Goal: Task Accomplishment & Management: Use online tool/utility

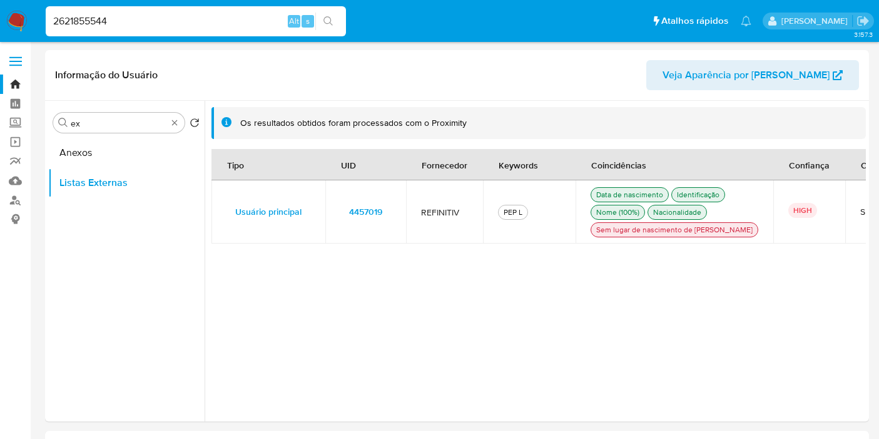
select select "10"
click at [193, 28] on input "2621855544" at bounding box center [196, 21] width 300 height 16
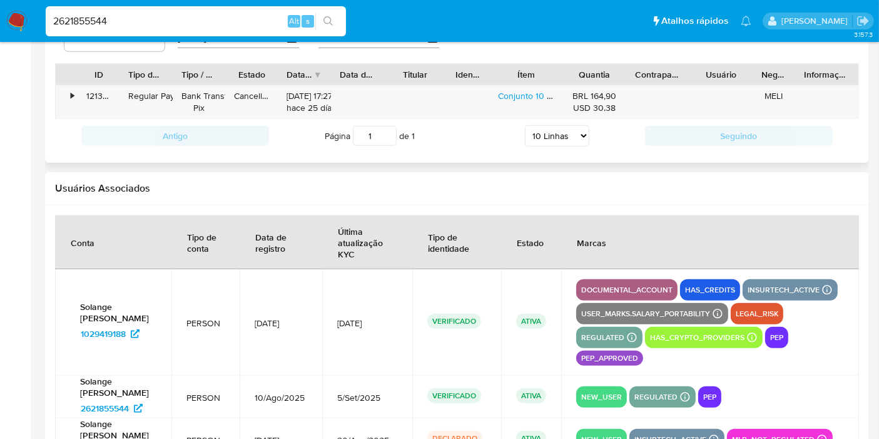
scroll to position [1349, 0]
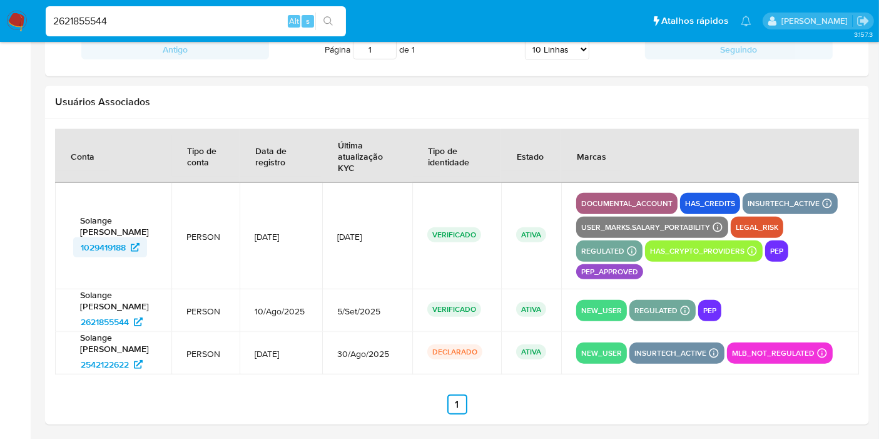
click at [103, 252] on span "1029419188" at bounding box center [103, 247] width 45 height 20
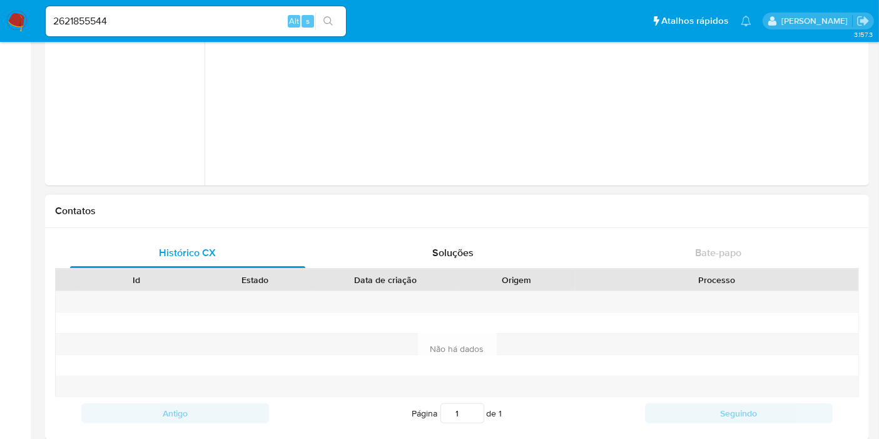
scroll to position [0, 0]
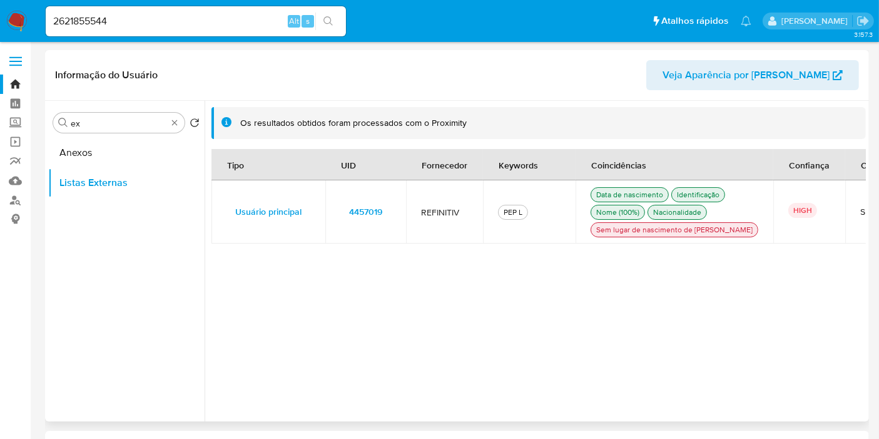
click at [399, 218] on td "4457019" at bounding box center [366, 211] width 81 height 63
click at [180, 120] on div "Procurar ex" at bounding box center [118, 123] width 131 height 20
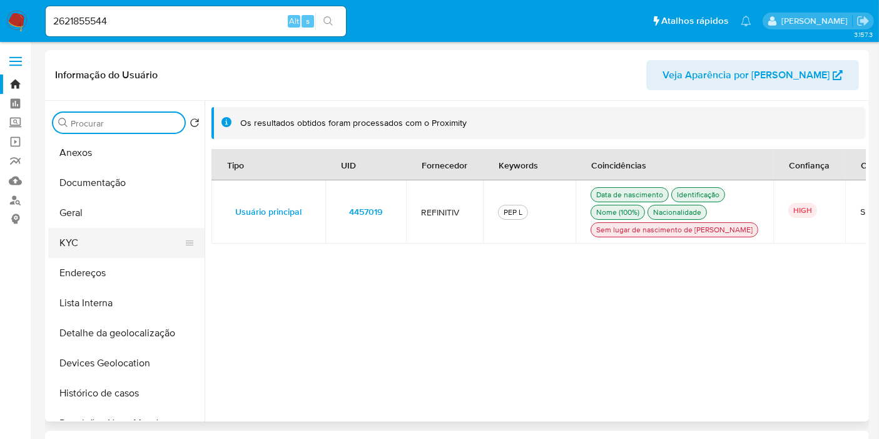
click at [106, 244] on button "KYC" at bounding box center [121, 243] width 146 height 30
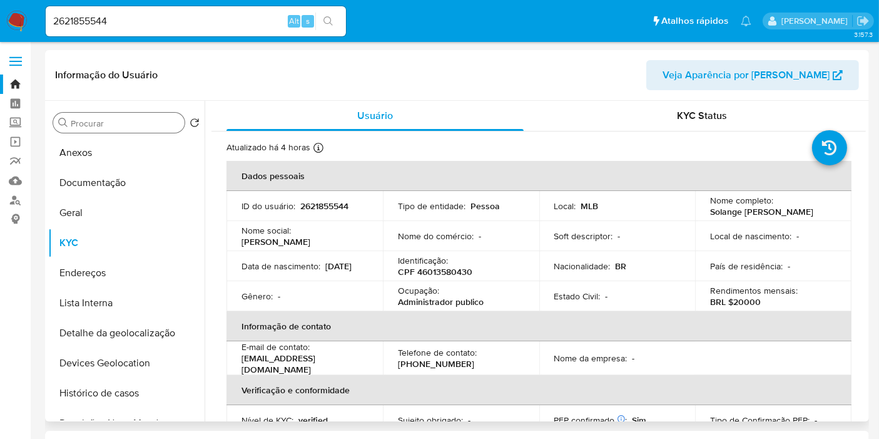
click at [447, 270] on p "CPF 46013580430" at bounding box center [435, 271] width 74 height 11
copy p "46013580430"
click at [750, 304] on p "BRL $20000" at bounding box center [735, 301] width 51 height 11
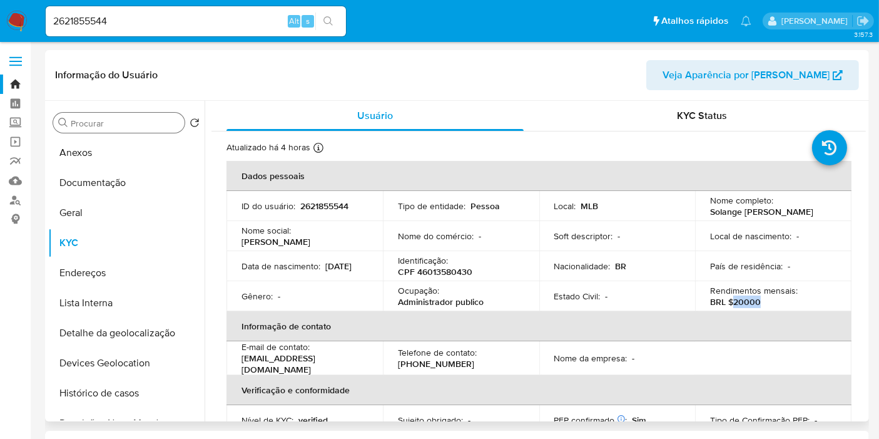
copy p "20000"
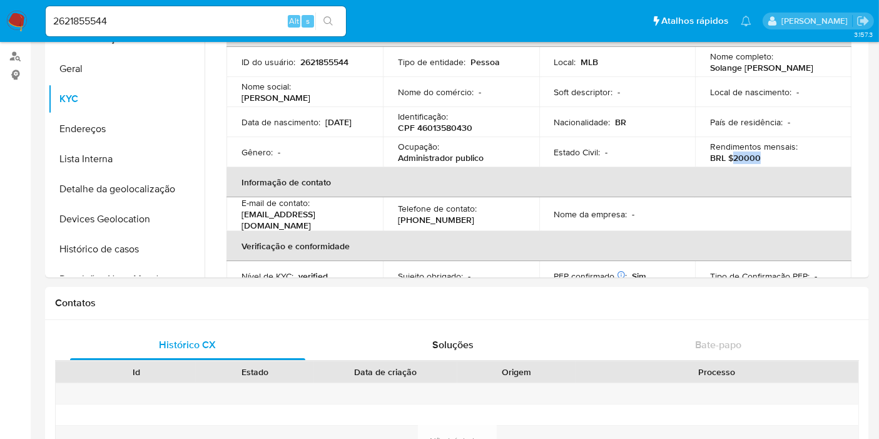
scroll to position [556, 0]
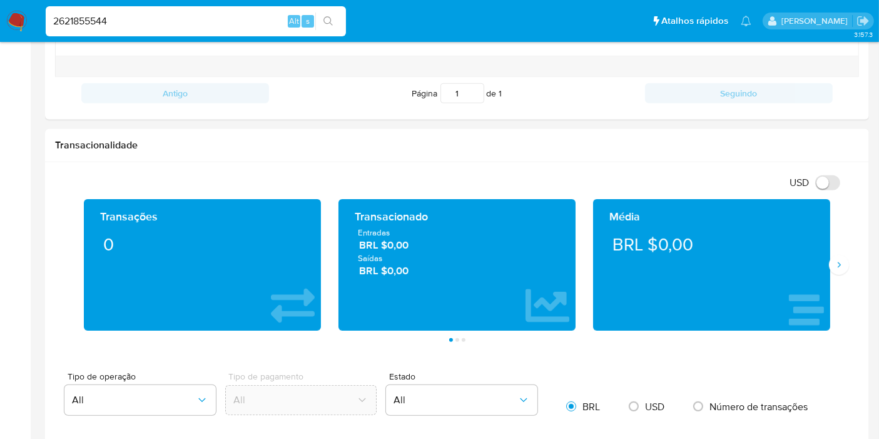
click at [260, 23] on input "2621855544" at bounding box center [196, 21] width 300 height 16
paste input "1659202629"
type input "1659202629"
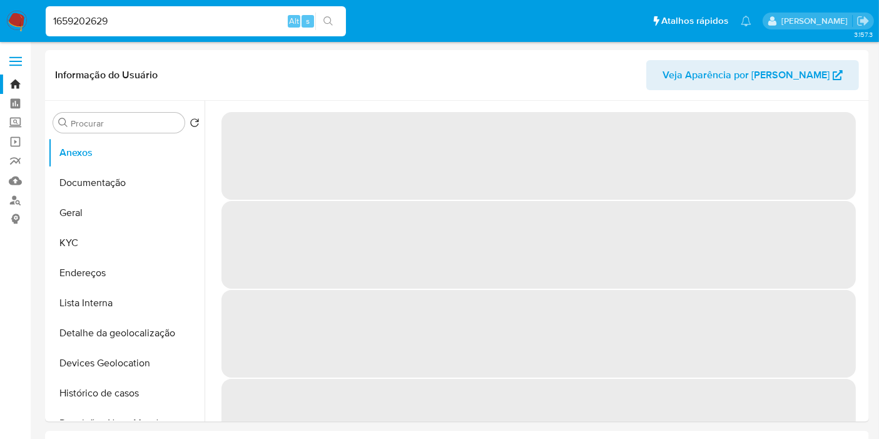
select select "10"
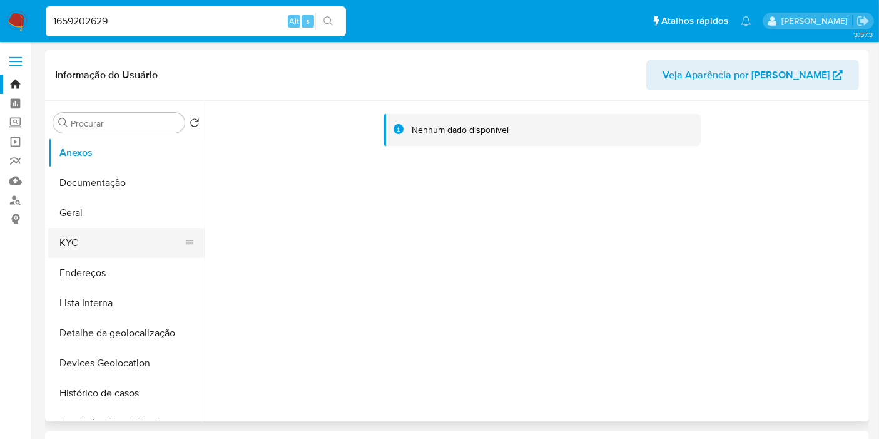
click at [103, 244] on button "KYC" at bounding box center [121, 243] width 146 height 30
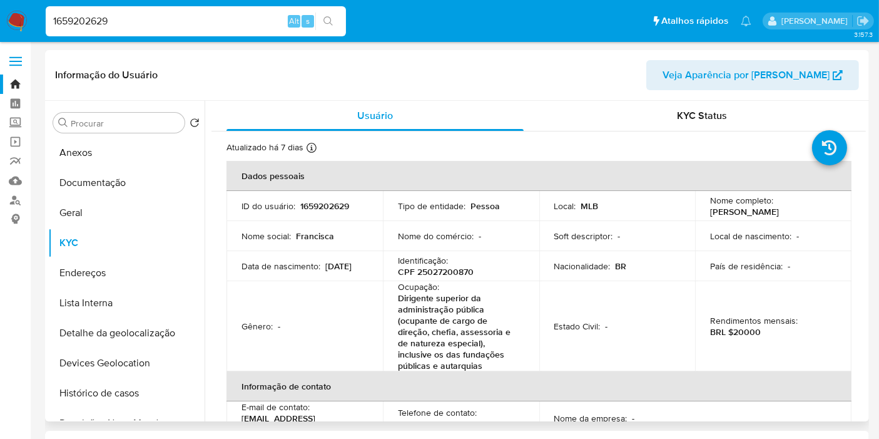
click at [746, 337] on p "BRL $20000" at bounding box center [735, 331] width 51 height 11
copy p "20000"
click at [128, 122] on input "Procurar" at bounding box center [125, 123] width 109 height 11
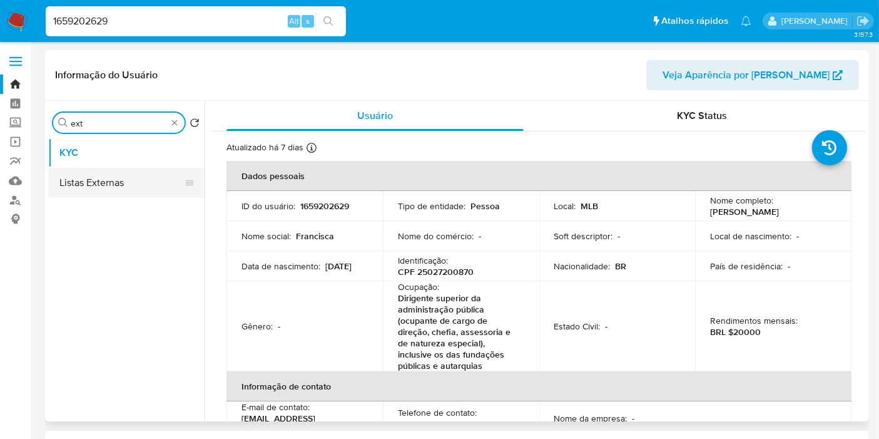
type input "ext"
click at [110, 190] on button "Listas Externas" at bounding box center [121, 183] width 146 height 30
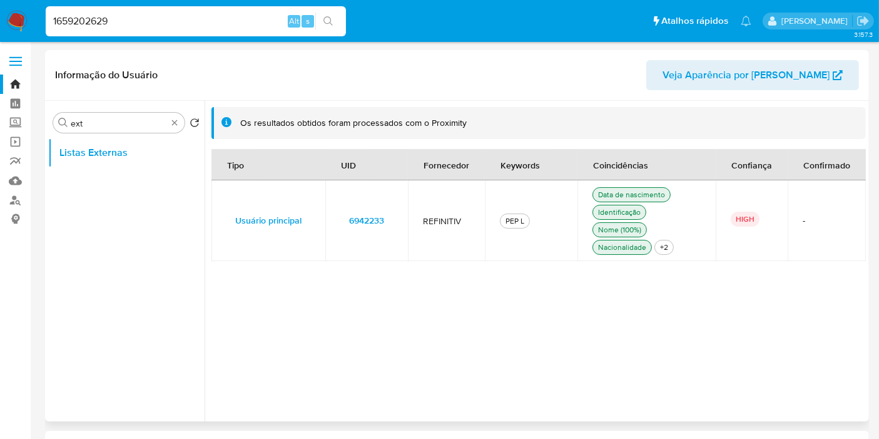
click at [402, 222] on td "6942233" at bounding box center [367, 220] width 83 height 81
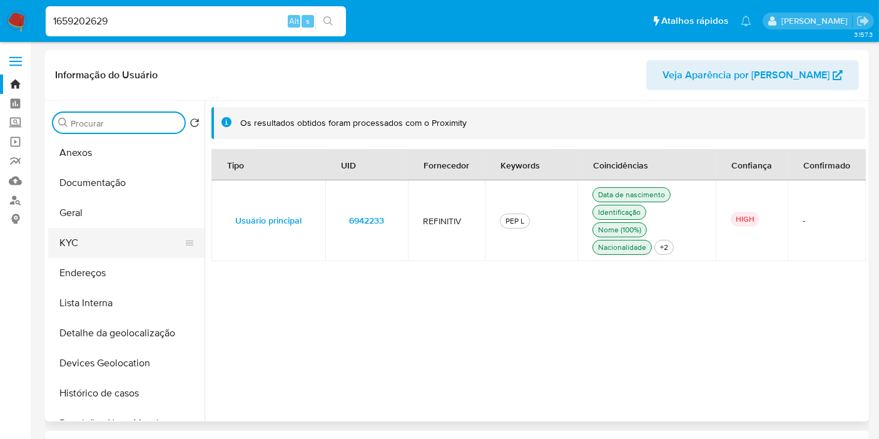
click at [121, 244] on button "KYC" at bounding box center [121, 243] width 146 height 30
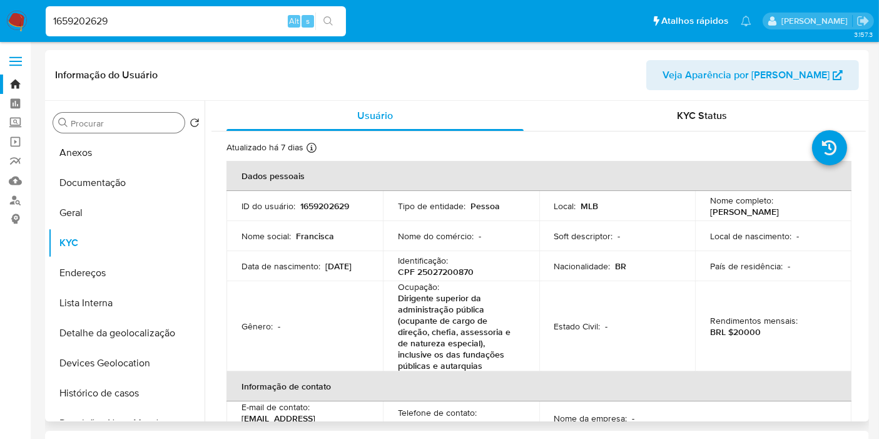
click at [454, 274] on p "CPF 25027200870" at bounding box center [436, 271] width 76 height 11
copy p "25027200870"
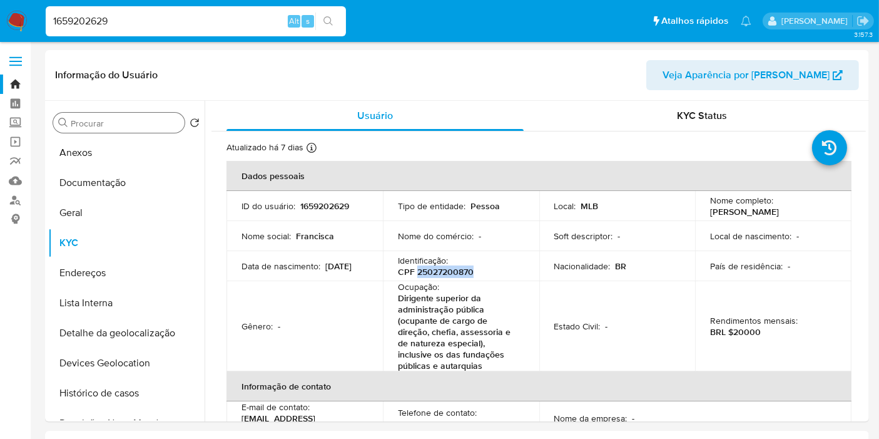
click at [249, 26] on input "1659202629" at bounding box center [196, 21] width 300 height 16
paste input "46263900"
type input "46263900"
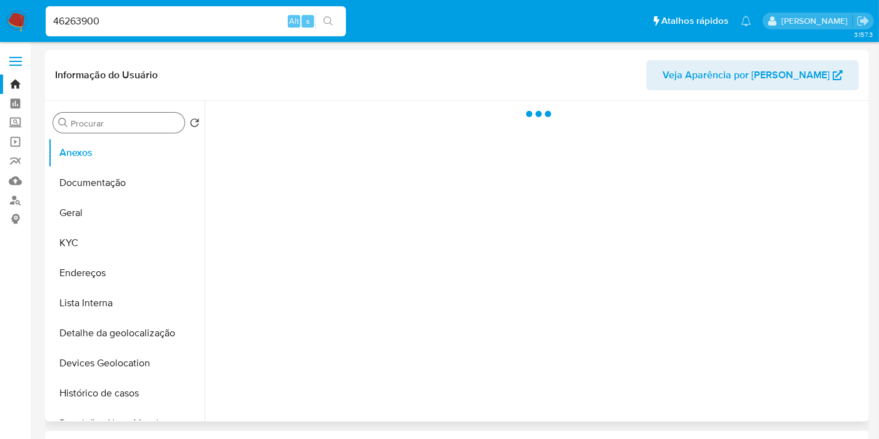
click at [141, 120] on input "Procurar" at bounding box center [125, 123] width 109 height 11
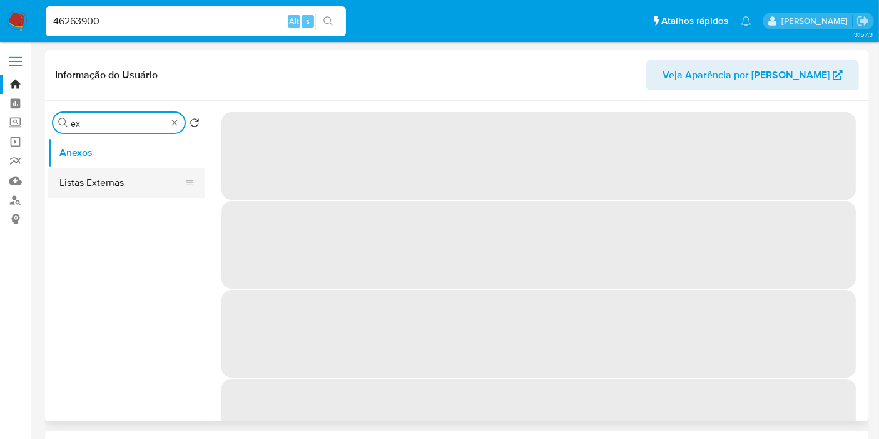
type input "ex"
click at [142, 183] on button "Listas Externas" at bounding box center [121, 183] width 146 height 30
select select "10"
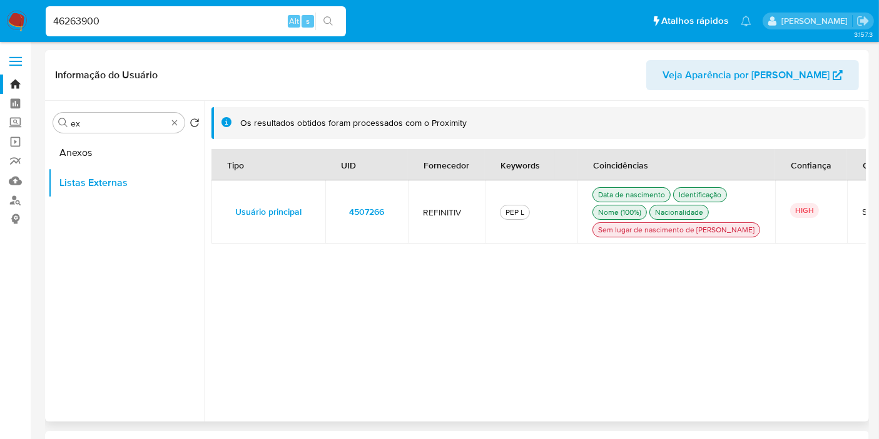
click at [357, 220] on span "4507266" at bounding box center [366, 212] width 35 height 18
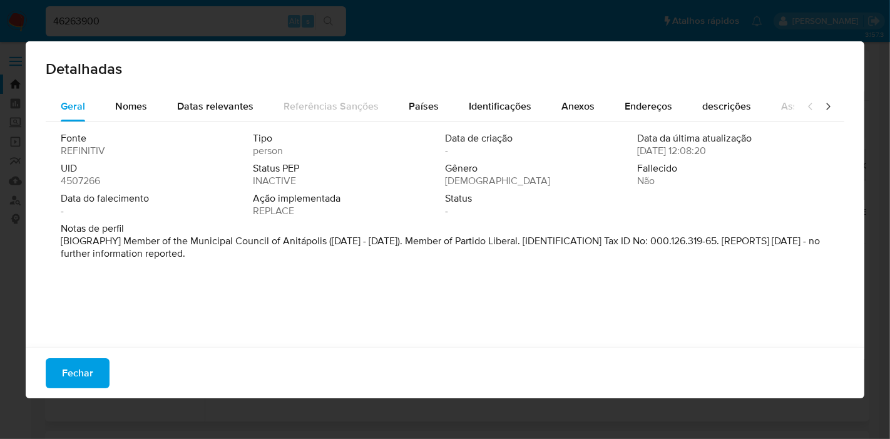
drag, startPoint x: 327, startPoint y: 242, endPoint x: 426, endPoint y: 241, distance: 98.9
click at [426, 241] on p "[BIOGRAPHY] Member of the Municipal Council of Anitápolis (Jan 2013 - Dec 2020)…" at bounding box center [444, 247] width 766 height 25
click at [76, 371] on span "Fechar" at bounding box center [77, 373] width 31 height 28
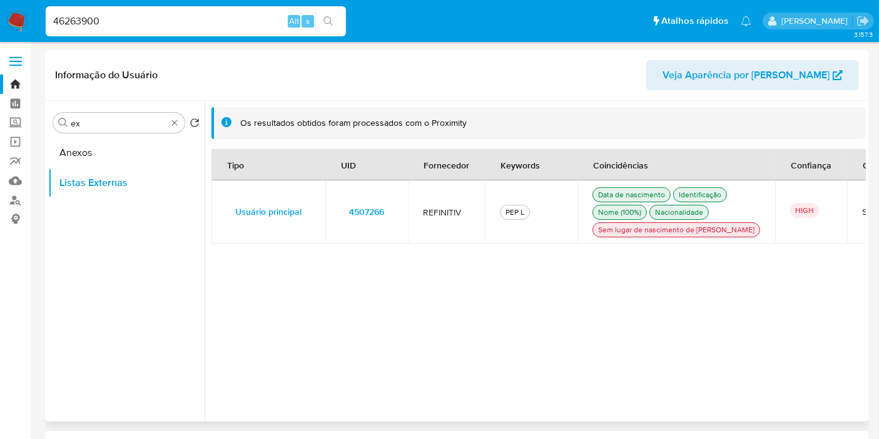
click at [195, 15] on input "46263900" at bounding box center [196, 21] width 300 height 16
paste input "2134874019"
type input "2134874019"
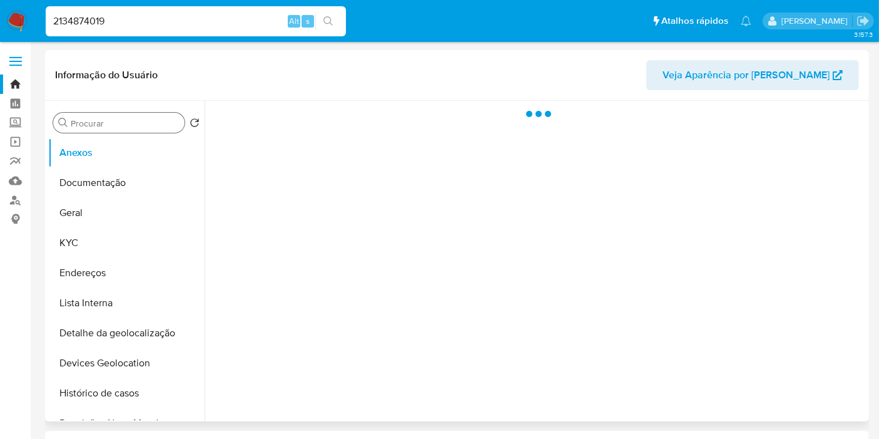
click at [146, 128] on input "Procurar" at bounding box center [125, 123] width 109 height 11
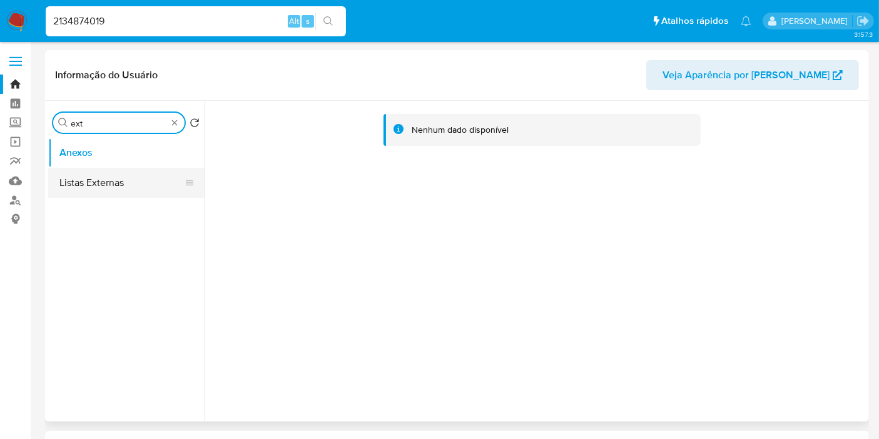
type input "ext"
click at [132, 185] on button "Listas Externas" at bounding box center [121, 183] width 146 height 30
select select "10"
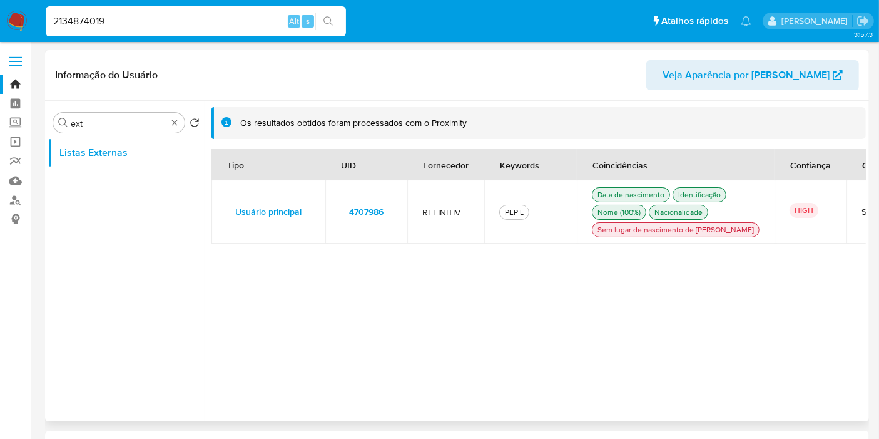
click at [383, 218] on button "4707986" at bounding box center [367, 212] width 52 height 20
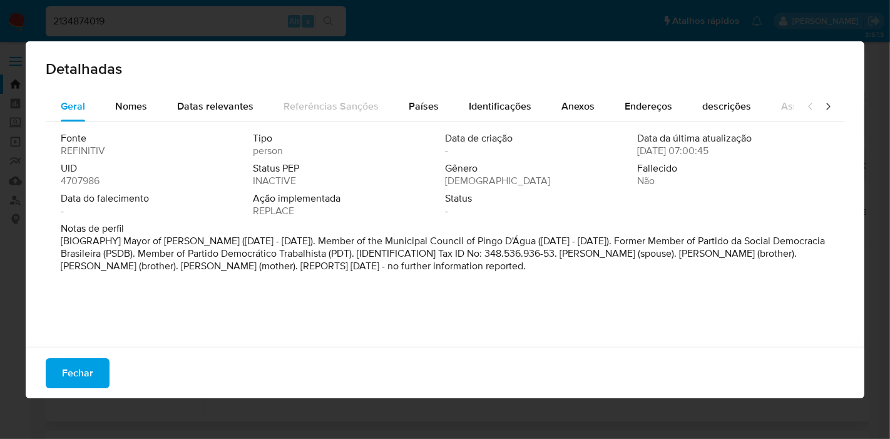
drag, startPoint x: 331, startPoint y: 242, endPoint x: 695, endPoint y: 255, distance: 365.2
click at [695, 255] on p "[BIOGRAPHY] Mayor of Pingo D'Água (Jan 2021 - Dec 2024). Member of the Municipa…" at bounding box center [444, 254] width 766 height 38
click at [583, 309] on div "Fonte REFINITIV Tipo person Data de criação - Data da última atualização 29/06/…" at bounding box center [445, 231] width 799 height 219
click at [66, 374] on span "Fechar" at bounding box center [77, 373] width 31 height 28
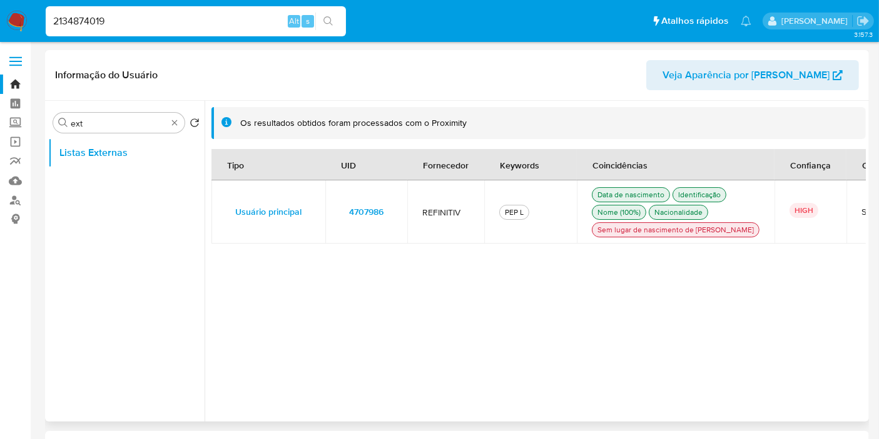
click at [243, 22] on input "2134874019" at bounding box center [196, 21] width 300 height 16
paste input "621855544"
type input "2621855544"
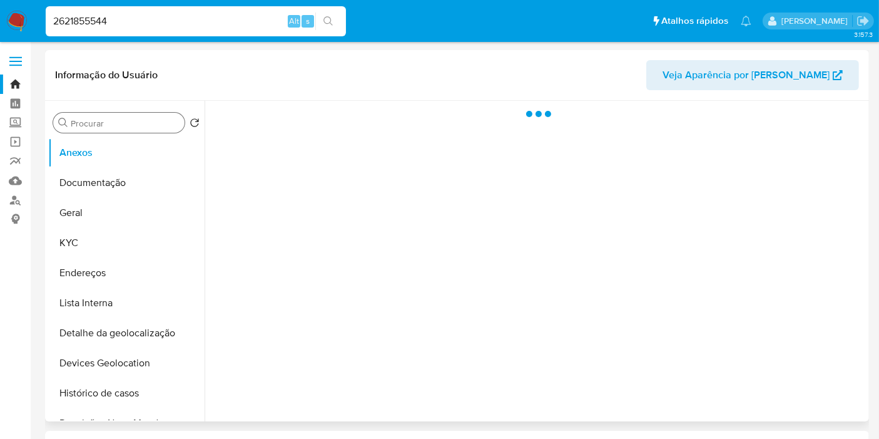
click at [130, 120] on input "Procurar" at bounding box center [125, 123] width 109 height 11
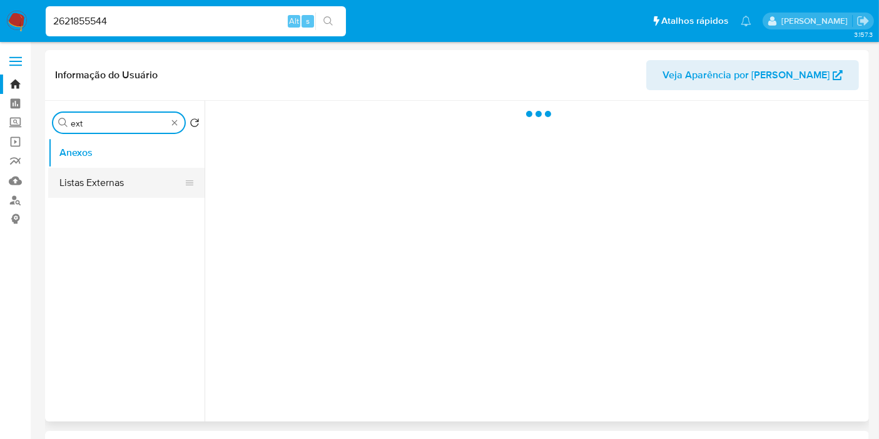
type input "ext"
click at [148, 187] on button "Listas Externas" at bounding box center [121, 183] width 146 height 30
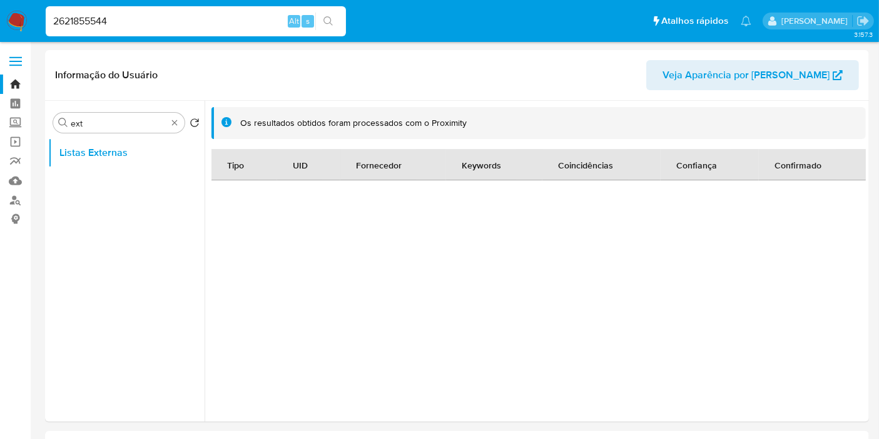
select select "10"
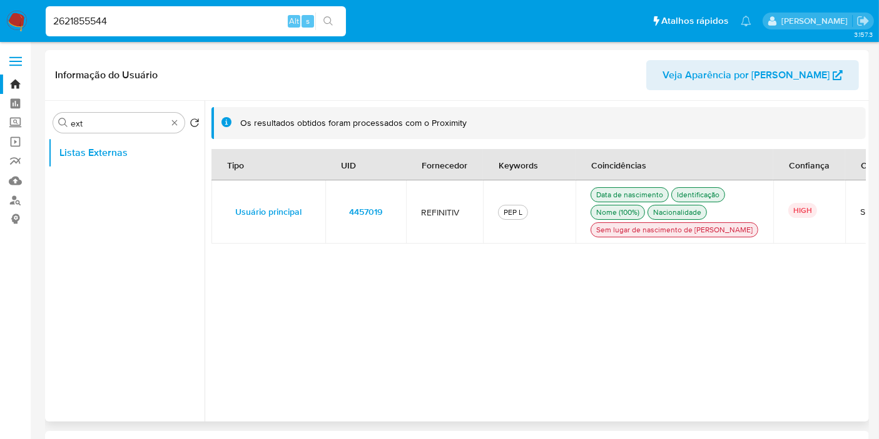
click at [385, 222] on button "4457019" at bounding box center [366, 212] width 51 height 20
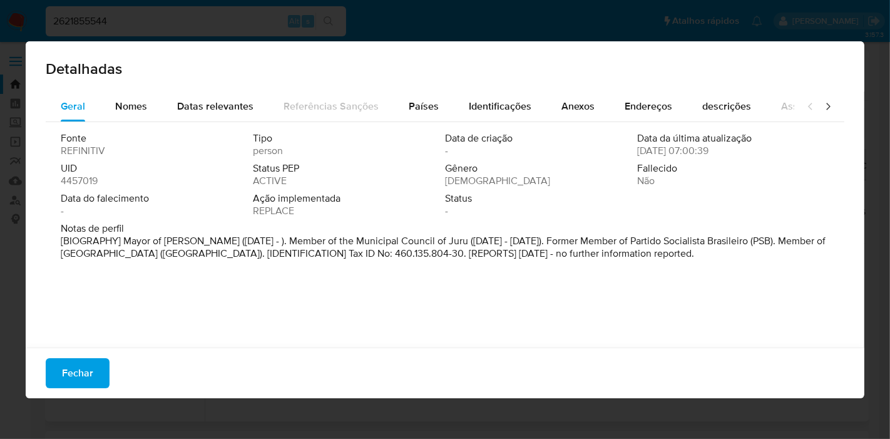
click at [92, 369] on span "Fechar" at bounding box center [77, 373] width 31 height 28
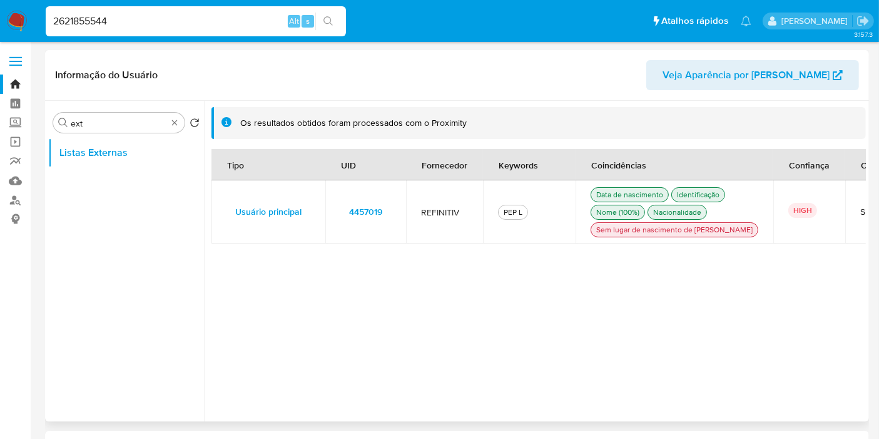
click at [217, 23] on input "2621855544" at bounding box center [196, 21] width 300 height 16
paste input "6601142"
type input "6601142"
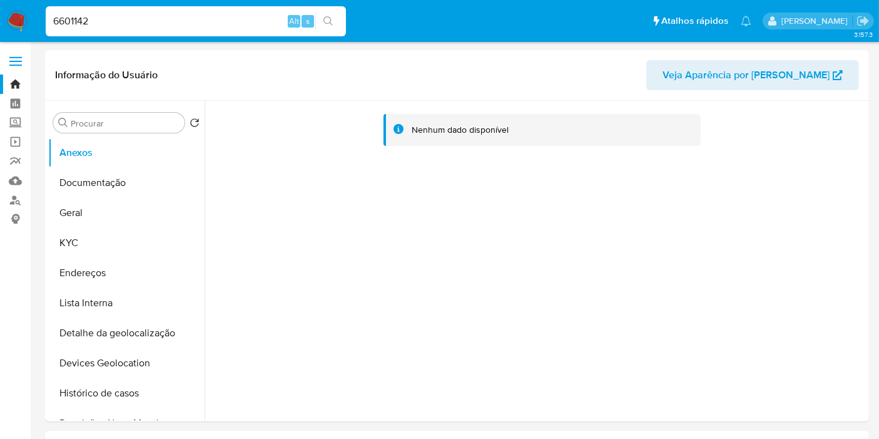
select select "10"
click at [72, 248] on button "KYC" at bounding box center [121, 243] width 146 height 30
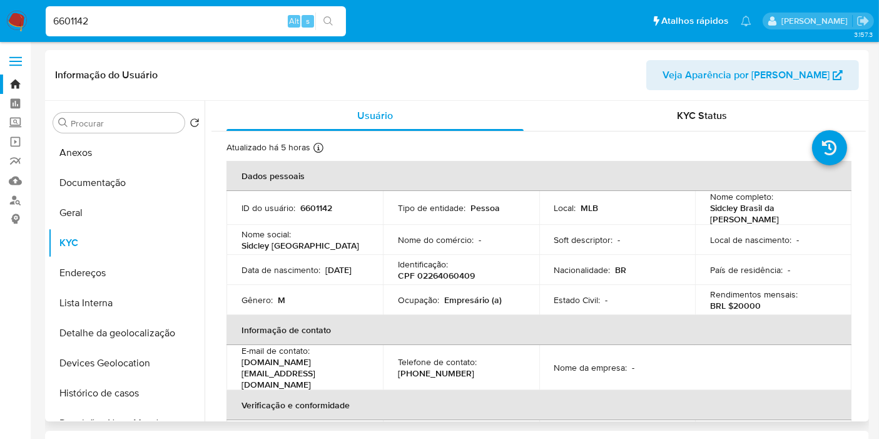
click at [456, 270] on p "CPF 02264060409" at bounding box center [436, 275] width 77 height 11
copy p "02264060409"
click at [739, 301] on p "BRL $20000" at bounding box center [735, 305] width 51 height 11
click at [739, 300] on p "BRL $20000" at bounding box center [735, 305] width 51 height 11
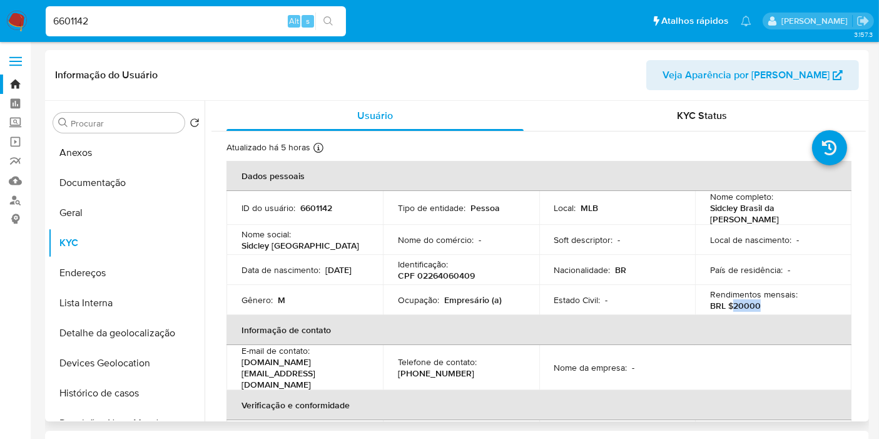
copy p "20000"
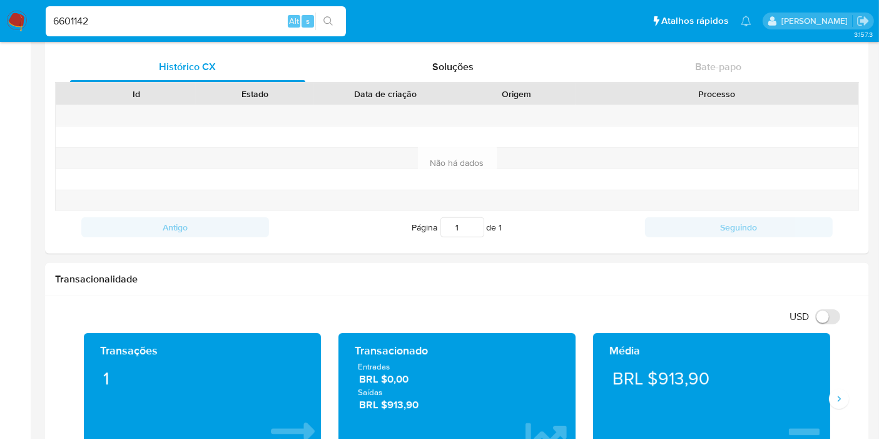
scroll to position [486, 0]
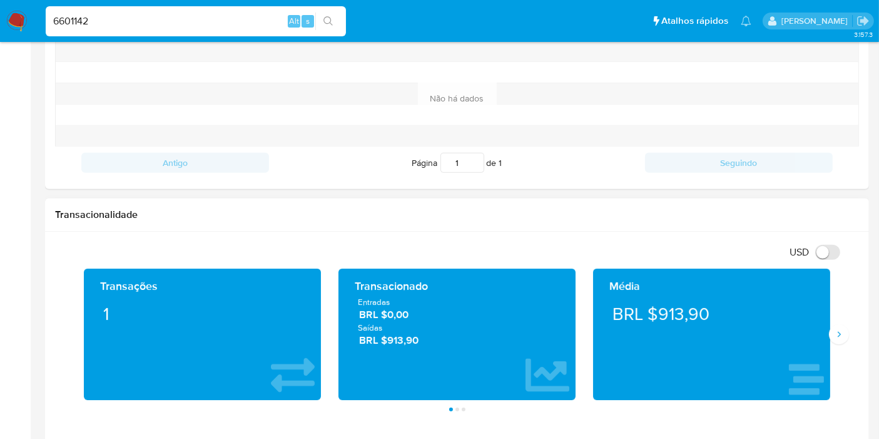
click at [399, 335] on span "BRL $913,90" at bounding box center [457, 340] width 197 height 14
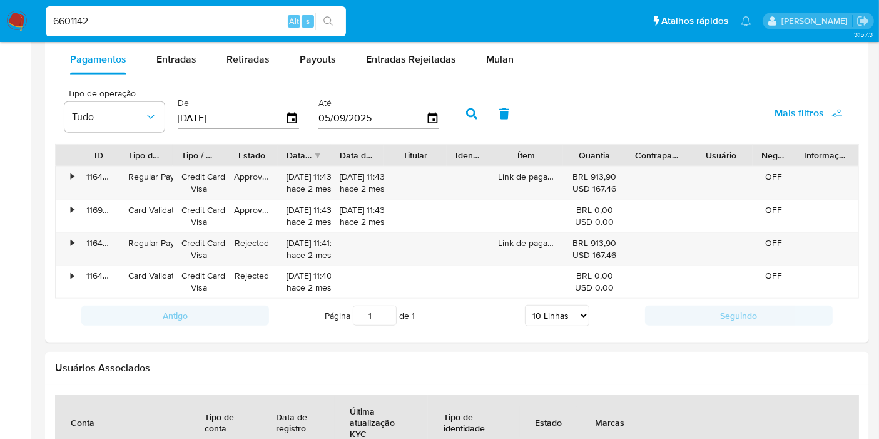
scroll to position [1043, 0]
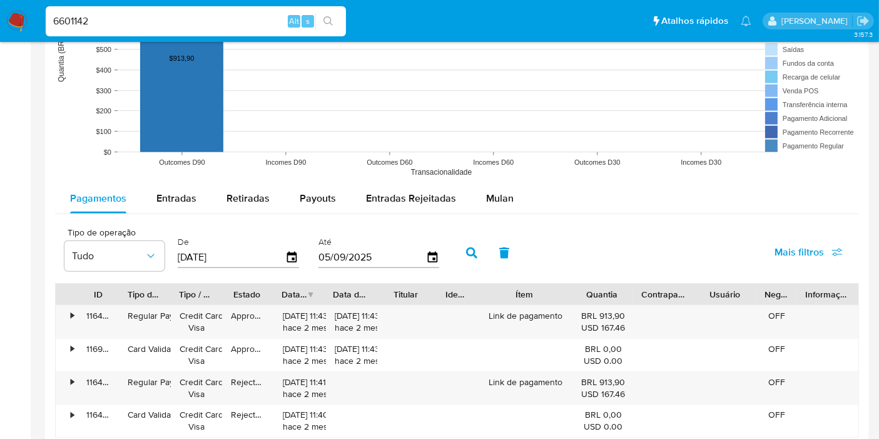
drag, startPoint x: 561, startPoint y: 289, endPoint x: 581, endPoint y: 292, distance: 19.8
click at [581, 292] on div at bounding box center [571, 294] width 23 height 21
click at [175, 194] on span "Entradas" at bounding box center [176, 198] width 40 height 14
select select "10"
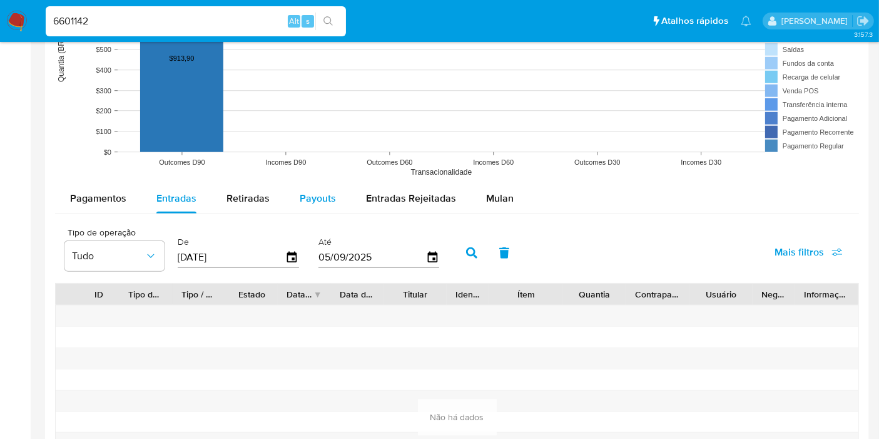
click at [300, 194] on span "Payouts" at bounding box center [318, 198] width 36 height 14
select select "10"
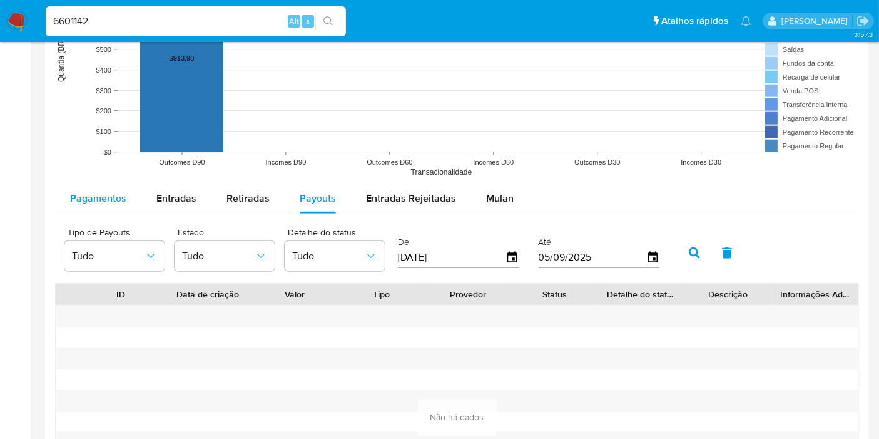
click at [121, 191] on span "Pagamentos" at bounding box center [98, 198] width 56 height 14
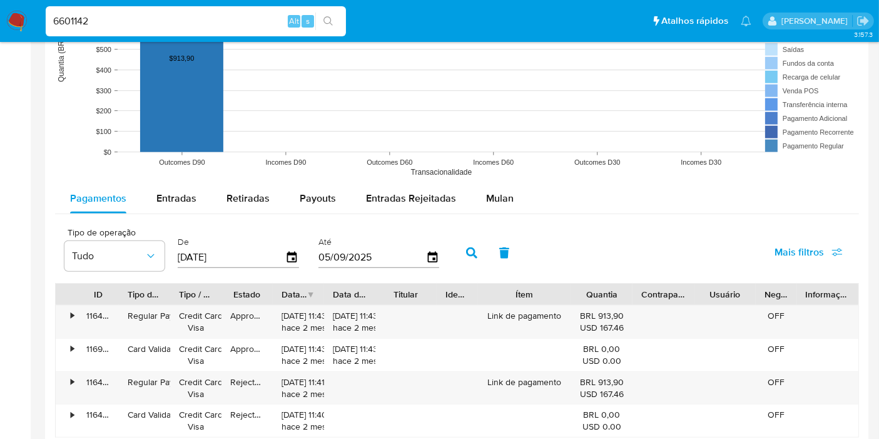
click at [236, 24] on input "6601142" at bounding box center [196, 21] width 300 height 16
paste input "J9HkJ8PKO53ilxWU1rCEykYZ"
type input "J9HkJ8PKO53ilxWU1rCEykYZ"
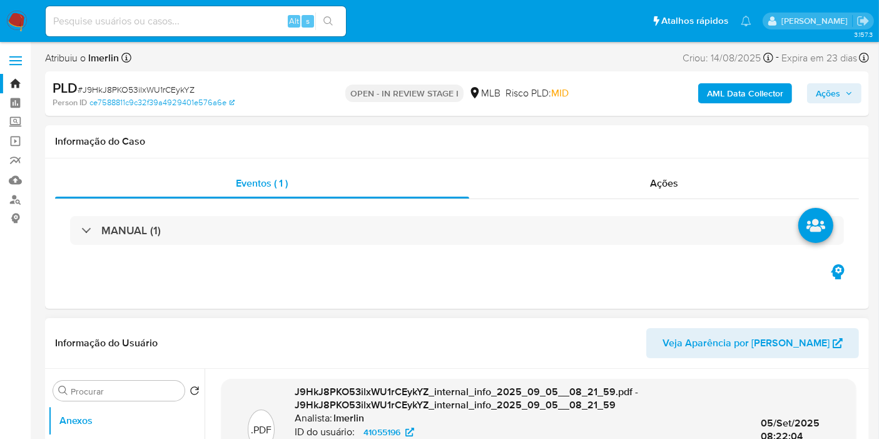
select select "10"
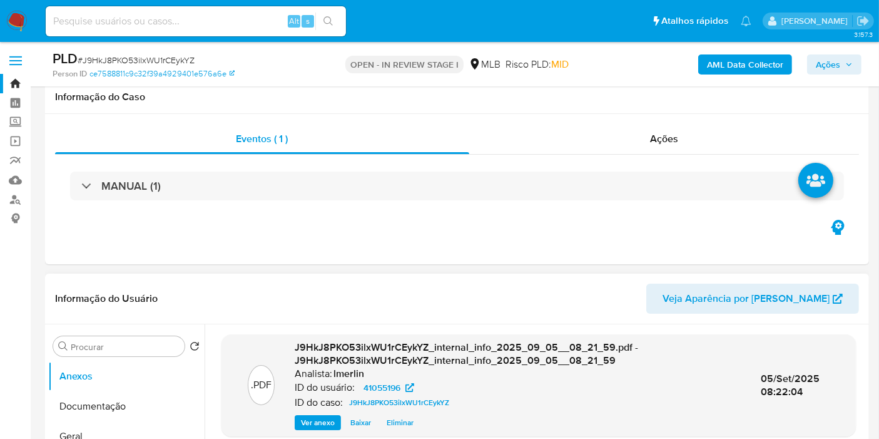
scroll to position [278, 0]
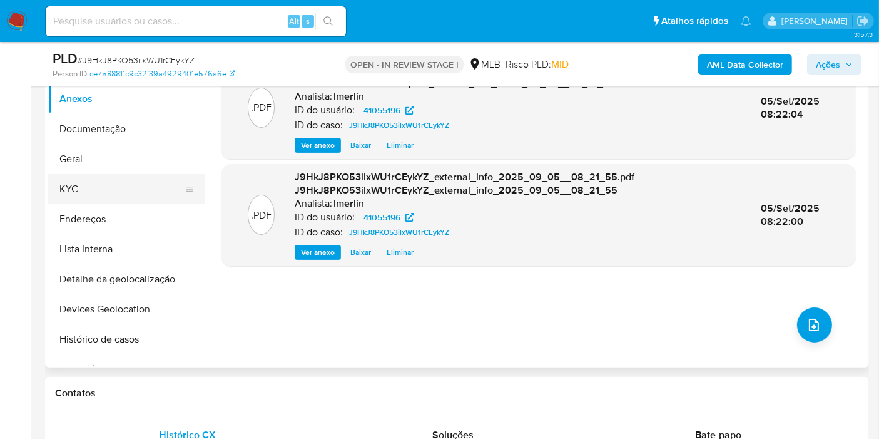
click at [103, 193] on button "KYC" at bounding box center [121, 189] width 146 height 30
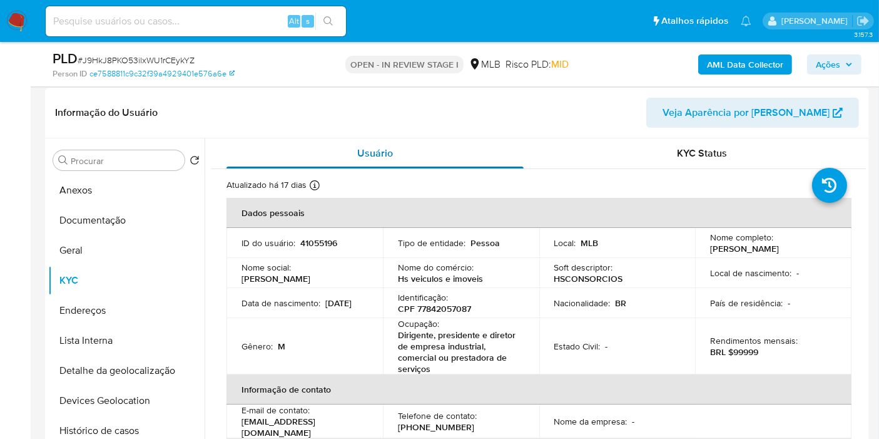
scroll to position [208, 0]
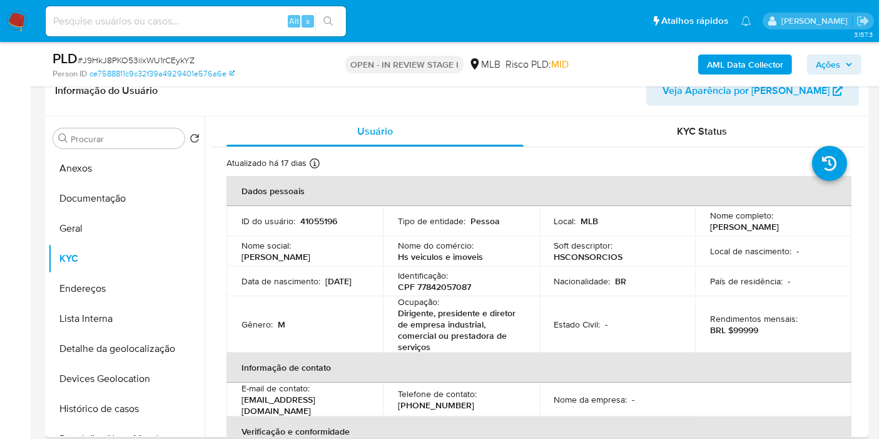
click at [431, 288] on p "CPF 77842057087" at bounding box center [434, 286] width 73 height 11
click at [431, 289] on p "CPF 77842057087" at bounding box center [434, 286] width 73 height 11
copy p "77842057087"
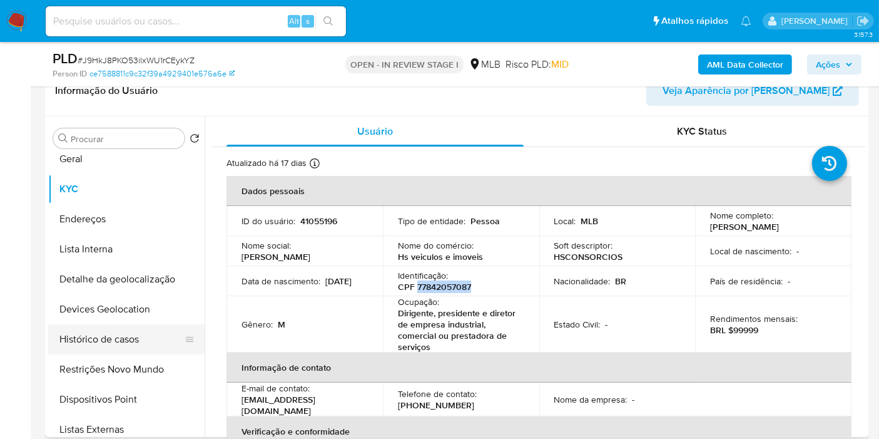
click at [126, 329] on button "Histórico de casos" at bounding box center [121, 339] width 146 height 30
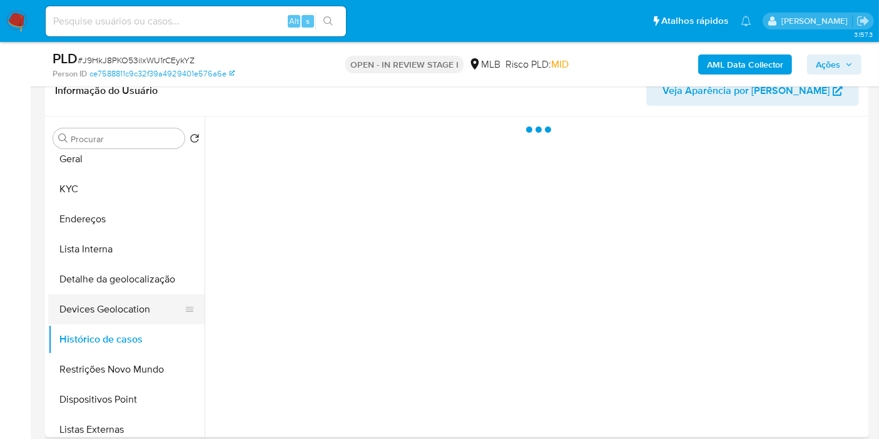
scroll to position [0, 0]
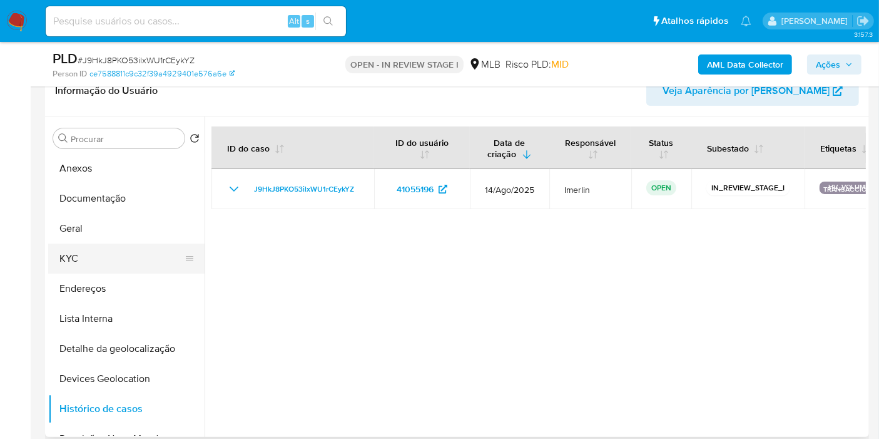
click at [127, 249] on button "KYC" at bounding box center [121, 259] width 146 height 30
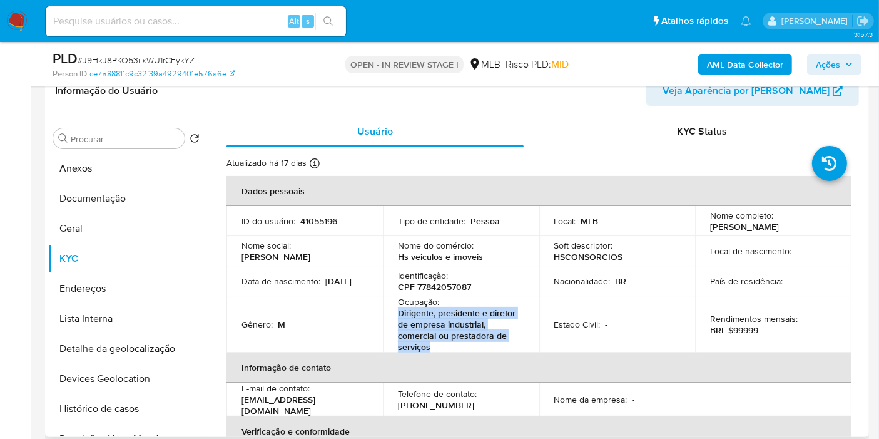
drag, startPoint x: 434, startPoint y: 347, endPoint x: 391, endPoint y: 308, distance: 58.5
click at [391, 308] on td "Ocupação : Dirigente, presidente e diretor de empresa industrial, comercial ou …" at bounding box center [461, 324] width 156 height 56
copy p "Dirigente, presidente e diretor de empresa industrial, comercial ou prestadora …"
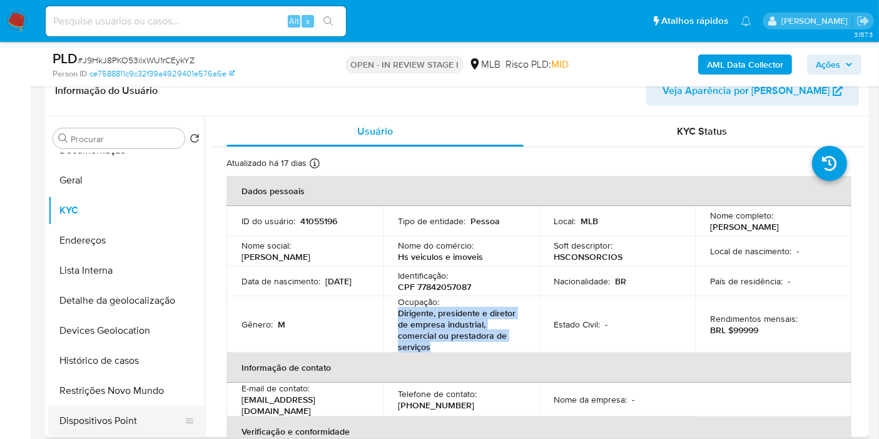
scroll to position [69, 0]
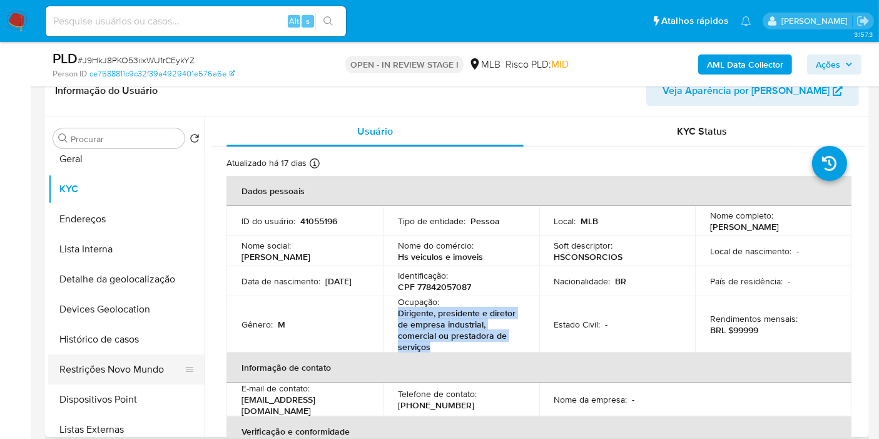
click at [105, 364] on button "Restrições Novo Mundo" at bounding box center [121, 369] width 146 height 30
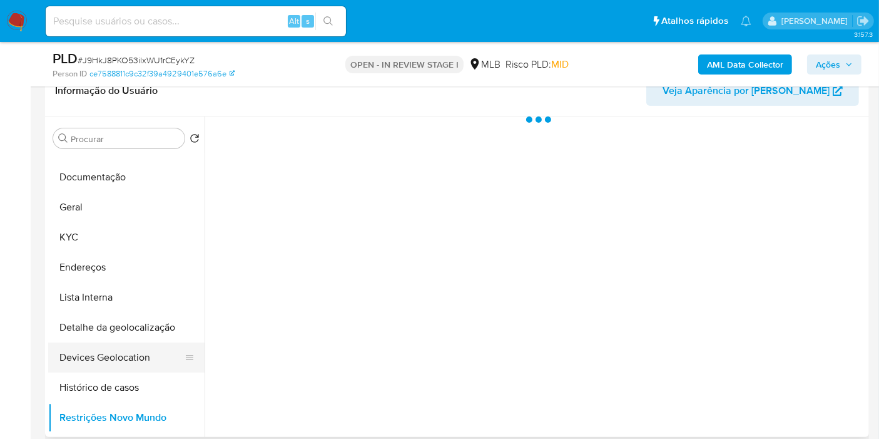
scroll to position [0, 0]
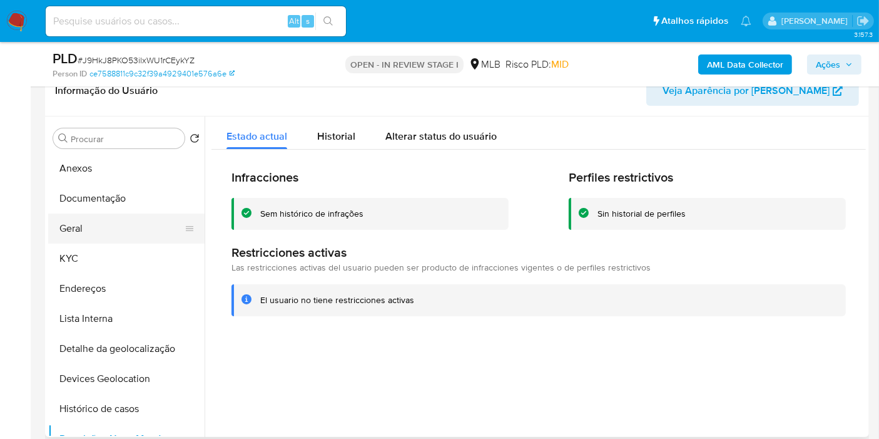
click at [120, 213] on button "Geral" at bounding box center [121, 228] width 146 height 30
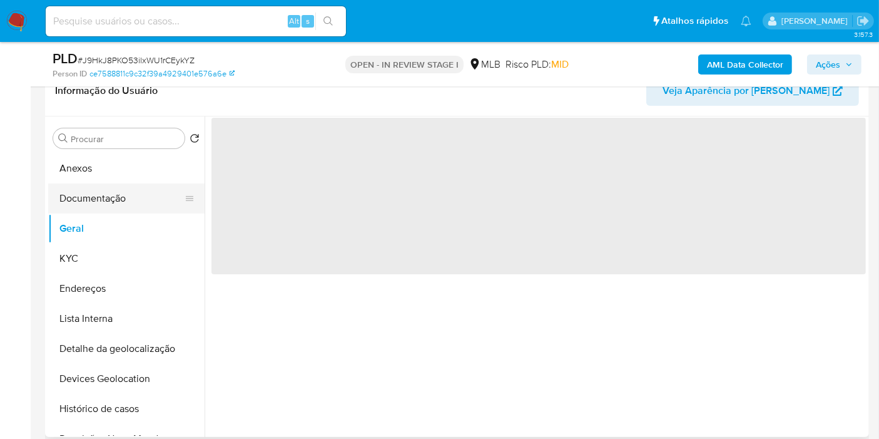
click at [121, 197] on button "Documentação" at bounding box center [121, 198] width 146 height 30
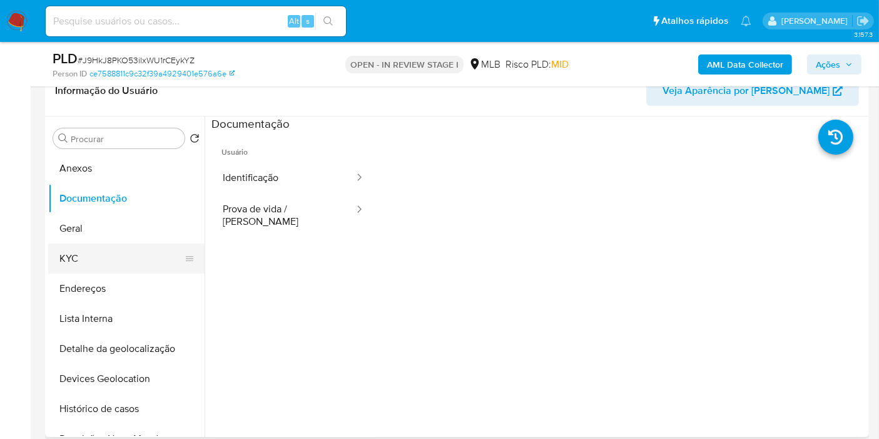
click at [130, 262] on button "KYC" at bounding box center [121, 259] width 146 height 30
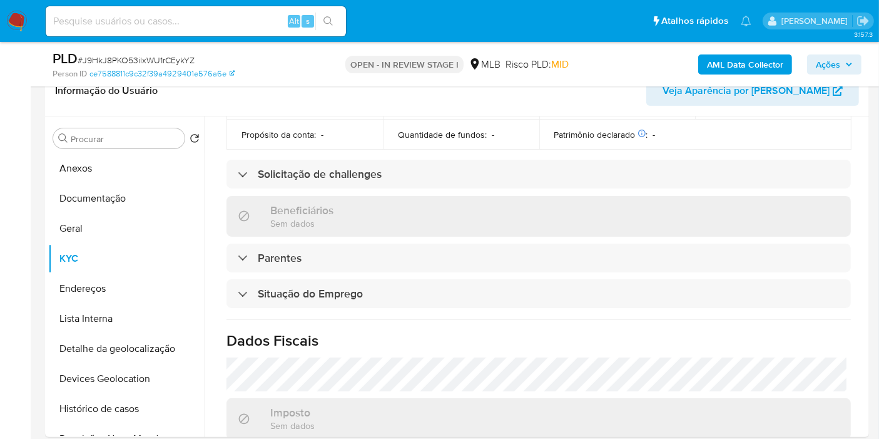
scroll to position [595, 0]
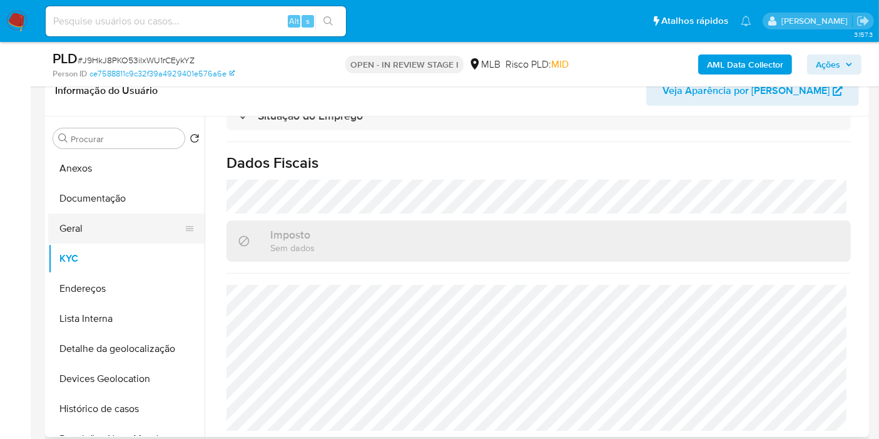
click at [109, 226] on button "Geral" at bounding box center [121, 228] width 146 height 30
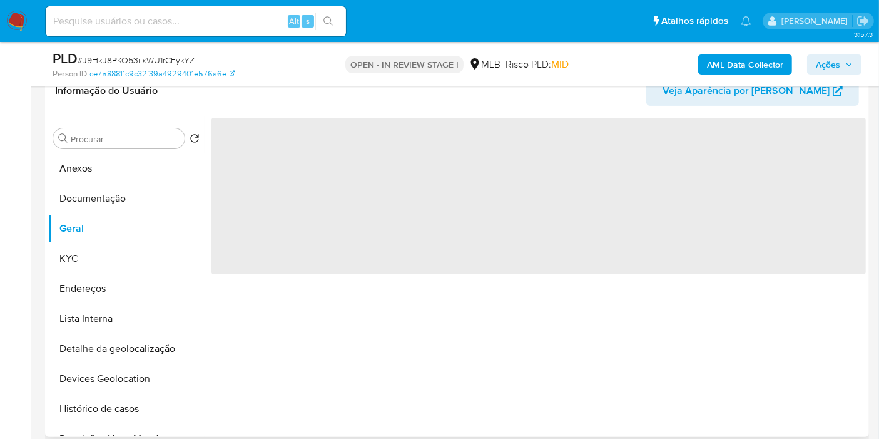
scroll to position [0, 0]
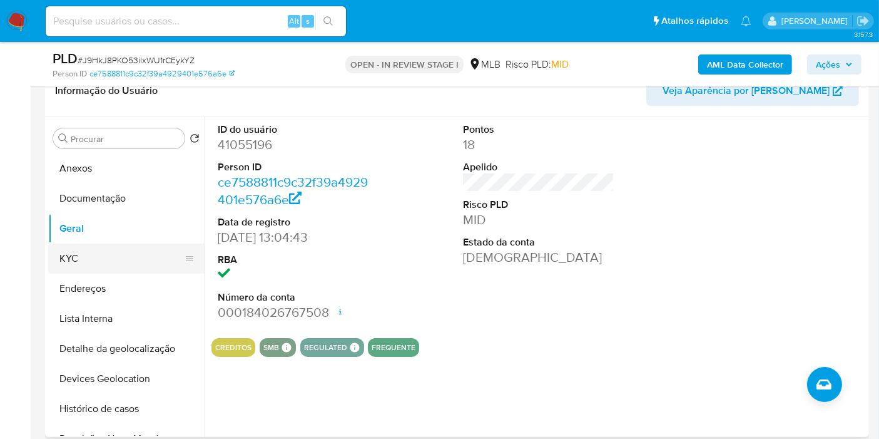
click at [93, 258] on button "KYC" at bounding box center [121, 259] width 146 height 30
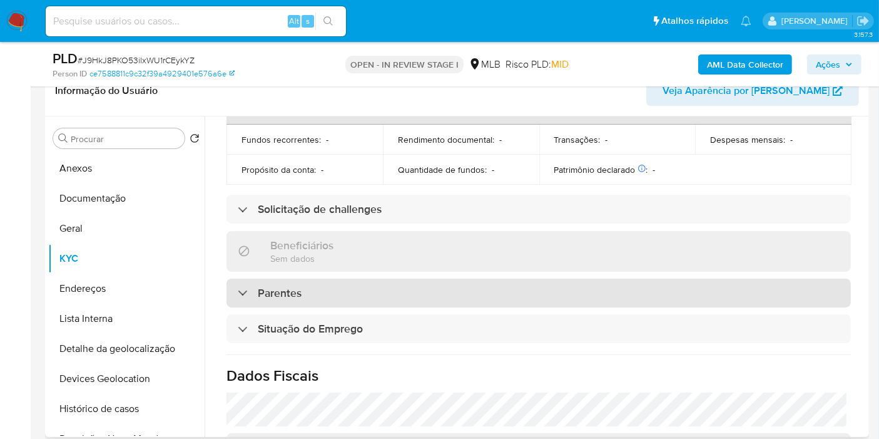
scroll to position [595, 0]
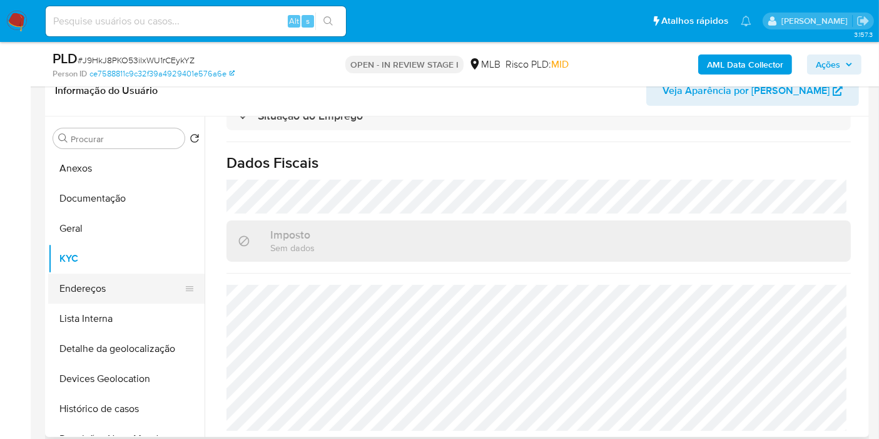
click at [105, 284] on button "Endereços" at bounding box center [121, 289] width 146 height 30
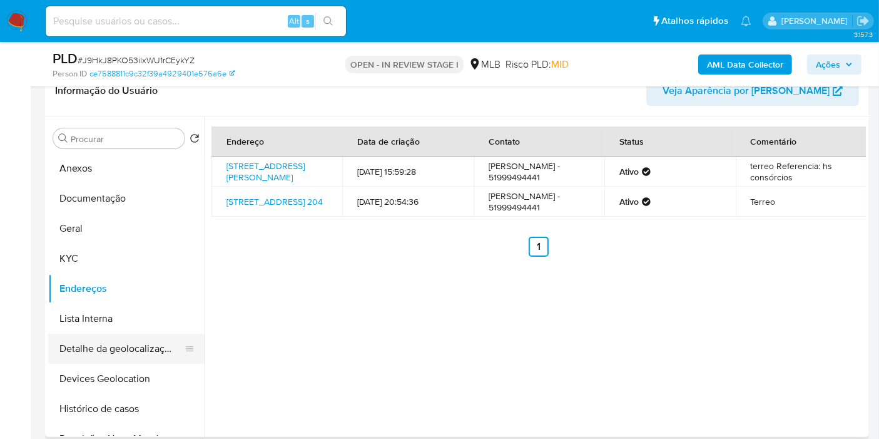
click at [126, 358] on button "Detalhe da geolocalização" at bounding box center [121, 349] width 146 height 30
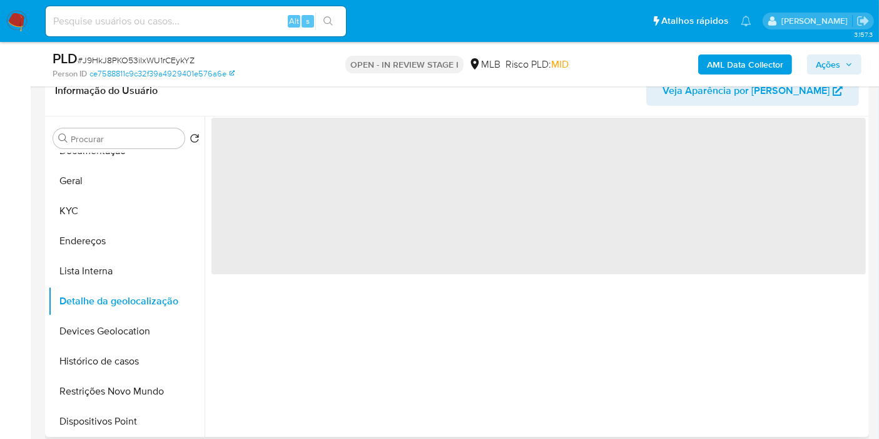
scroll to position [69, 0]
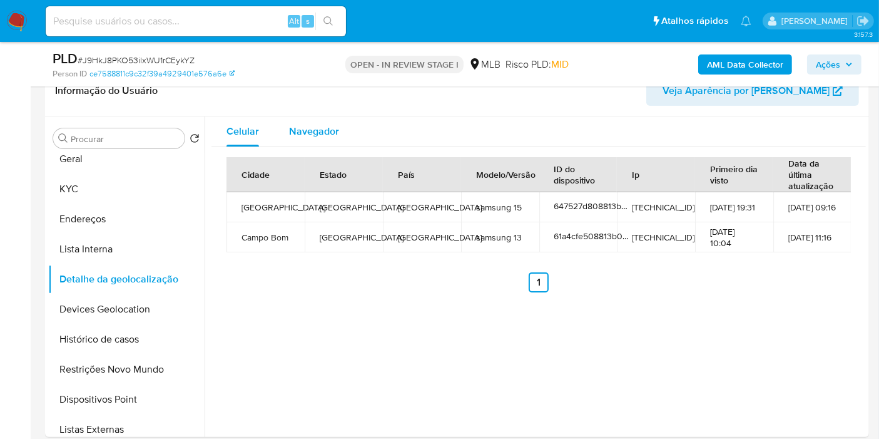
click at [310, 128] on span "Navegador" at bounding box center [314, 131] width 50 height 14
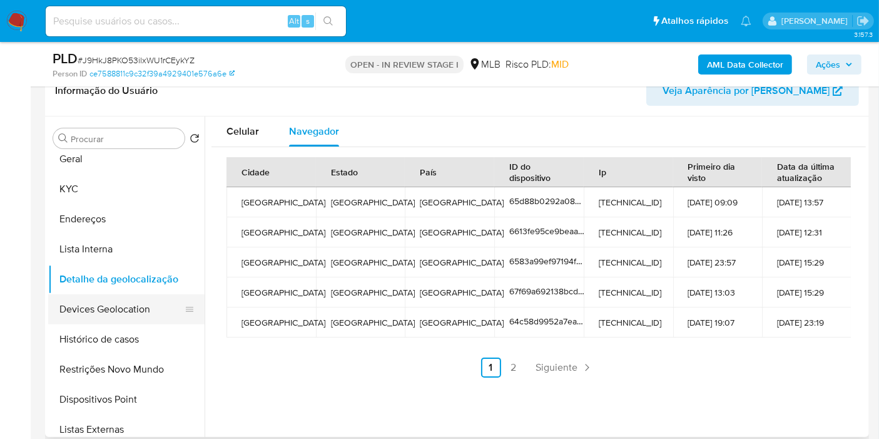
click at [164, 307] on button "Devices Geolocation" at bounding box center [121, 309] width 146 height 30
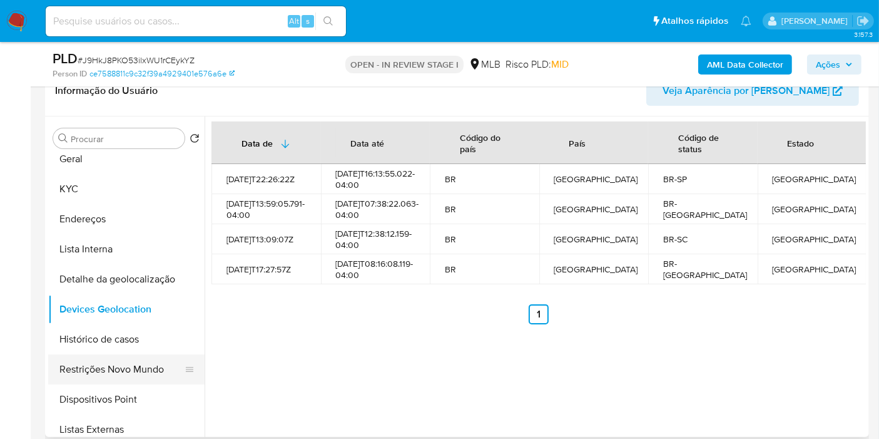
click at [111, 369] on button "Restrições Novo Mundo" at bounding box center [121, 369] width 146 height 30
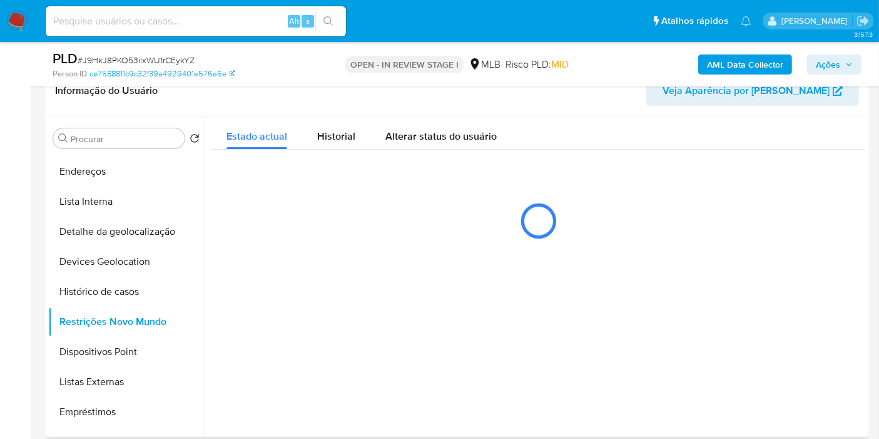
scroll to position [139, 0]
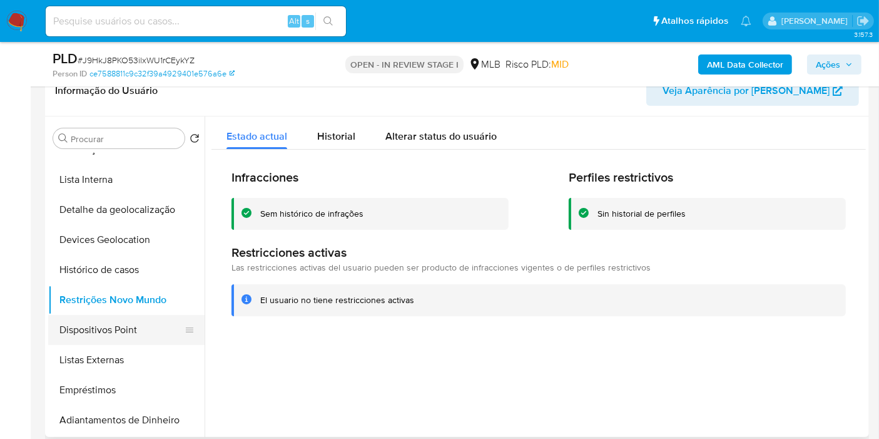
click at [104, 322] on button "Dispositivos Point" at bounding box center [121, 330] width 146 height 30
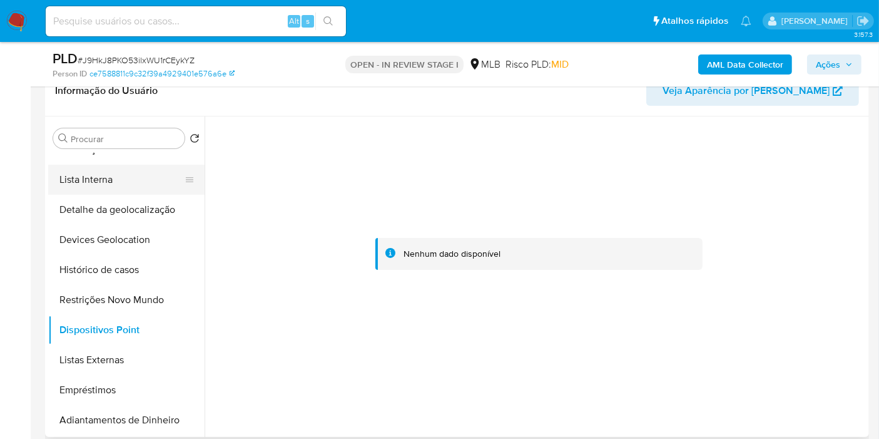
scroll to position [69, 0]
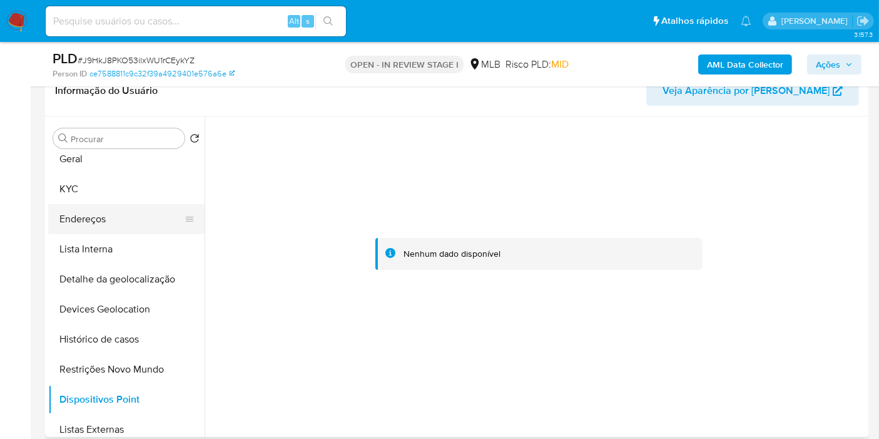
click at [110, 218] on button "Endereços" at bounding box center [121, 219] width 146 height 30
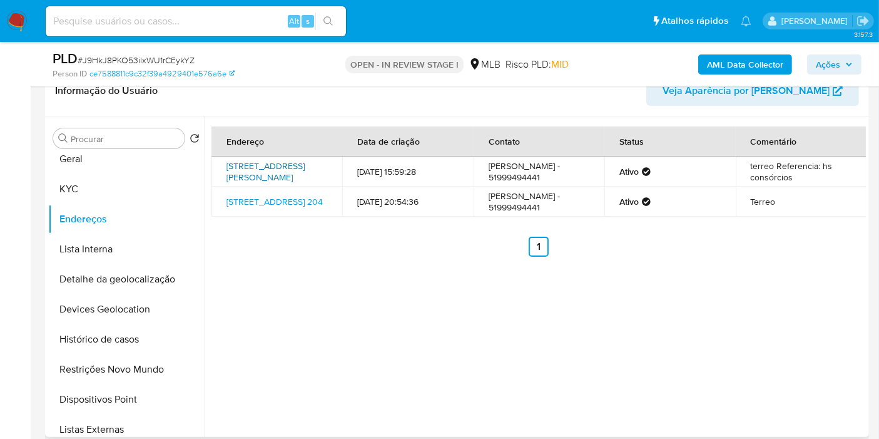
click at [266, 171] on link "Rua Imperatriz Leopoldina 136, Novo Hamburgo, Rio Grande Do Sul, 93310060, Bras…" at bounding box center [266, 172] width 78 height 24
click at [125, 192] on button "KYC" at bounding box center [121, 189] width 146 height 30
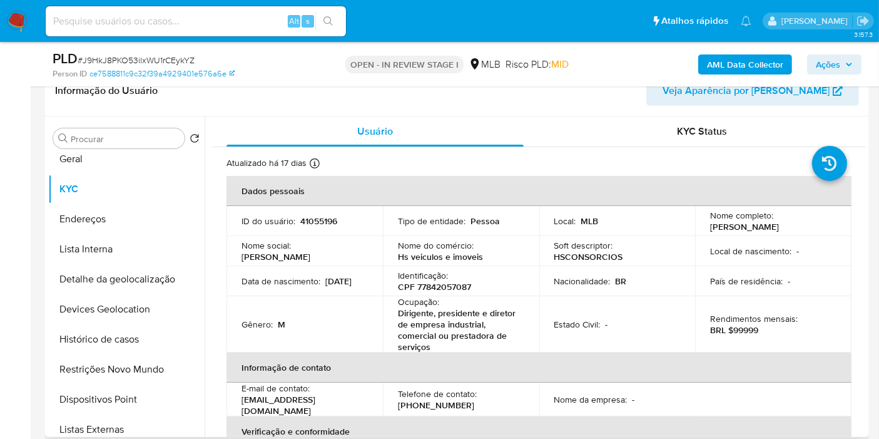
click at [463, 290] on p "CPF 77842057087" at bounding box center [434, 286] width 73 height 11
drag, startPoint x: 711, startPoint y: 226, endPoint x: 794, endPoint y: 228, distance: 83.3
click at [794, 228] on div "Nome completo : Fernando Wilbert" at bounding box center [773, 221] width 126 height 23
click at [788, 229] on div "Nome completo : Fernando Wilbert" at bounding box center [773, 221] width 126 height 23
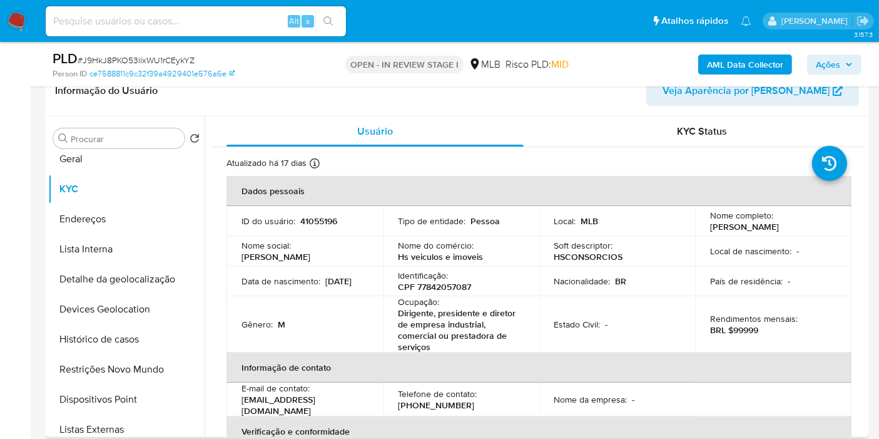
drag, startPoint x: 707, startPoint y: 226, endPoint x: 787, endPoint y: 229, distance: 80.2
click at [787, 229] on td "Nome completo : Fernando Wilbert" at bounding box center [773, 221] width 156 height 30
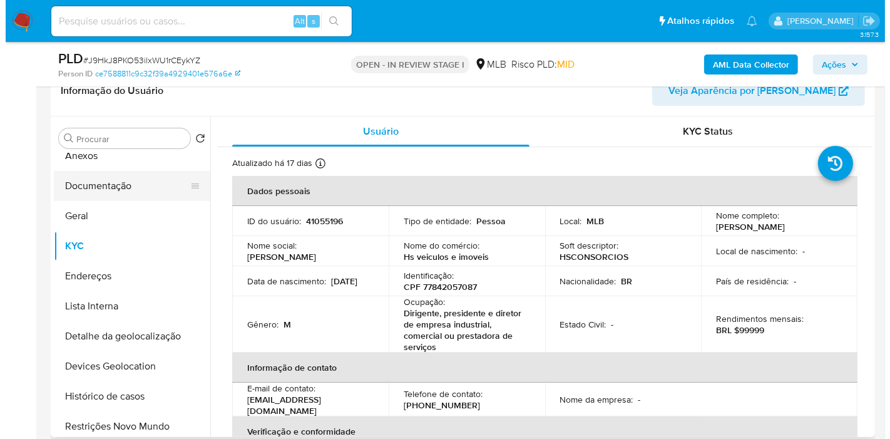
scroll to position [0, 0]
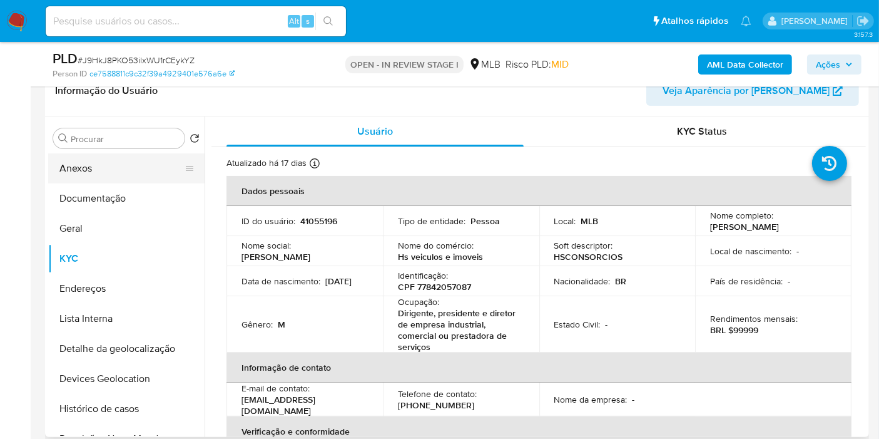
click at [126, 167] on button "Anexos" at bounding box center [121, 168] width 146 height 30
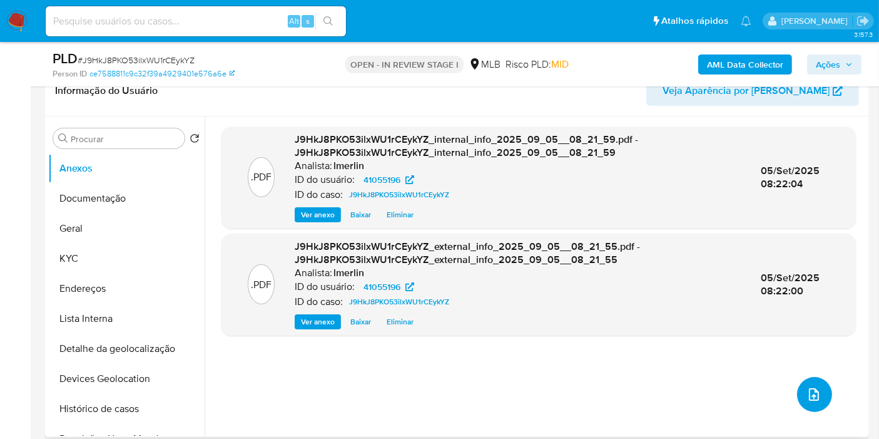
click at [800, 397] on button "upload-file" at bounding box center [814, 394] width 35 height 35
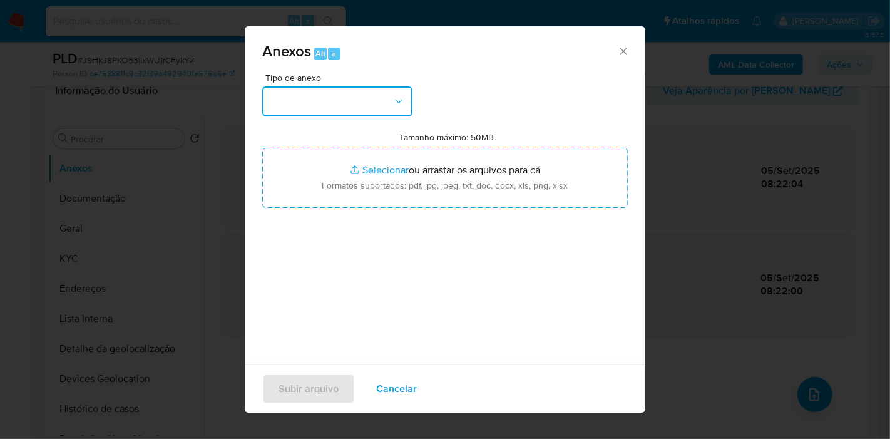
click at [367, 110] on button "button" at bounding box center [337, 101] width 150 height 30
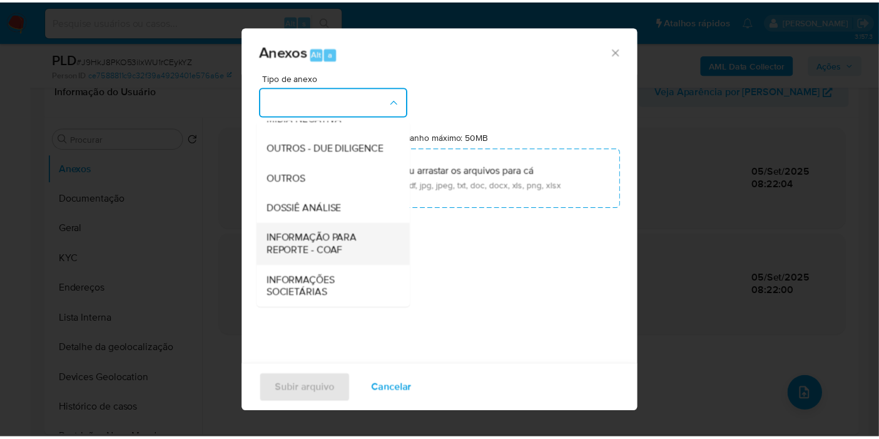
scroll to position [192, 0]
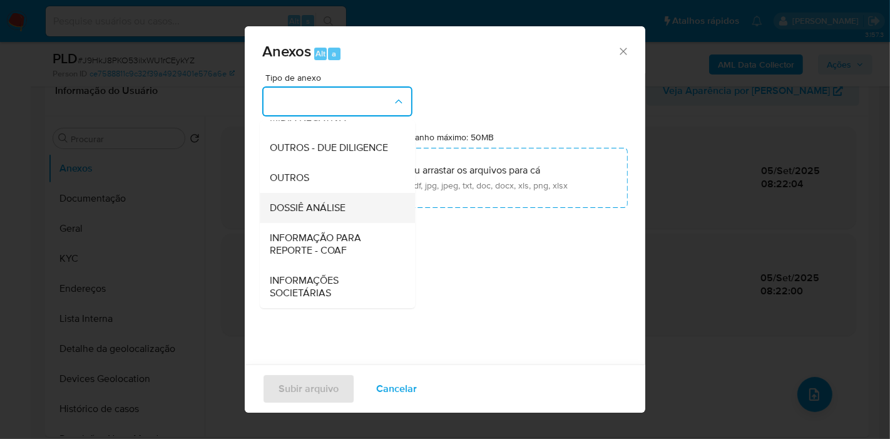
click at [358, 199] on div "DOSSIÊ ANÁLISE" at bounding box center [334, 208] width 128 height 30
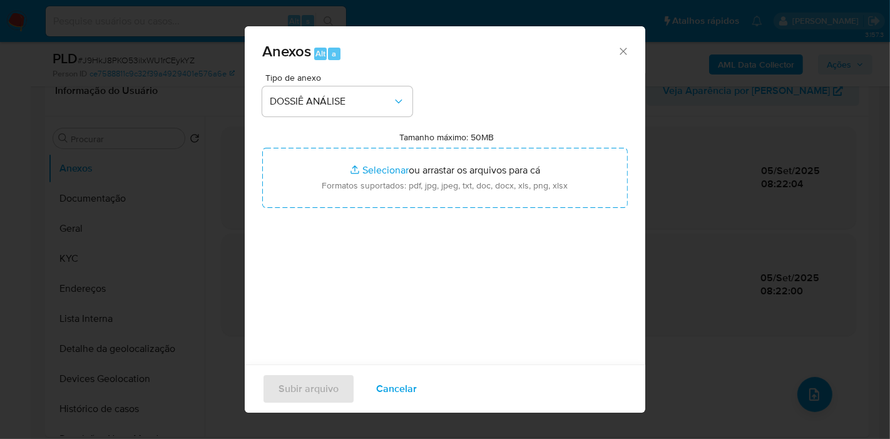
click at [416, 392] on button "Cancelar" at bounding box center [396, 389] width 73 height 30
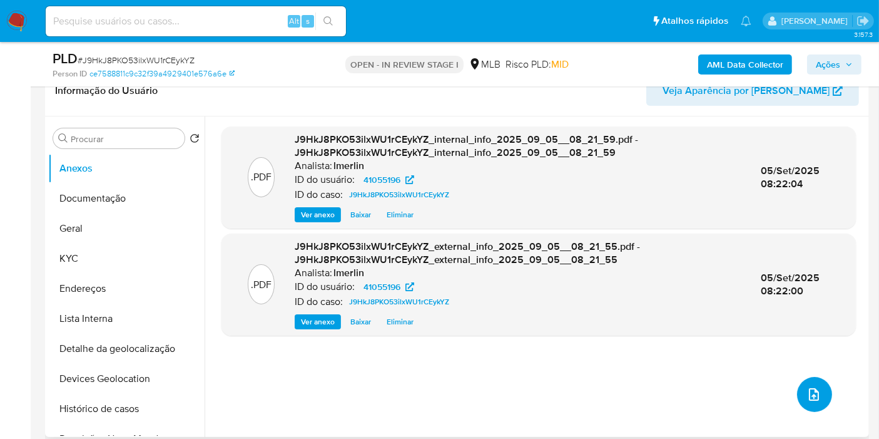
scroll to position [556, 0]
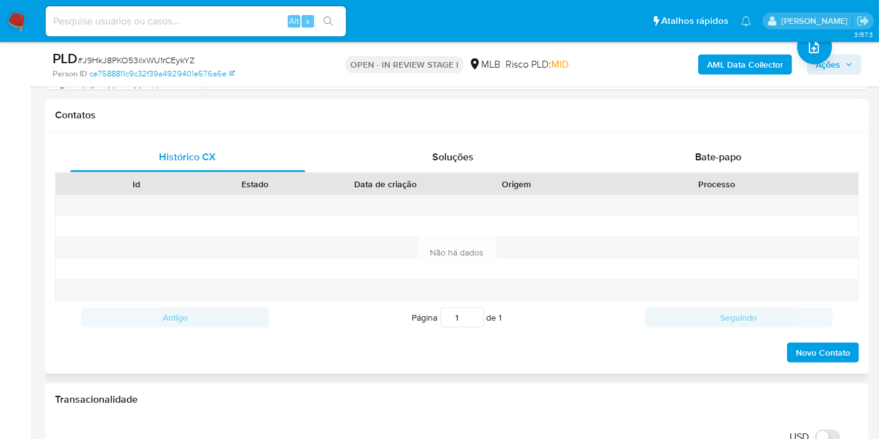
click at [547, 342] on div "Novo Contato" at bounding box center [457, 349] width 804 height 30
click at [704, 167] on div "Bate-papo" at bounding box center [718, 157] width 235 height 30
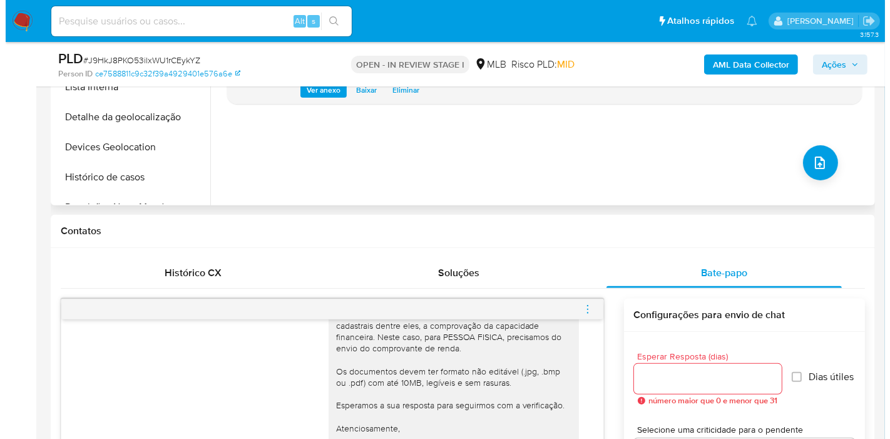
scroll to position [347, 0]
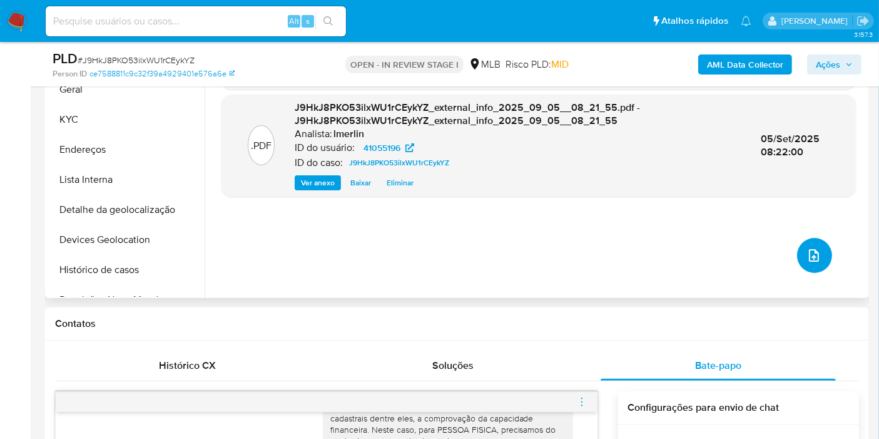
click at [797, 244] on button "upload-file" at bounding box center [814, 255] width 35 height 35
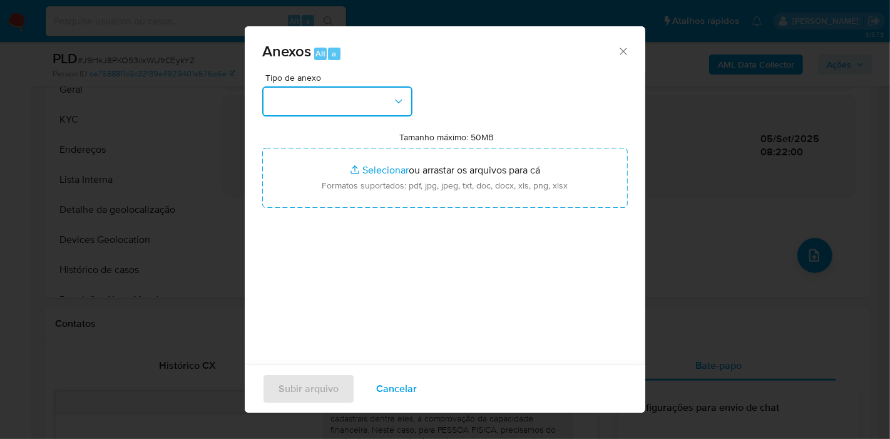
click at [354, 110] on button "button" at bounding box center [337, 101] width 150 height 30
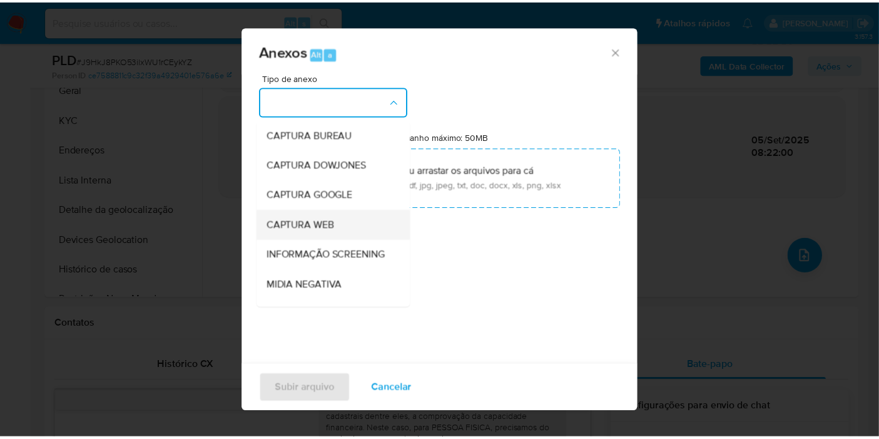
scroll to position [139, 0]
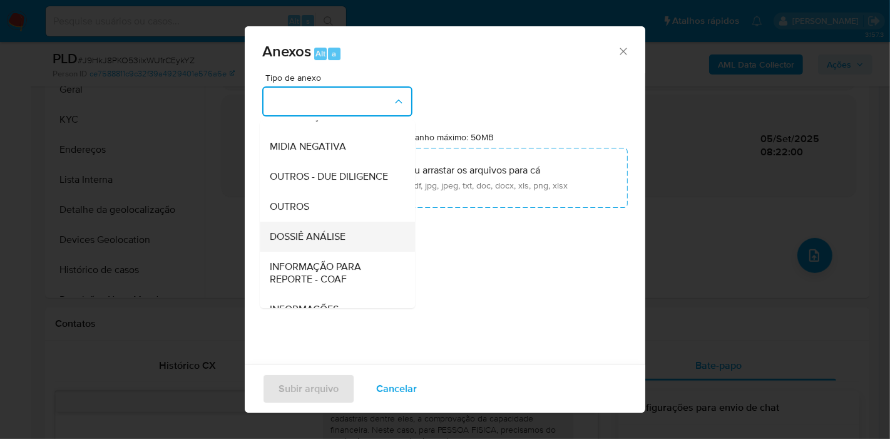
click at [343, 252] on div "DOSSIÊ ANÁLISE" at bounding box center [334, 237] width 128 height 30
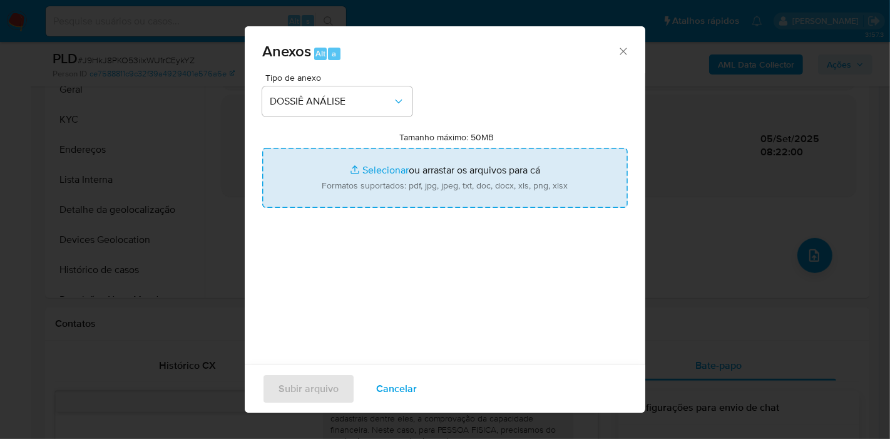
click at [397, 197] on input "Tamanho máximo: 50MB Selecionar arquivos" at bounding box center [445, 178] width 366 height 60
type input "C:\fakepath\SAR - XXX - CPF 77842057087 - FERNANDO WILBERT.pdf"
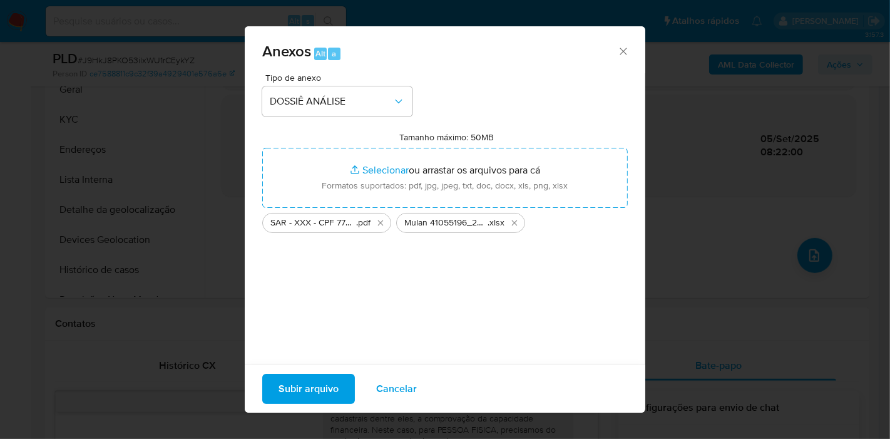
click at [299, 392] on span "Subir arquivo" at bounding box center [309, 389] width 60 height 28
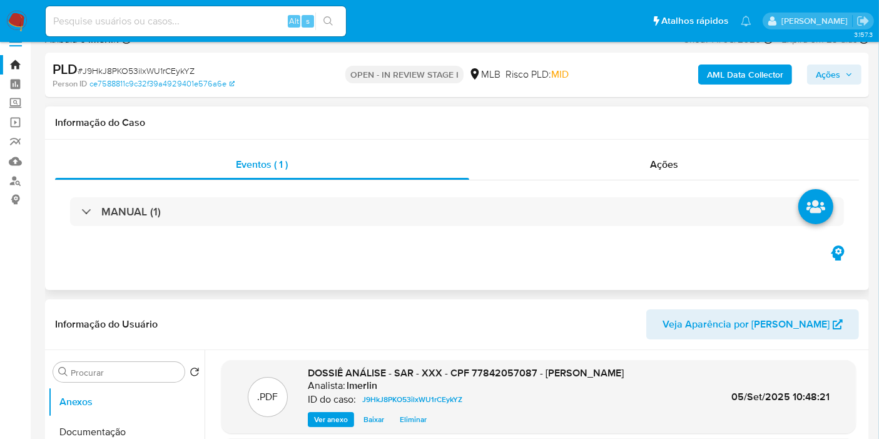
scroll to position [0, 0]
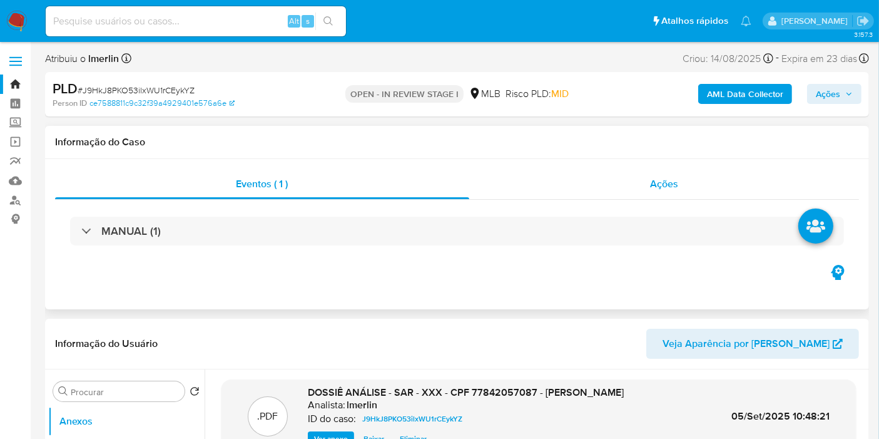
click at [678, 185] on span "Ações" at bounding box center [664, 184] width 28 height 14
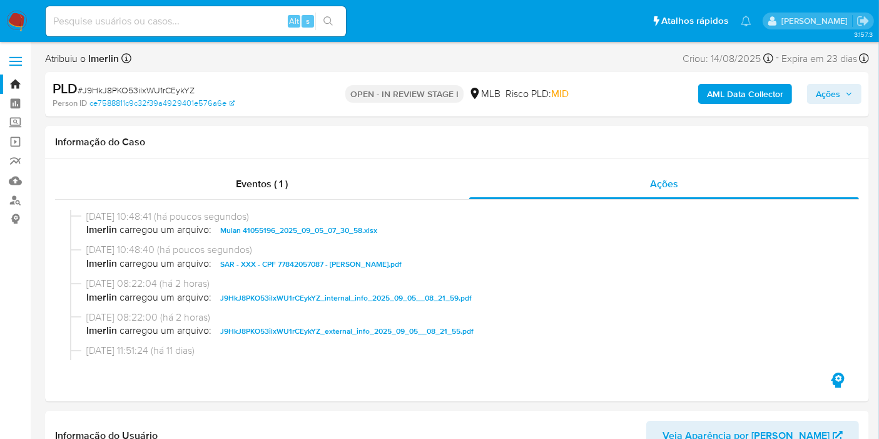
click at [829, 86] on span "Ações" at bounding box center [828, 94] width 24 height 20
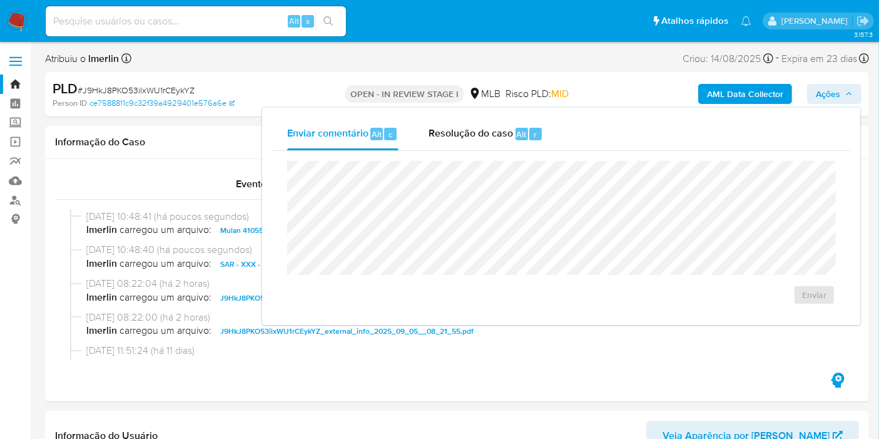
drag, startPoint x: 494, startPoint y: 139, endPoint x: 496, endPoint y: 156, distance: 17.7
click at [496, 139] on span "Resolução do caso" at bounding box center [471, 133] width 85 height 14
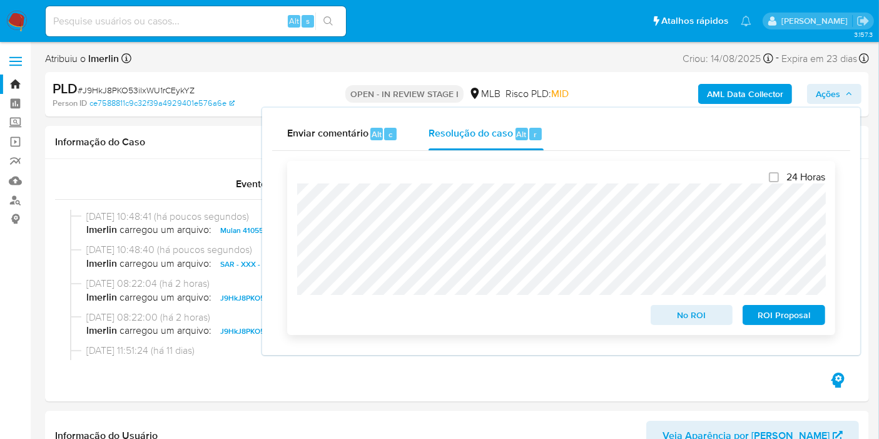
click at [775, 317] on span "ROI Proposal" at bounding box center [784, 315] width 65 height 18
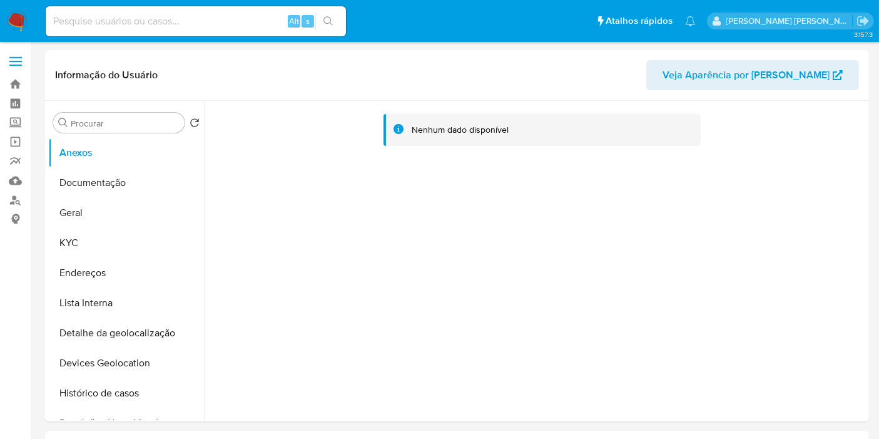
select select "10"
click at [100, 307] on button "Lista Interna" at bounding box center [121, 303] width 146 height 30
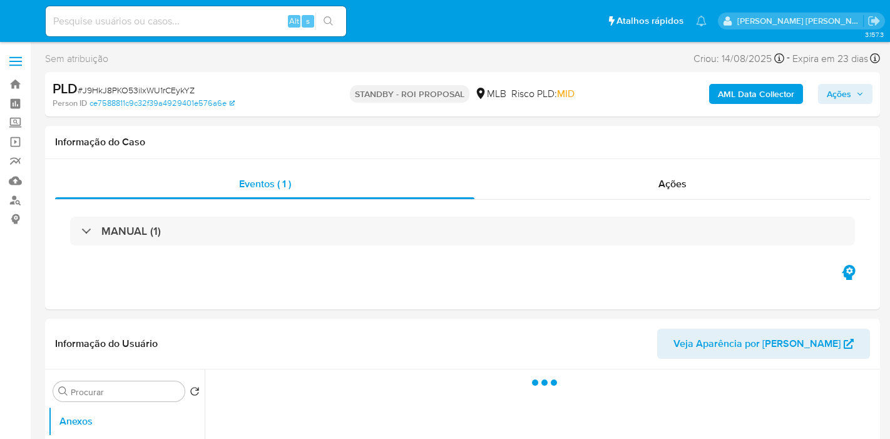
select select "10"
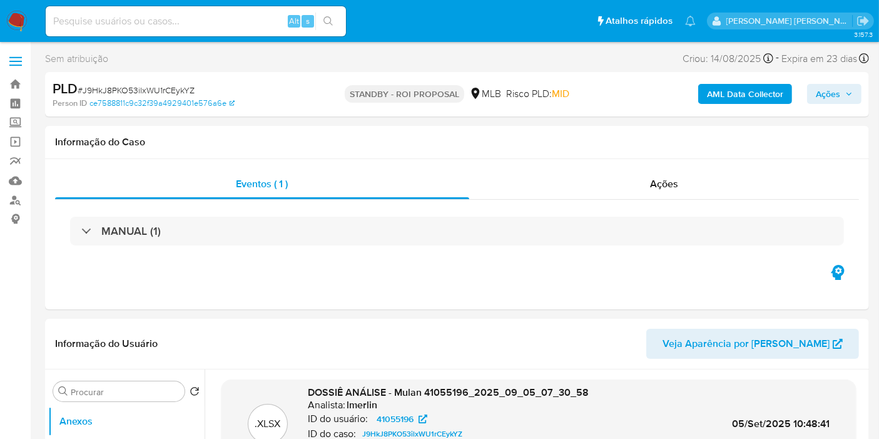
click at [16, 21] on img at bounding box center [16, 21] width 21 height 21
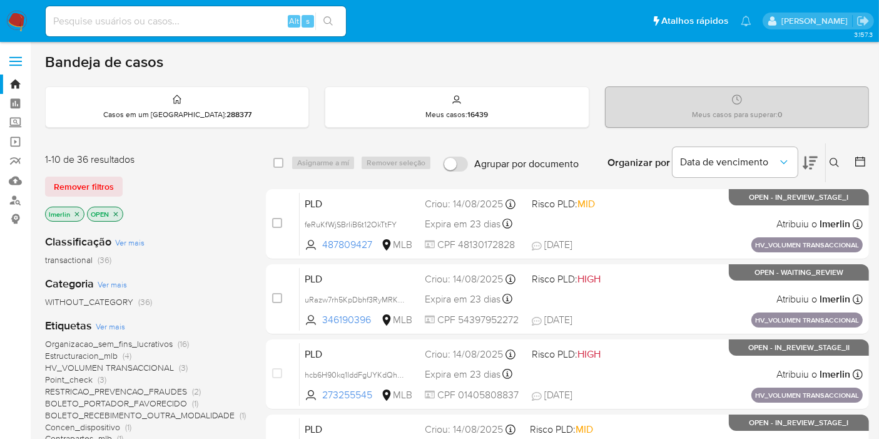
click at [76, 213] on icon "close-filter" at bounding box center [77, 214] width 4 height 4
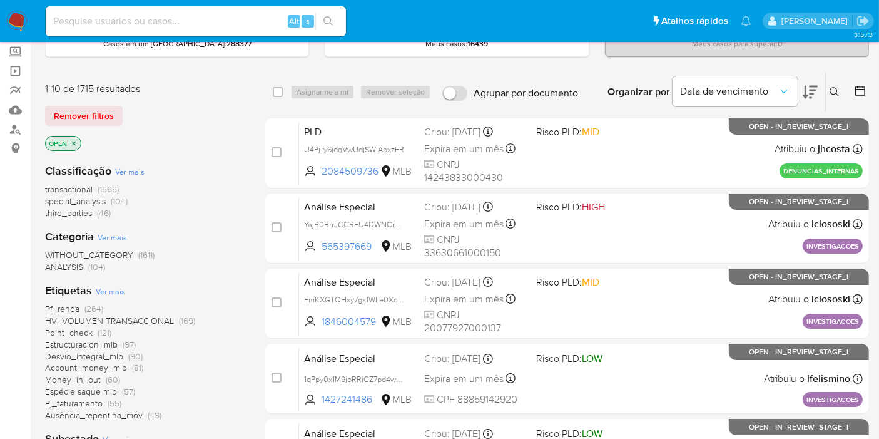
scroll to position [139, 0]
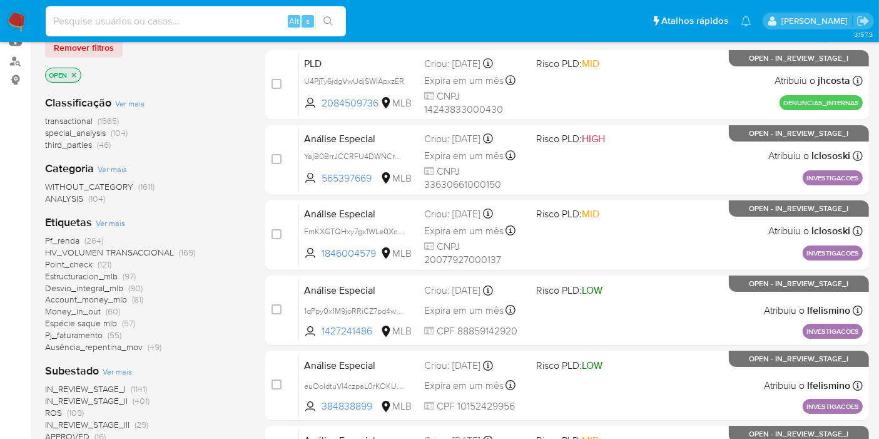
click at [239, 23] on input at bounding box center [196, 21] width 300 height 16
paste input "feRuKfWjSBrIiB6t12OkTtFY"
type input "feRuKfWjSBrIiB6t12OkTtFY"
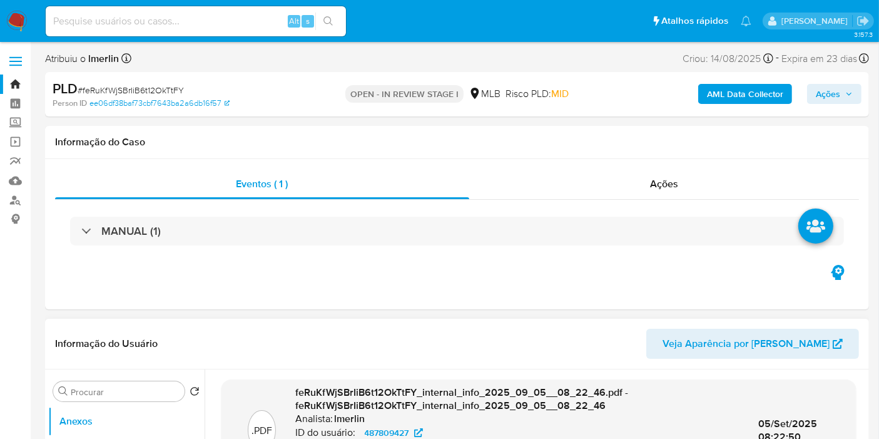
select select "10"
click at [76, 288] on div "Eventos ( 1 ) Ações MANUAL (1)" at bounding box center [457, 234] width 824 height 150
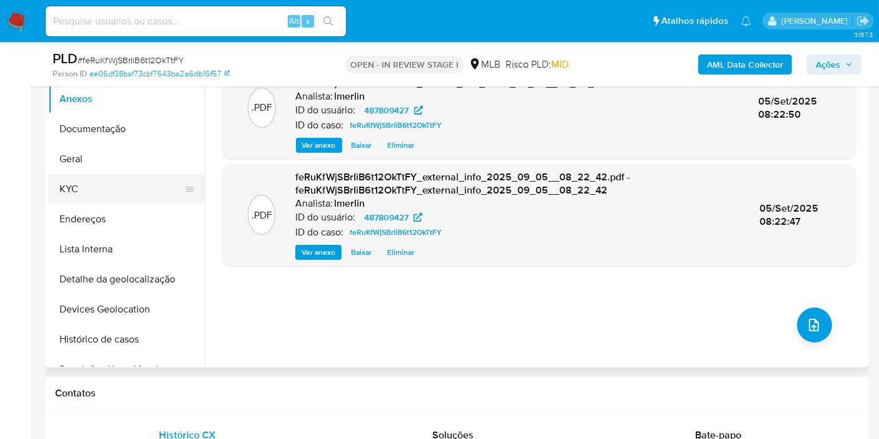
click at [117, 180] on button "KYC" at bounding box center [121, 189] width 146 height 30
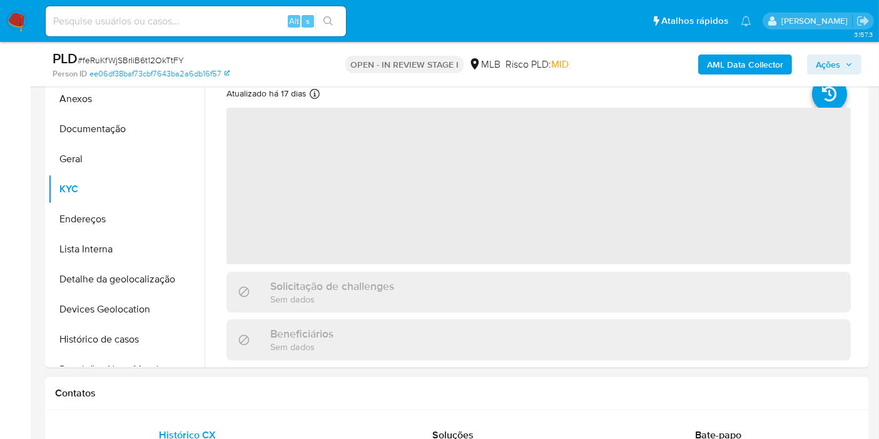
scroll to position [208, 0]
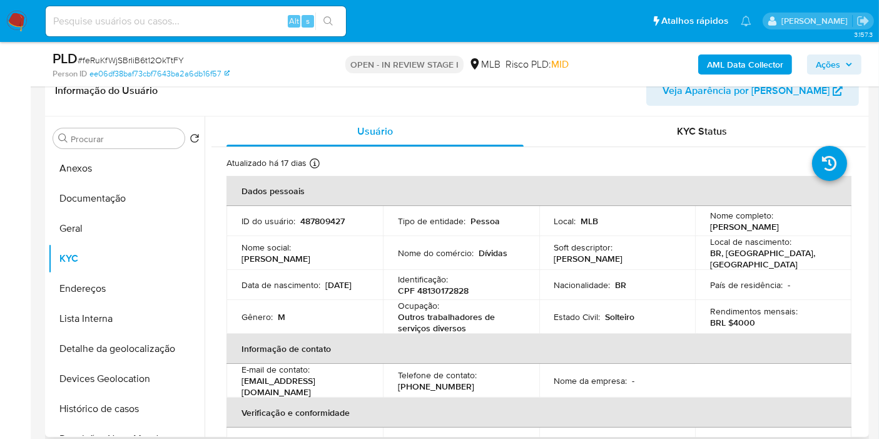
click at [458, 289] on p "CPF 48130172828" at bounding box center [433, 290] width 71 height 11
copy p "48130172828"
click at [128, 407] on button "Histórico de casos" at bounding box center [121, 409] width 146 height 30
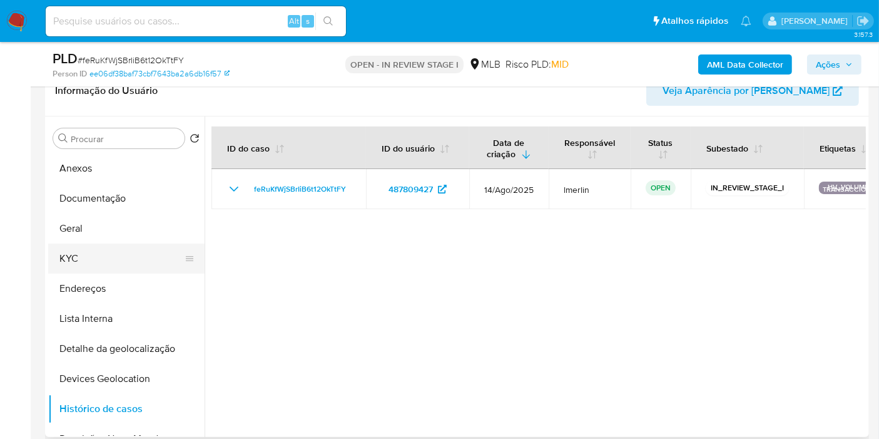
click at [102, 255] on button "KYC" at bounding box center [121, 259] width 146 height 30
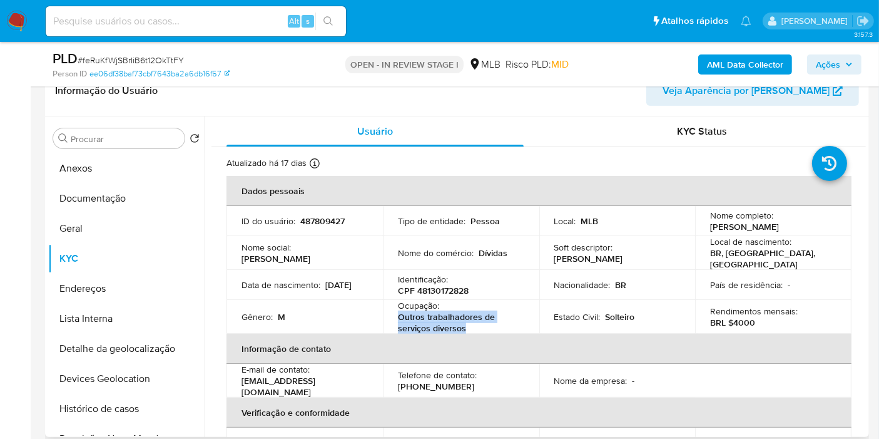
drag, startPoint x: 399, startPoint y: 317, endPoint x: 469, endPoint y: 326, distance: 70.7
click at [469, 326] on p "Outros trabalhadores de serviços diversos" at bounding box center [458, 322] width 121 height 23
copy p "Outros trabalhadores de serviços diversos"
click at [125, 193] on button "Documentação" at bounding box center [121, 198] width 146 height 30
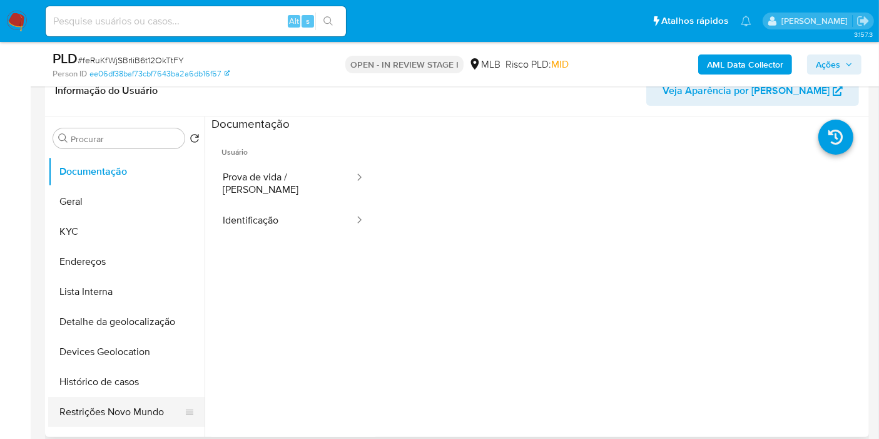
scroll to position [69, 0]
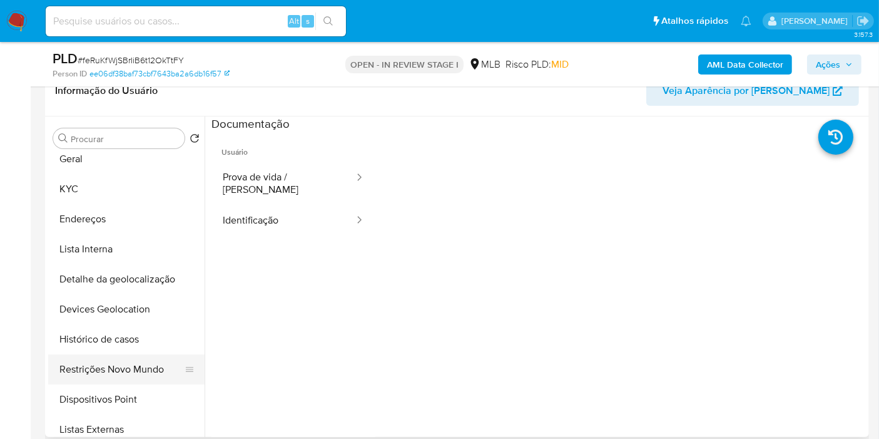
click at [123, 378] on button "Restrições Novo Mundo" at bounding box center [121, 369] width 146 height 30
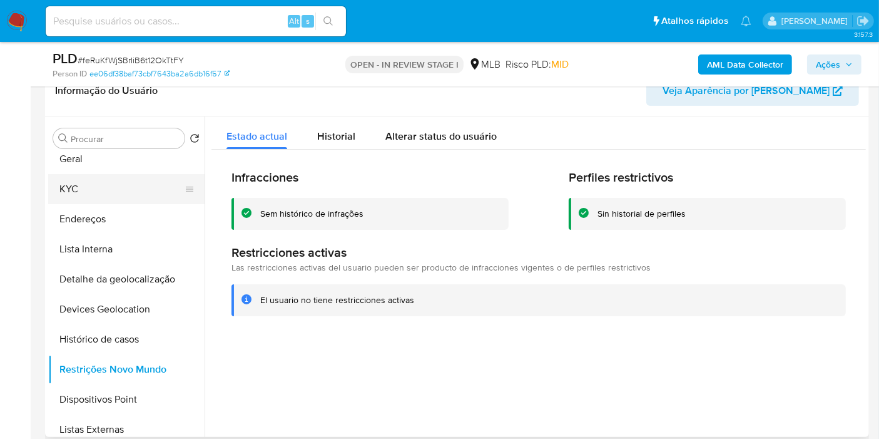
click at [120, 185] on button "KYC" at bounding box center [121, 189] width 146 height 30
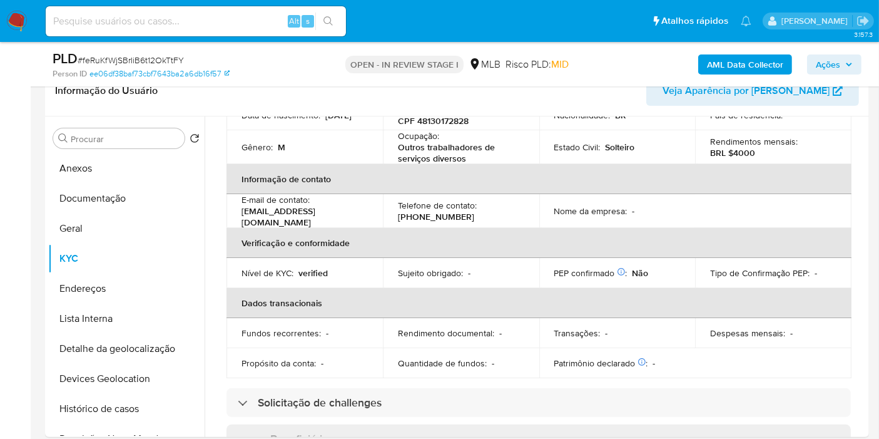
scroll to position [576, 0]
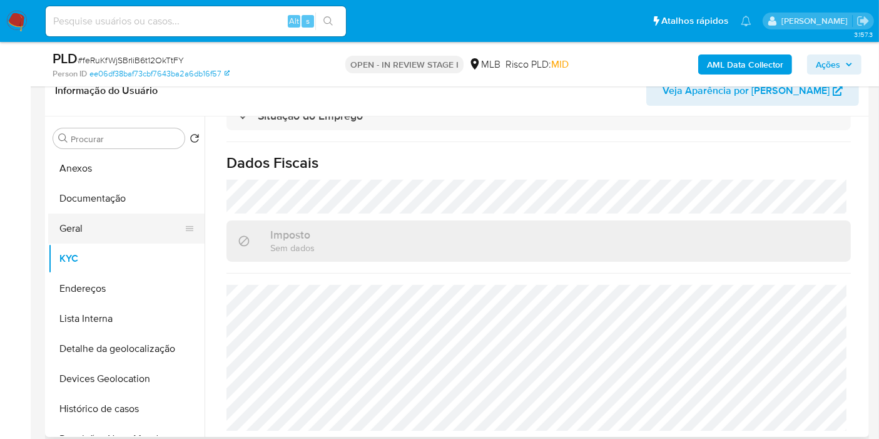
click at [126, 233] on button "Geral" at bounding box center [121, 228] width 146 height 30
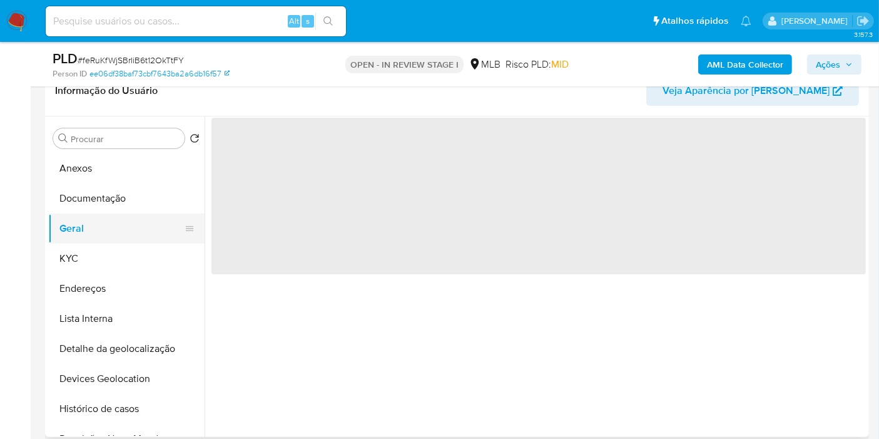
scroll to position [0, 0]
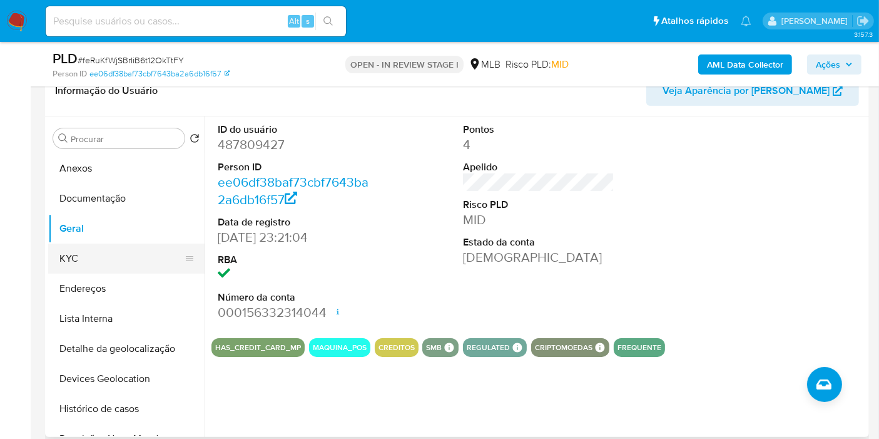
click at [113, 249] on button "KYC" at bounding box center [121, 259] width 146 height 30
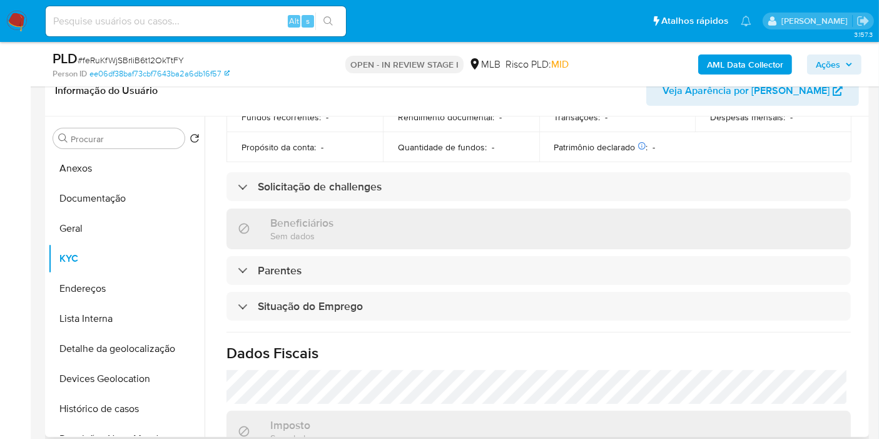
scroll to position [576, 0]
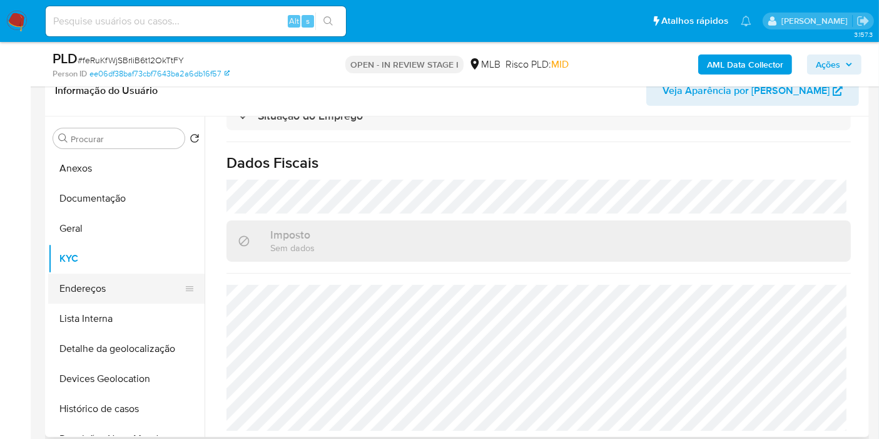
click at [86, 290] on button "Endereços" at bounding box center [121, 289] width 146 height 30
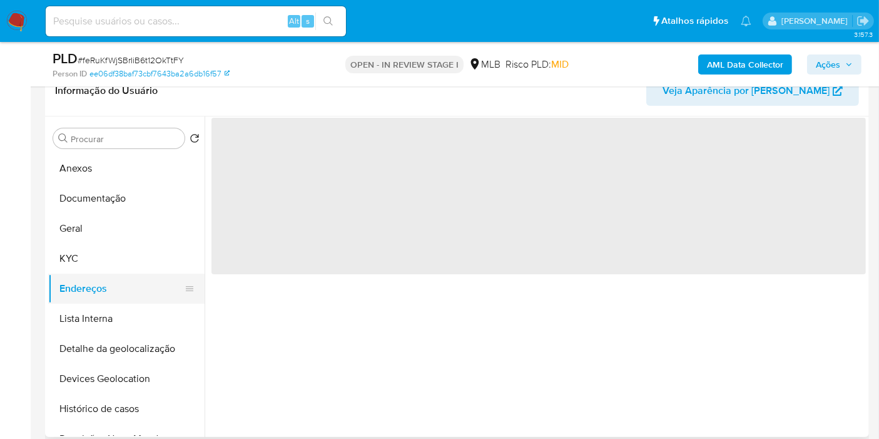
scroll to position [0, 0]
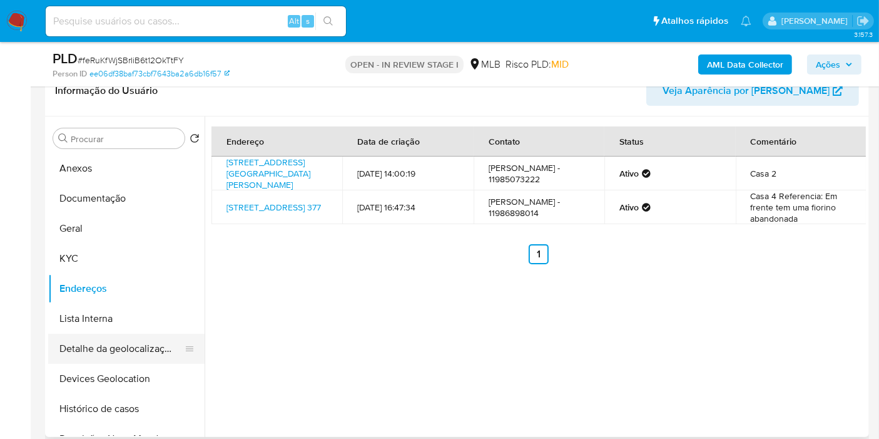
click at [126, 354] on button "Detalhe da geolocalização" at bounding box center [121, 349] width 146 height 30
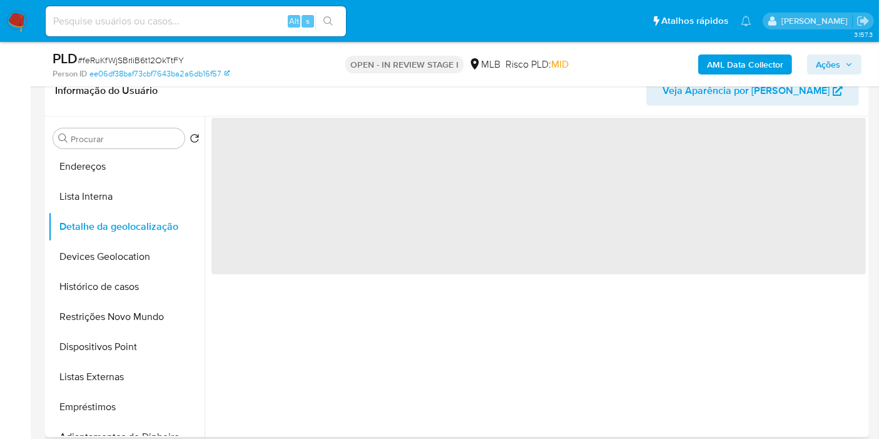
scroll to position [139, 0]
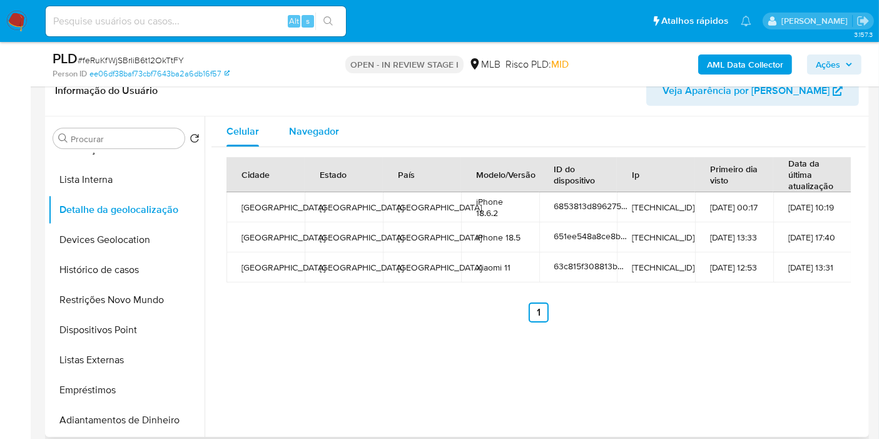
click at [295, 127] on span "Navegador" at bounding box center [314, 131] width 50 height 14
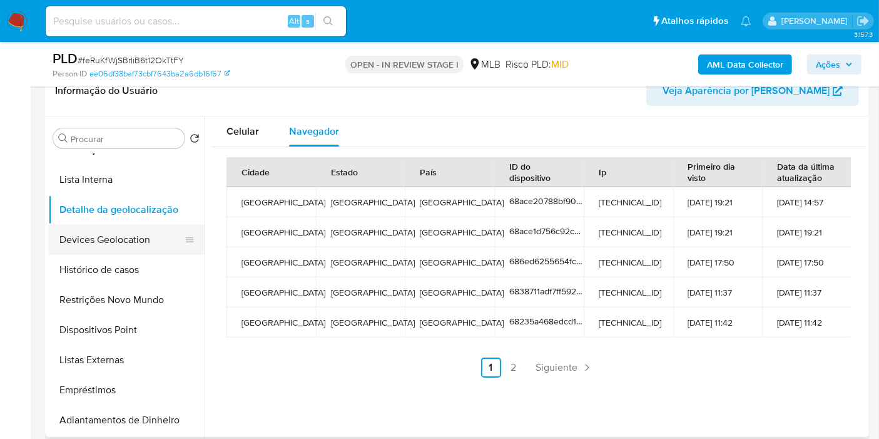
click at [151, 237] on button "Devices Geolocation" at bounding box center [121, 240] width 146 height 30
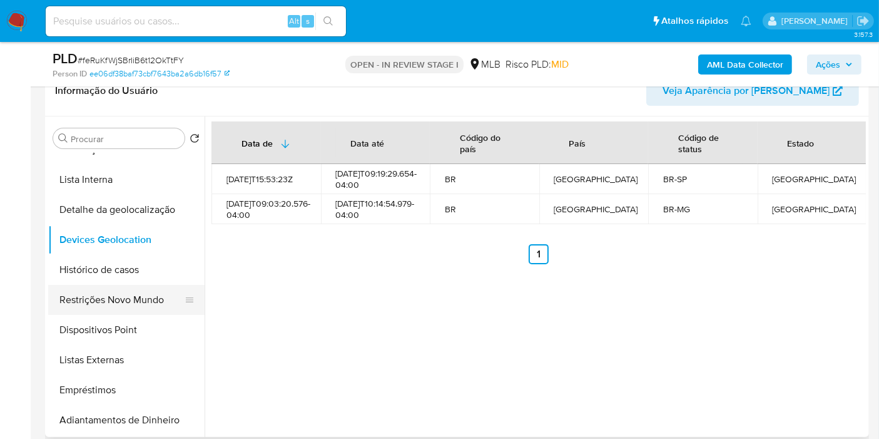
click at [130, 303] on button "Restrições Novo Mundo" at bounding box center [121, 300] width 146 height 30
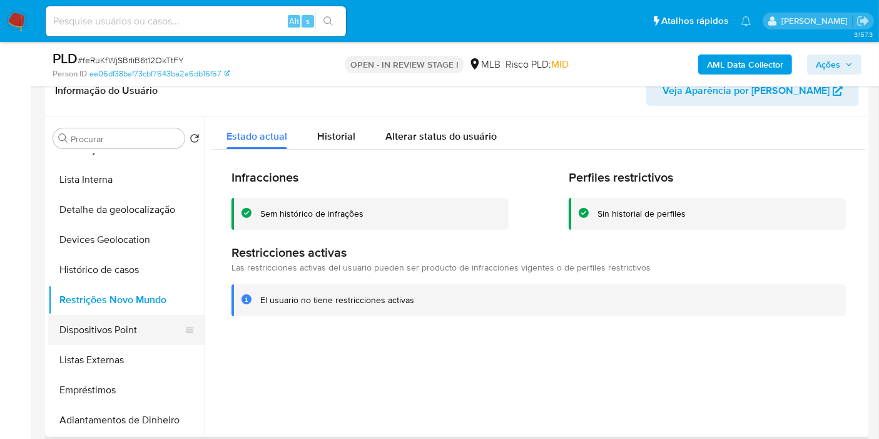
click at [155, 329] on button "Dispositivos Point" at bounding box center [121, 330] width 146 height 30
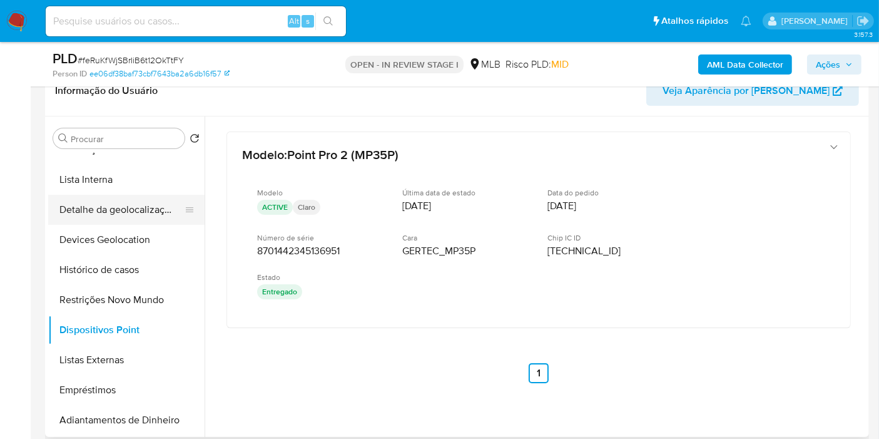
scroll to position [69, 0]
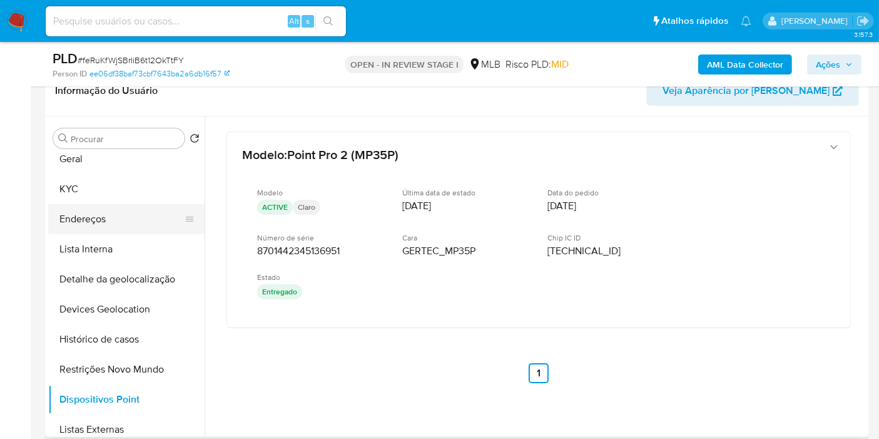
click at [101, 218] on button "Endereços" at bounding box center [121, 219] width 146 height 30
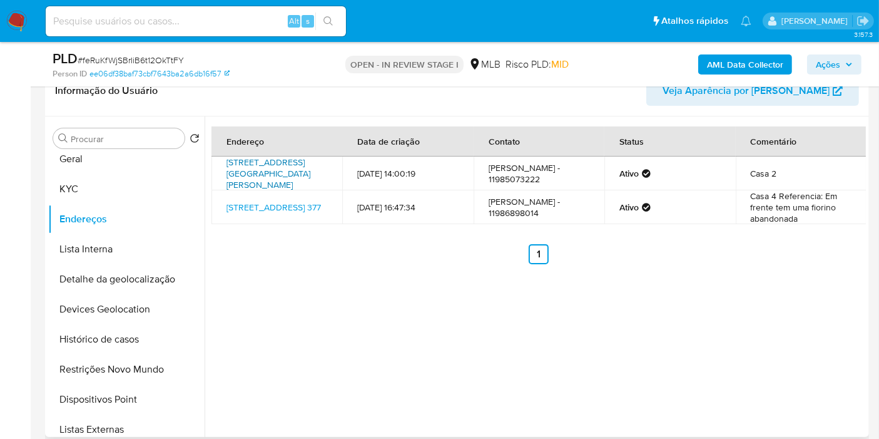
click at [265, 166] on link "Avenida Maria Santana 254, São Paulo, São Paulo, 08050130, Brasil 254" at bounding box center [269, 173] width 84 height 35
click at [89, 195] on button "KYC" at bounding box center [121, 189] width 146 height 30
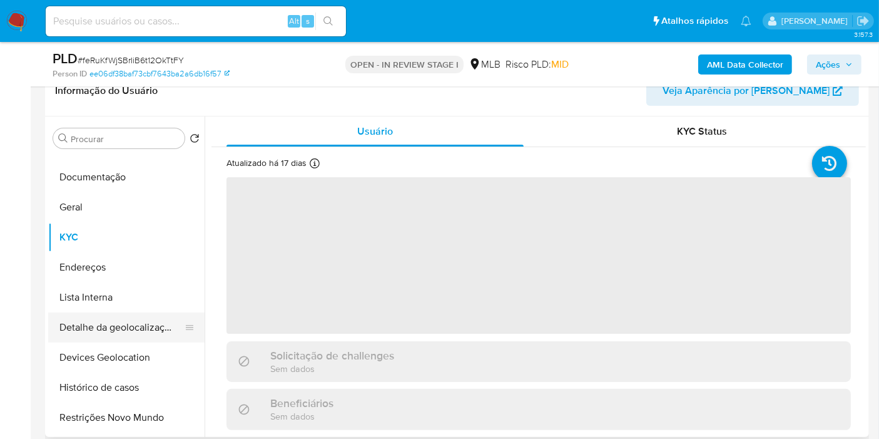
scroll to position [0, 0]
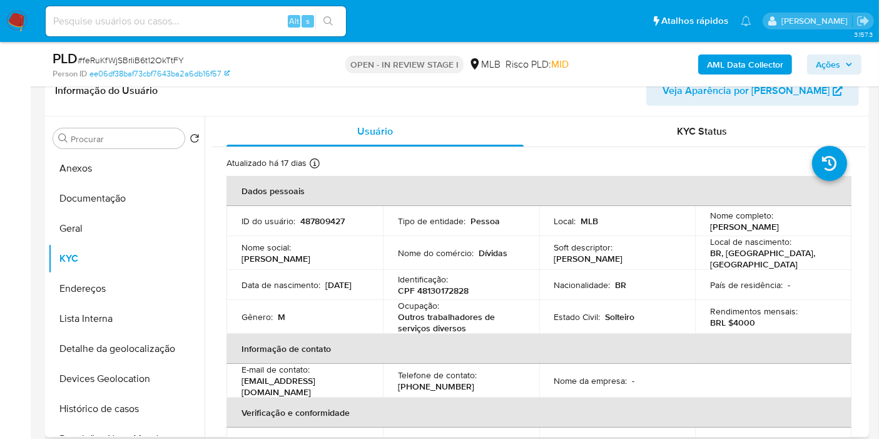
click at [446, 296] on td "Identificação : CPF 48130172828" at bounding box center [461, 285] width 156 height 30
click at [448, 291] on p "CPF 48130172828" at bounding box center [433, 290] width 71 height 11
copy p "48130172828"
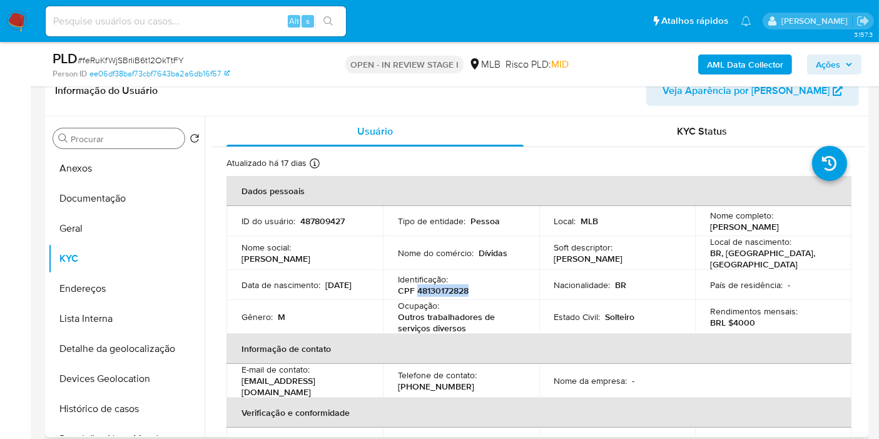
scroll to position [139, 0]
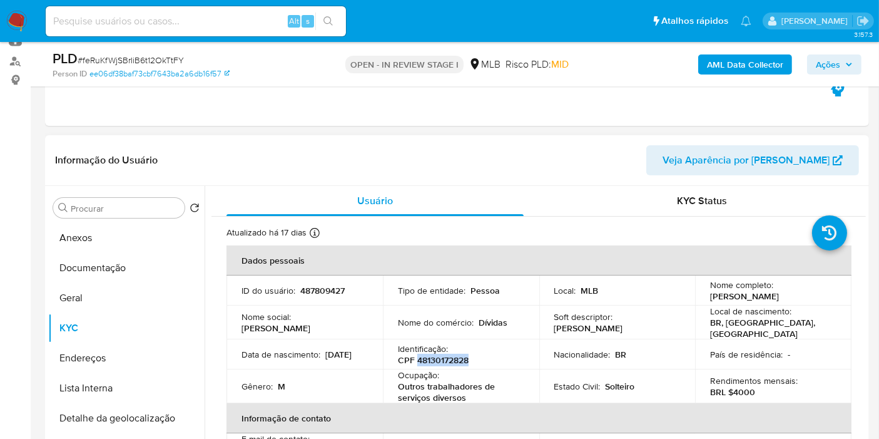
click at [110, 228] on button "Anexos" at bounding box center [126, 238] width 156 height 30
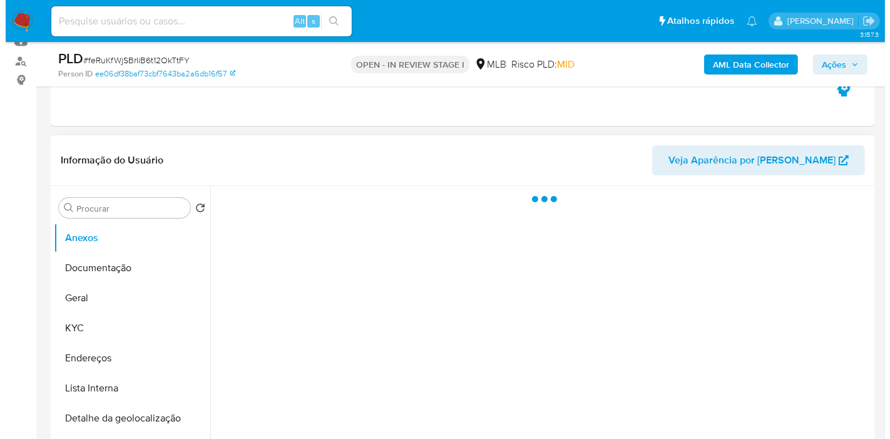
scroll to position [208, 0]
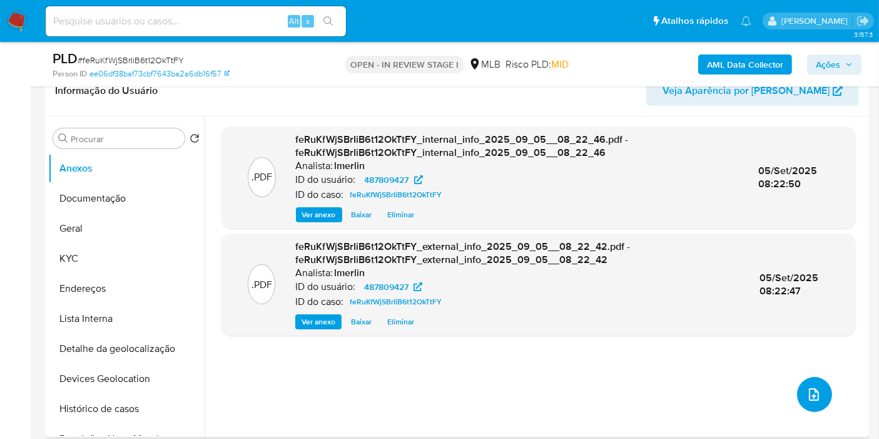
click at [807, 394] on icon "upload-file" at bounding box center [814, 394] width 15 height 15
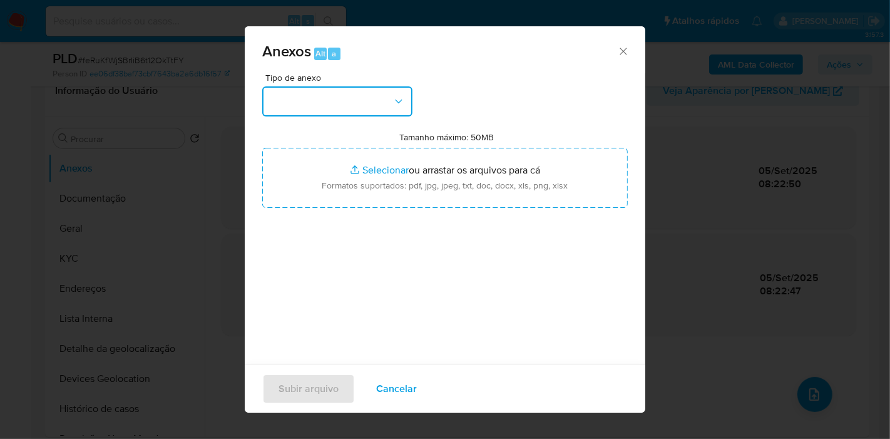
click at [365, 101] on button "button" at bounding box center [337, 101] width 150 height 30
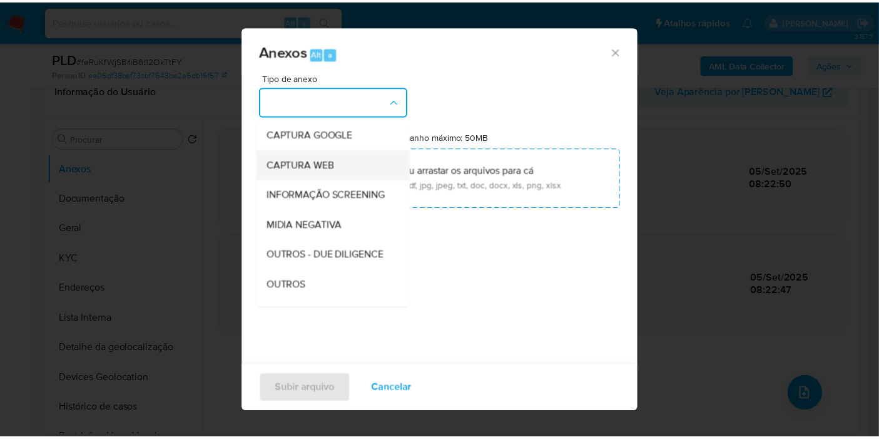
scroll to position [192, 0]
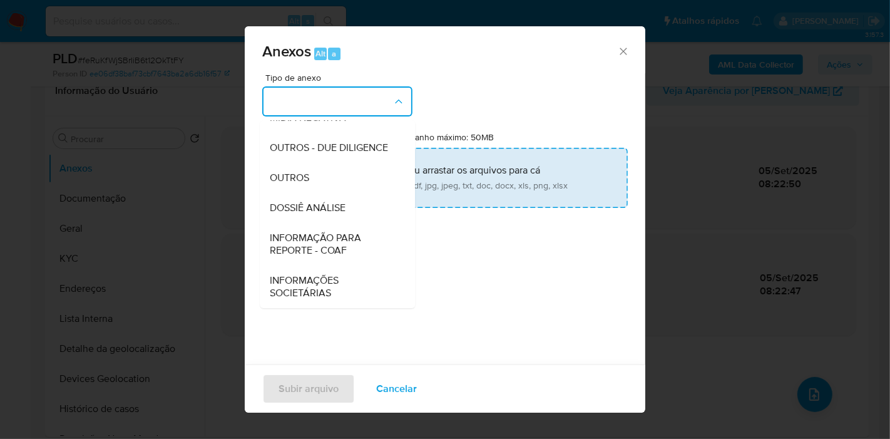
click at [351, 207] on div "DOSSIÊ ANÁLISE" at bounding box center [334, 208] width 128 height 30
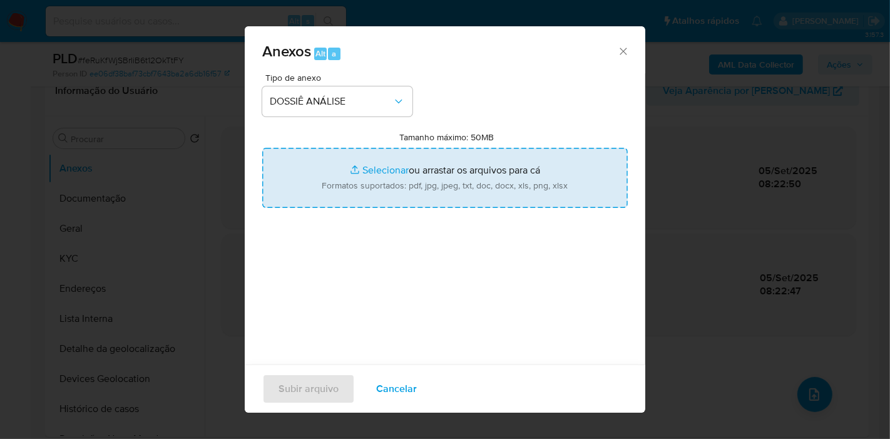
click at [410, 168] on input "Tamanho máximo: 50MB Selecionar arquivos" at bounding box center [445, 178] width 366 height 60
type input "C:\fakepath\Mulan 487809427_2025_09_05_07_32_06.xlsx"
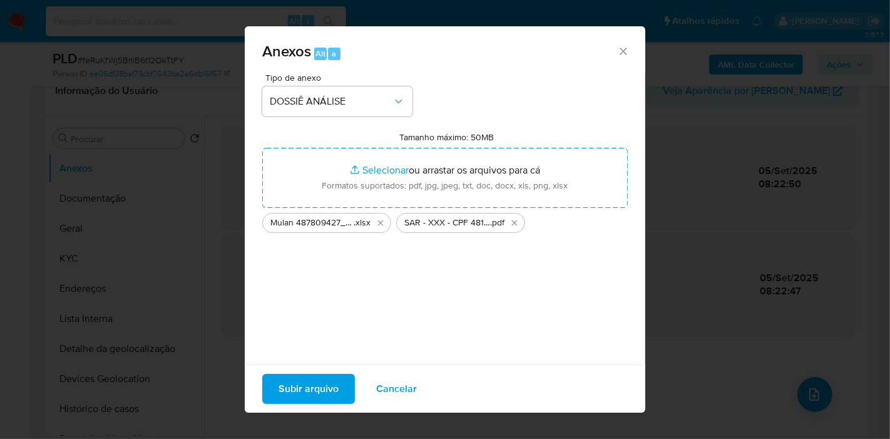
click at [277, 398] on button "Subir arquivo" at bounding box center [308, 389] width 93 height 30
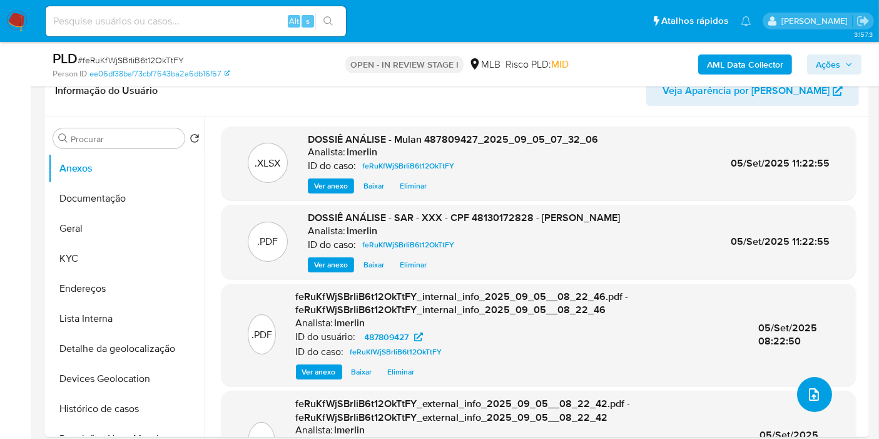
scroll to position [0, 0]
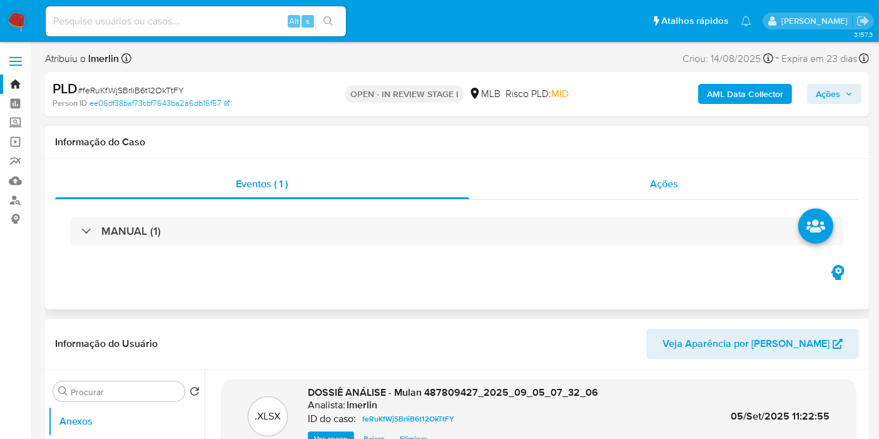
click at [684, 198] on div "Ações" at bounding box center [664, 184] width 391 height 30
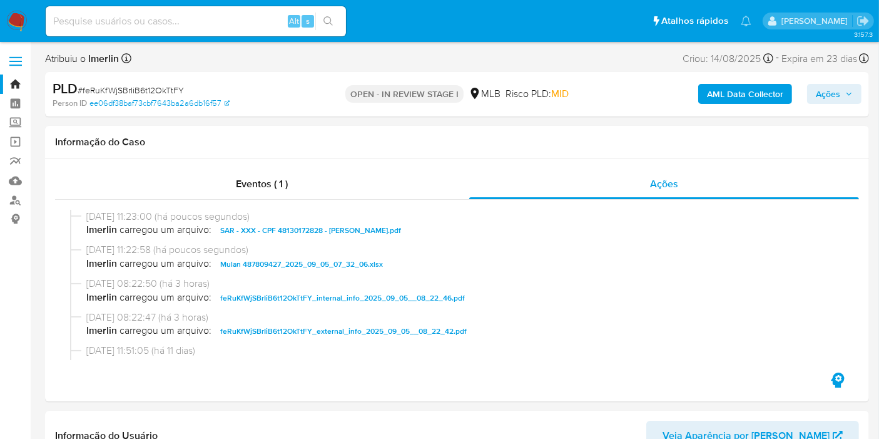
click at [818, 89] on span "Ações" at bounding box center [828, 94] width 24 height 20
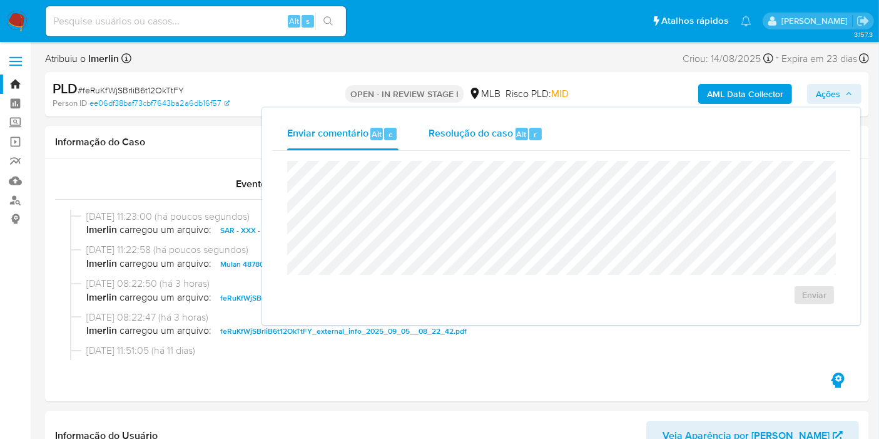
click at [512, 140] on div "Resolução do caso Alt r" at bounding box center [486, 134] width 115 height 33
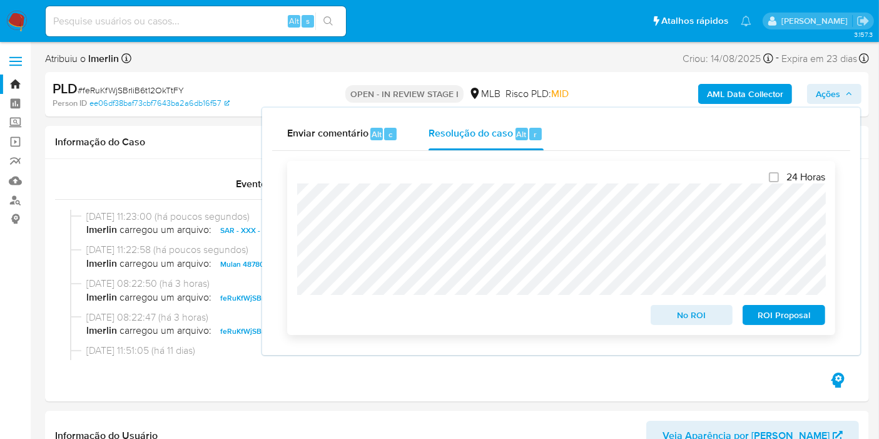
click at [804, 318] on span "ROI Proposal" at bounding box center [784, 315] width 65 height 18
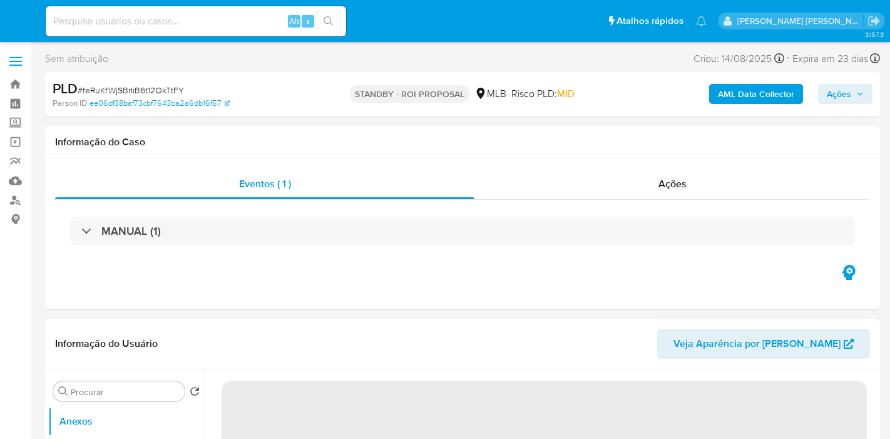
select select "10"
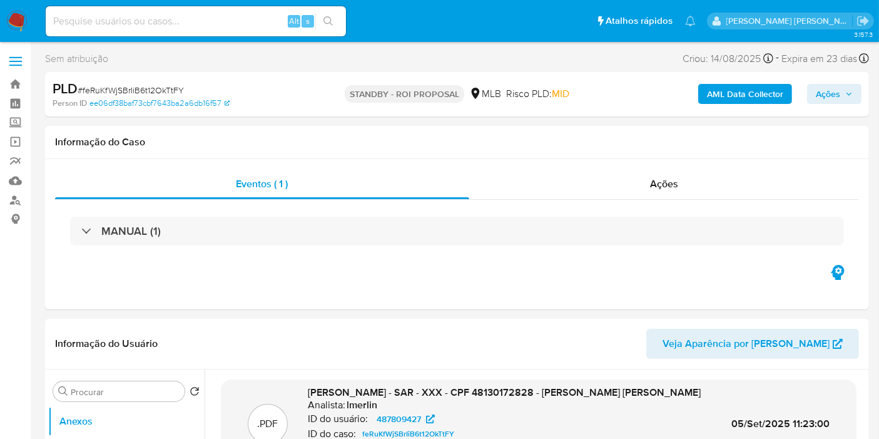
click at [14, 15] on img at bounding box center [16, 21] width 21 height 21
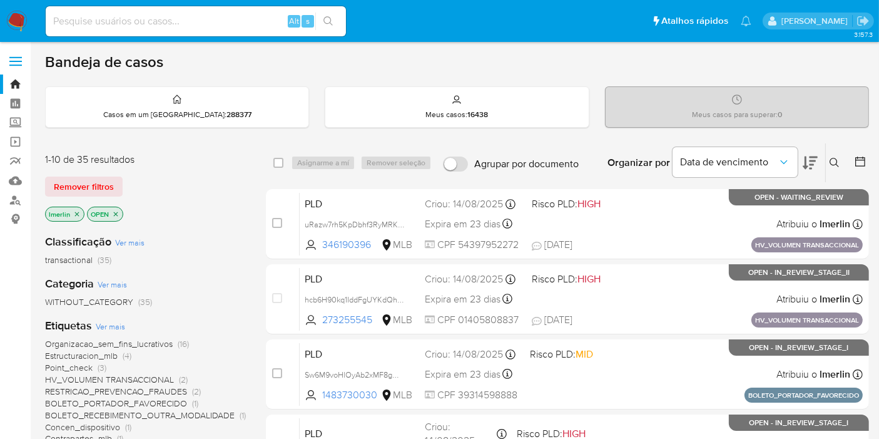
click at [79, 215] on icon "close-filter" at bounding box center [77, 214] width 8 height 8
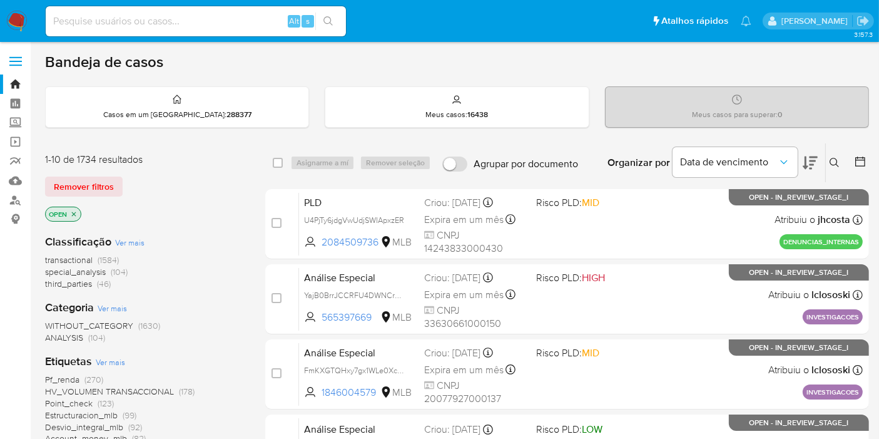
click at [238, 13] on input at bounding box center [196, 21] width 300 height 16
paste input "ms18K1xcstLpL6GD4c99HMZt"
type input "ms18K1xcstLpL6GD4c99HMZt"
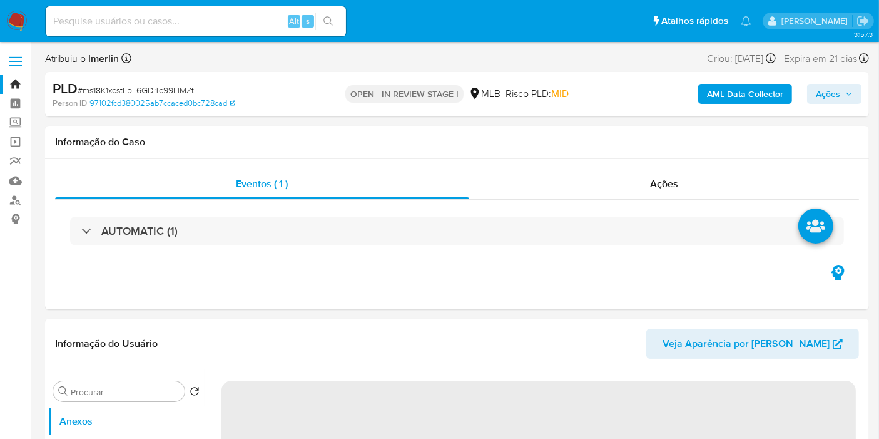
select select "10"
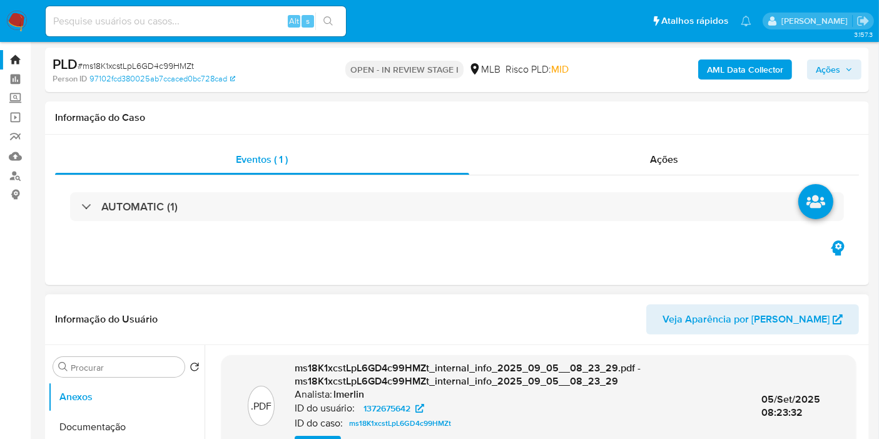
scroll to position [208, 0]
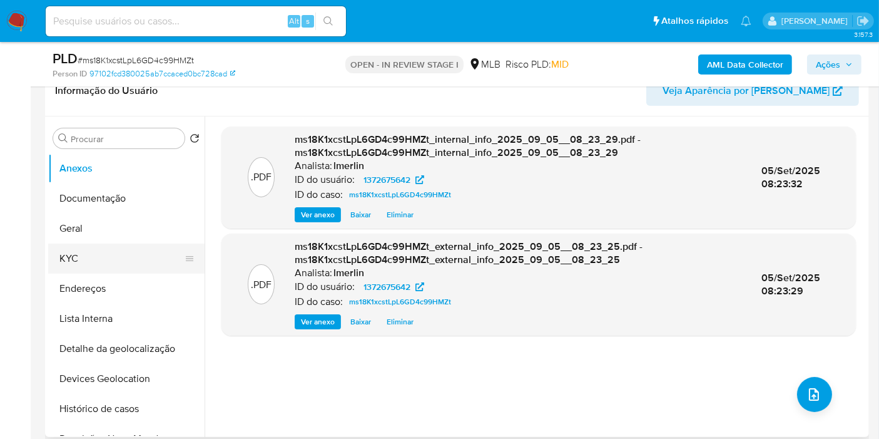
click at [103, 267] on button "KYC" at bounding box center [121, 259] width 146 height 30
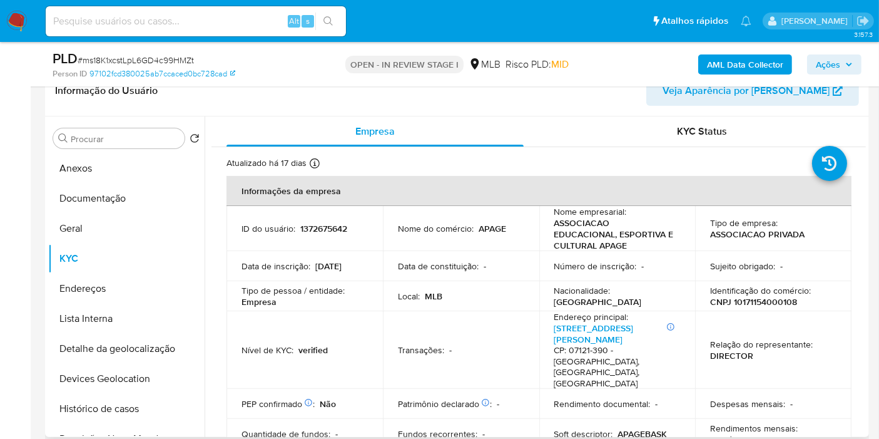
click at [750, 302] on p "CNPJ 10171154000108" at bounding box center [753, 301] width 87 height 11
copy p "10171154000108"
click at [105, 397] on button "Histórico de casos" at bounding box center [121, 409] width 146 height 30
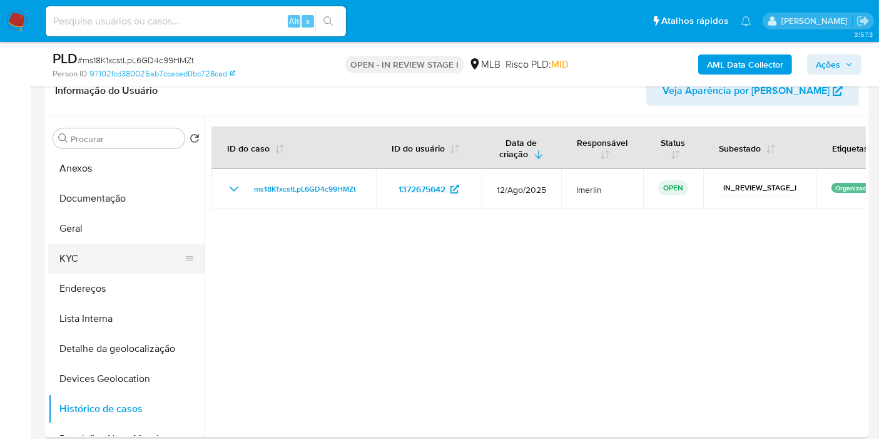
click at [141, 249] on button "KYC" at bounding box center [121, 259] width 146 height 30
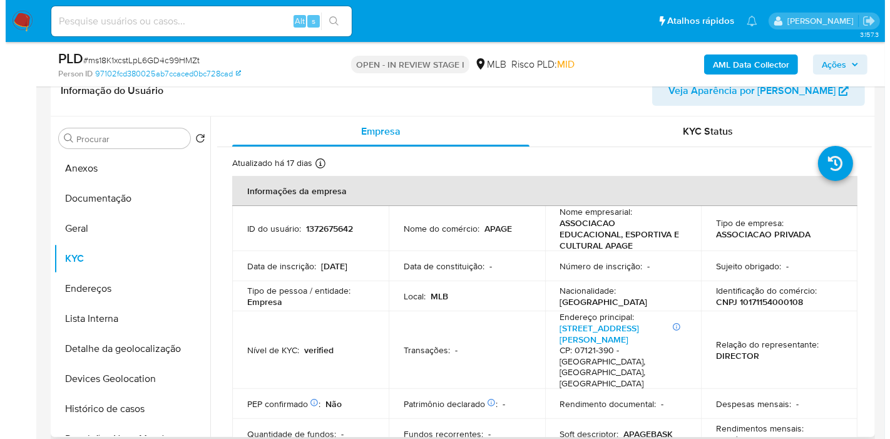
scroll to position [69, 0]
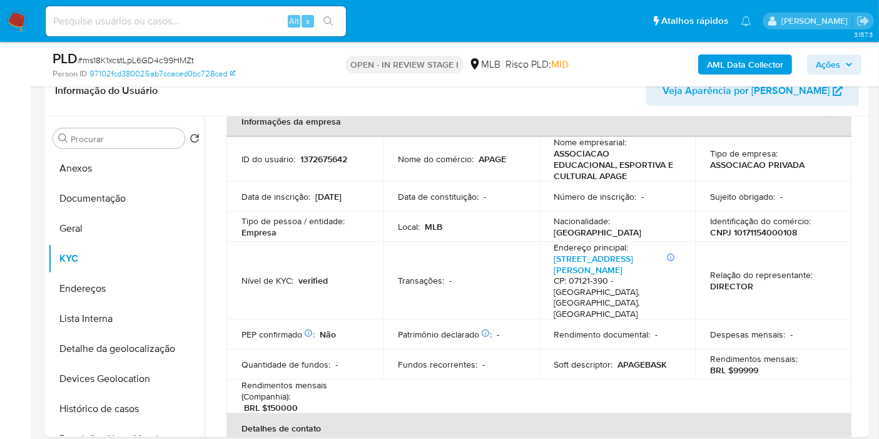
click at [720, 55] on b "AML Data Collector" at bounding box center [745, 64] width 76 height 20
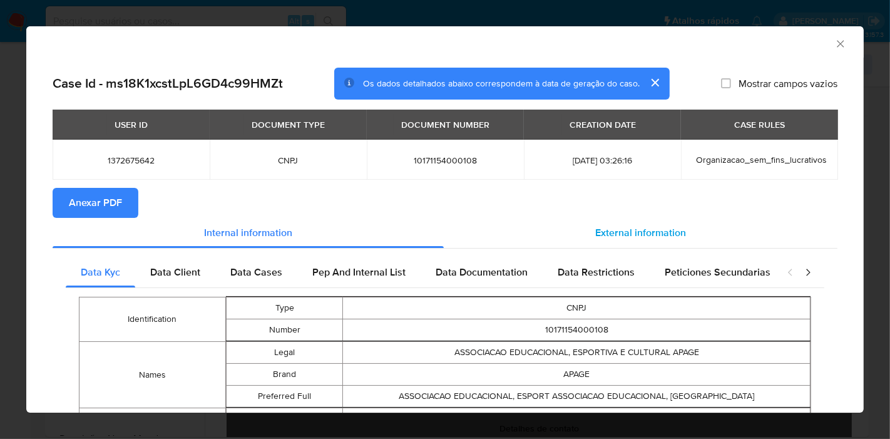
click at [601, 237] on span "External information" at bounding box center [640, 232] width 91 height 14
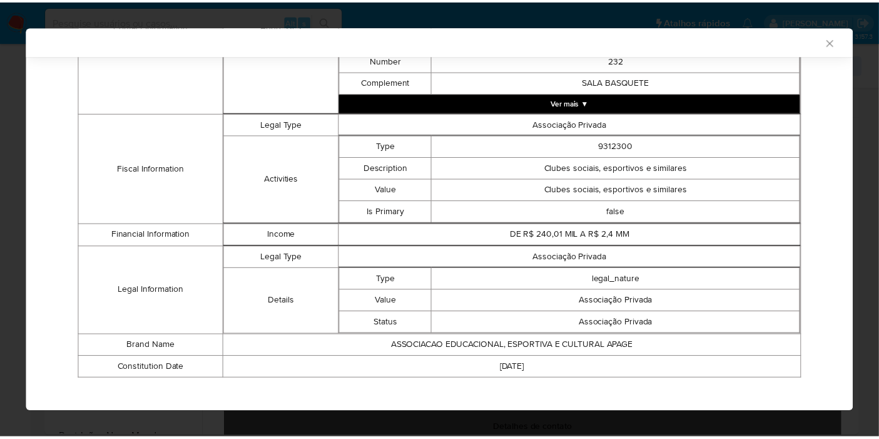
scroll to position [433, 0]
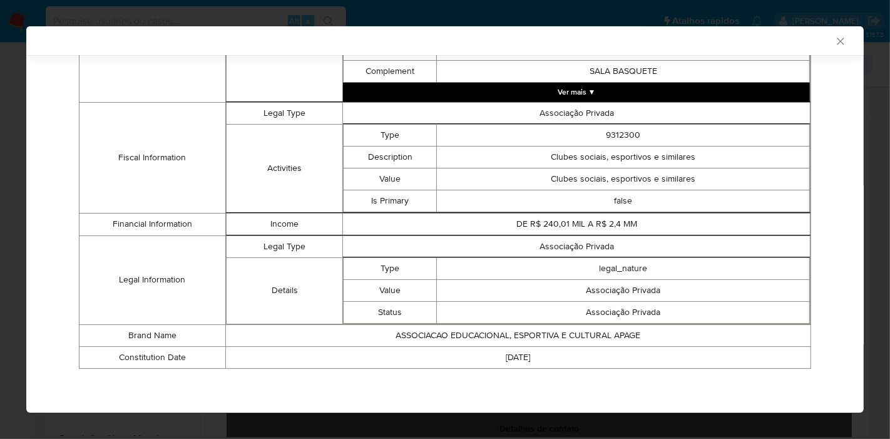
click at [834, 41] on icon "Fechar a janela" at bounding box center [840, 41] width 13 height 13
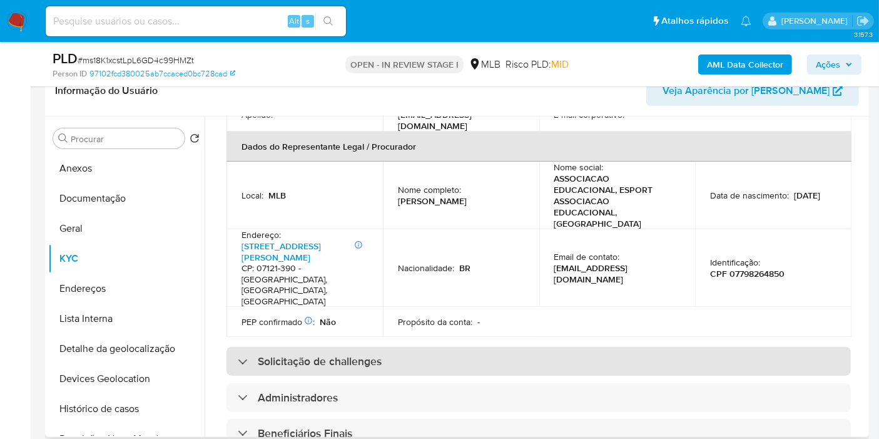
scroll to position [417, 0]
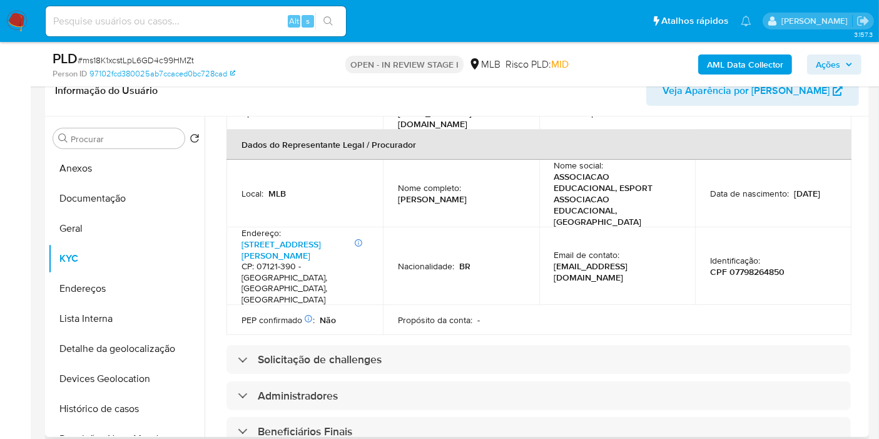
click at [461, 193] on p "Vilma Rejane de Melo Lima" at bounding box center [432, 198] width 69 height 11
copy div "Nome completo : Vilma Rejane de Melo Lima"
click at [467, 193] on p "Vilma Rejane de Melo Lima" at bounding box center [432, 198] width 69 height 11
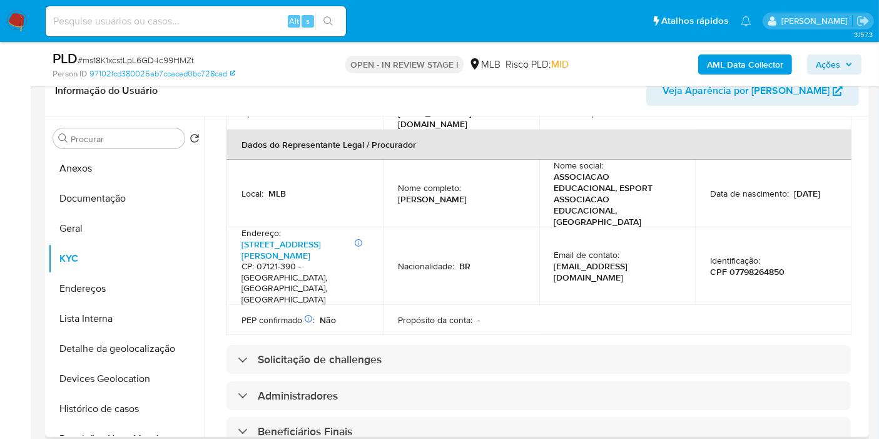
click at [467, 193] on p "Vilma Rejane de Melo Lima" at bounding box center [432, 198] width 69 height 11
drag, startPoint x: 502, startPoint y: 150, endPoint x: 401, endPoint y: 131, distance: 103.1
click at [389, 160] on td "Nome completo : Vilma Rejane de Melo Lima" at bounding box center [461, 194] width 156 height 68
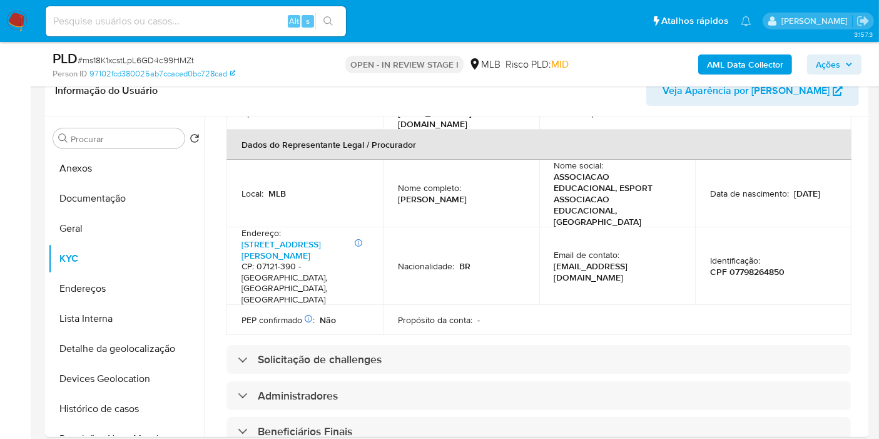
copy p "Vilma Rejane de Melo Lima"
click at [743, 266] on p "CPF 07798264850" at bounding box center [747, 271] width 74 height 11
copy p "07798264850"
drag, startPoint x: 501, startPoint y: 148, endPoint x: 396, endPoint y: 149, distance: 105.2
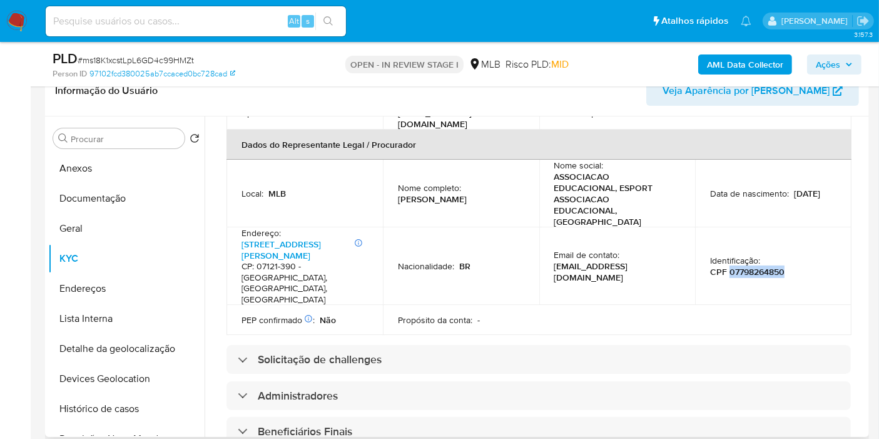
click at [396, 160] on td "Nome completo : Vilma Rejane de Melo Lima" at bounding box center [461, 194] width 156 height 68
copy p "Vilma Rejane de Melo Lima"
click at [761, 266] on p "CPF 07798264850" at bounding box center [747, 271] width 74 height 11
copy p "07798264850"
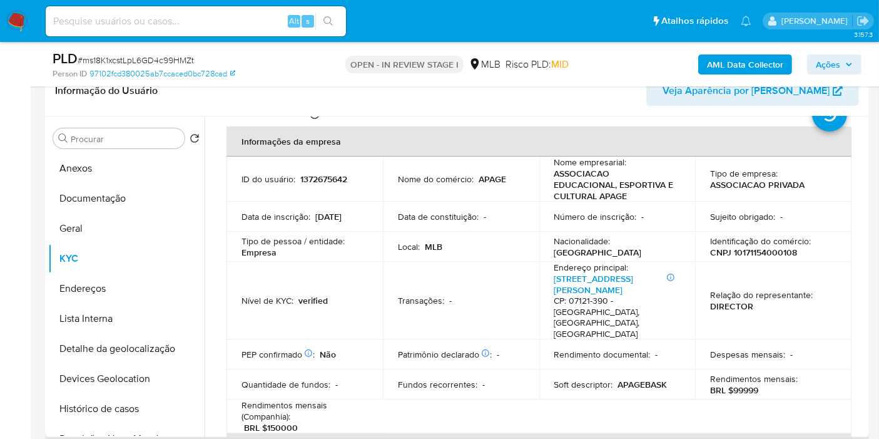
scroll to position [0, 0]
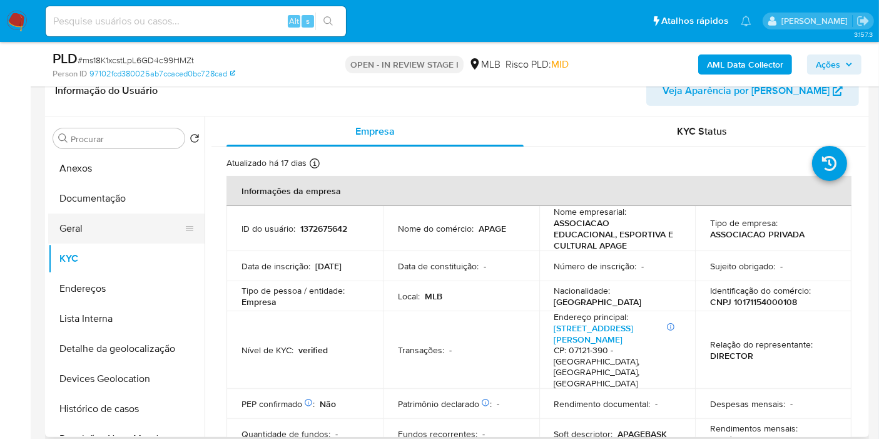
click at [112, 219] on button "Geral" at bounding box center [121, 228] width 146 height 30
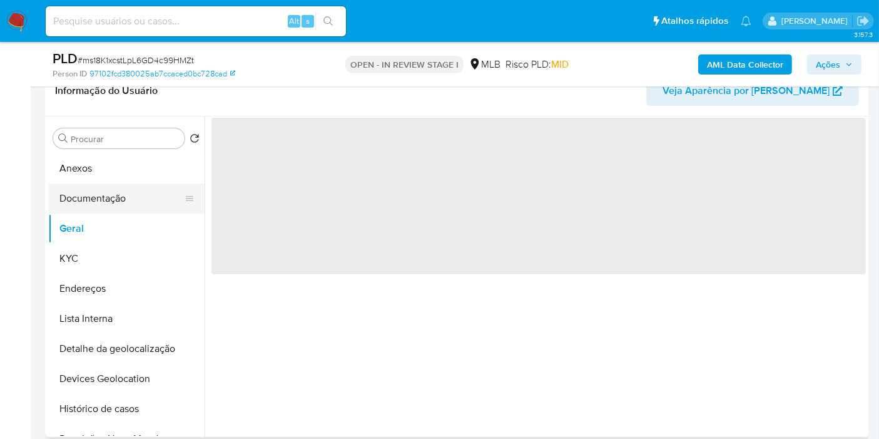
click at [115, 203] on button "Documentação" at bounding box center [121, 198] width 146 height 30
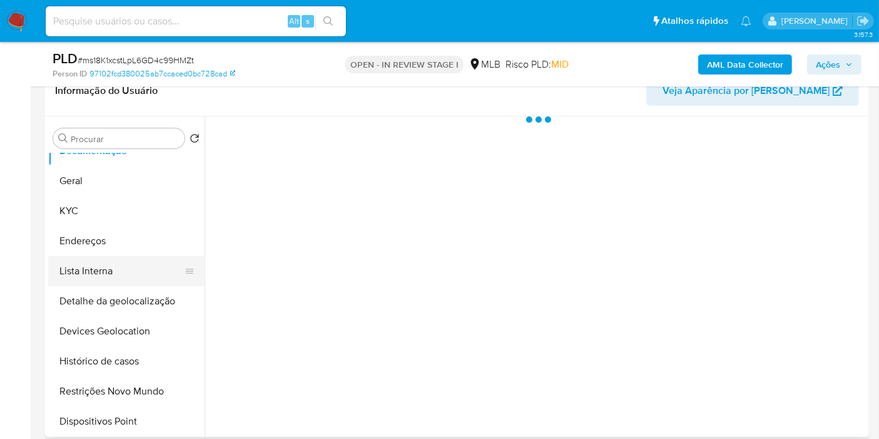
scroll to position [69, 0]
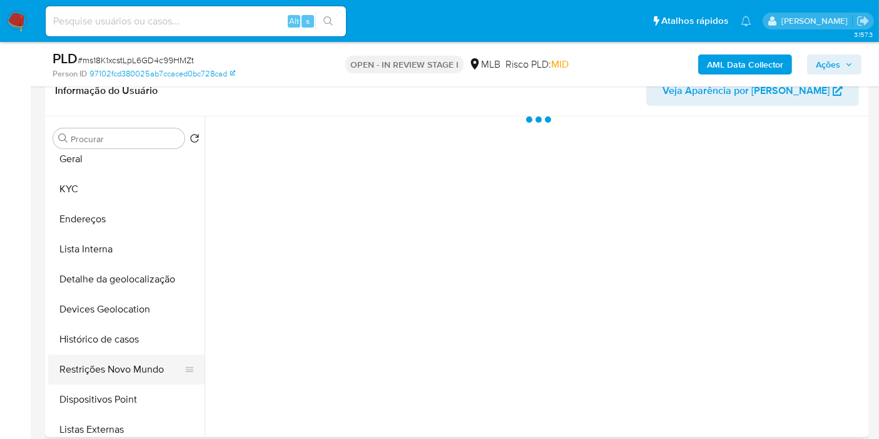
click at [128, 374] on button "Restrições Novo Mundo" at bounding box center [121, 369] width 146 height 30
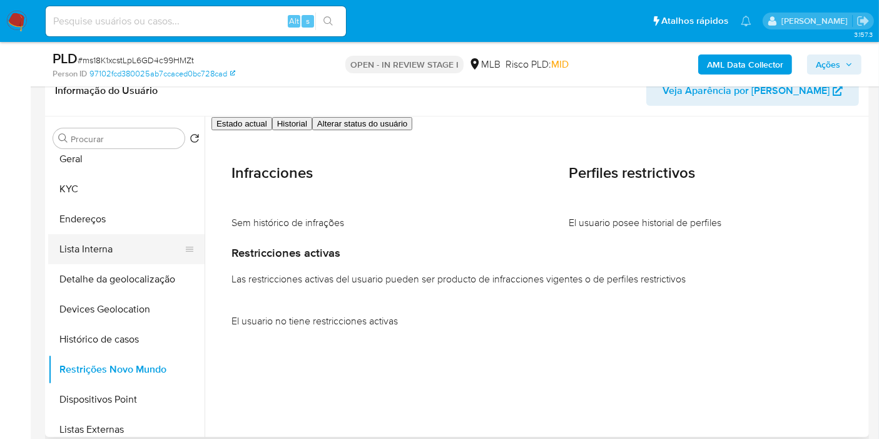
scroll to position [0, 0]
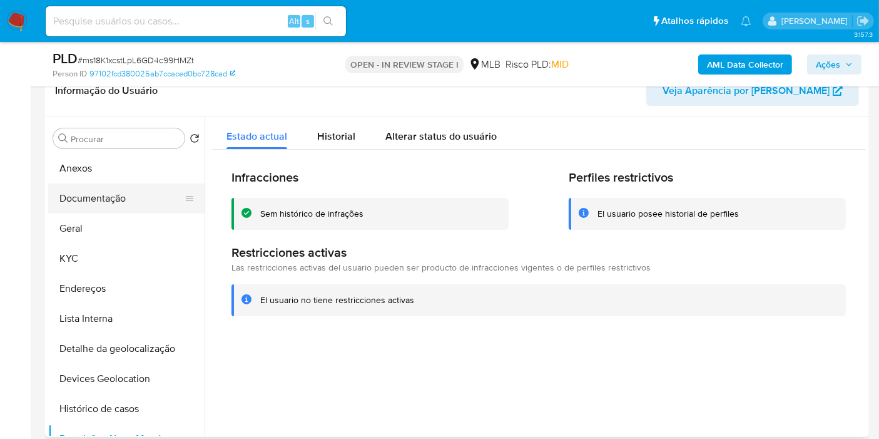
click at [143, 188] on button "Documentação" at bounding box center [121, 198] width 146 height 30
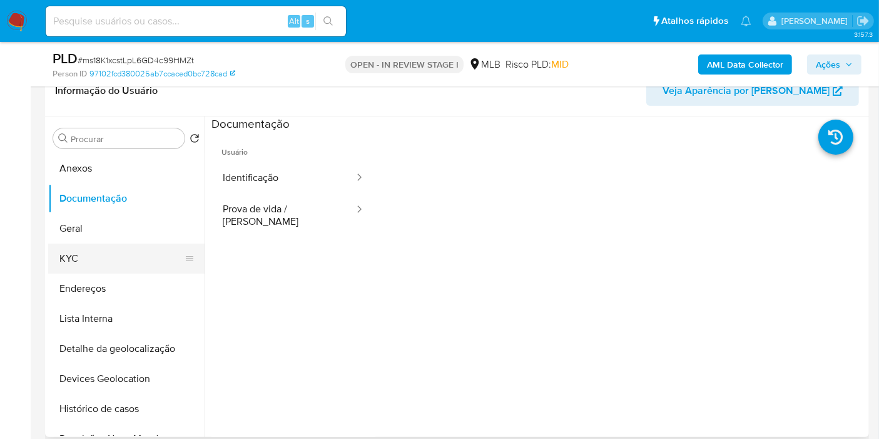
click at [132, 257] on button "KYC" at bounding box center [121, 259] width 146 height 30
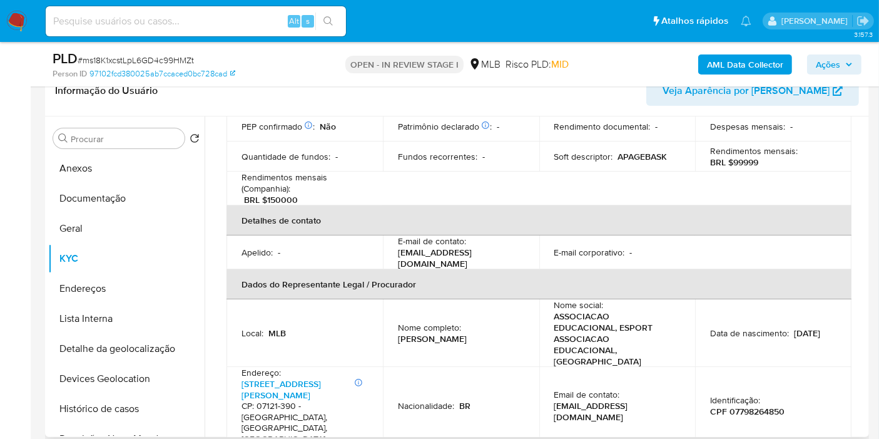
scroll to position [278, 0]
drag, startPoint x: 399, startPoint y: 289, endPoint x: 503, endPoint y: 288, distance: 104.5
click at [503, 321] on div "Nome completo : Vilma Rejane de Melo Lima" at bounding box center [461, 332] width 126 height 23
copy p "Vilma Rejane de Melo Lima"
click at [76, 226] on button "Geral" at bounding box center [121, 228] width 146 height 30
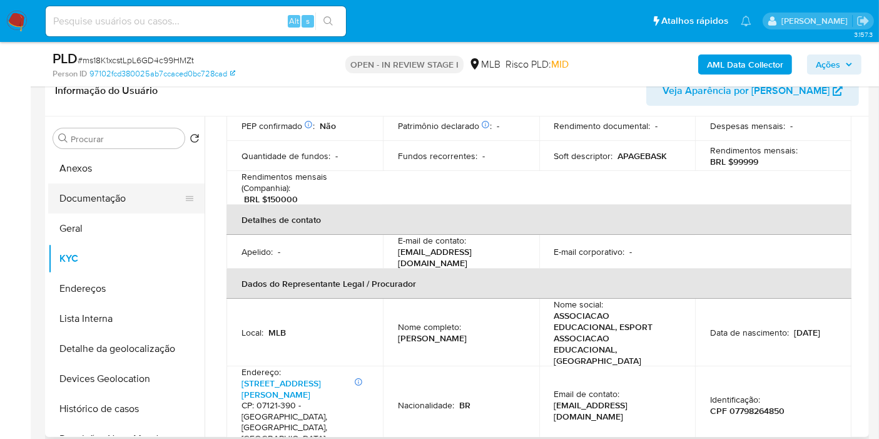
scroll to position [0, 0]
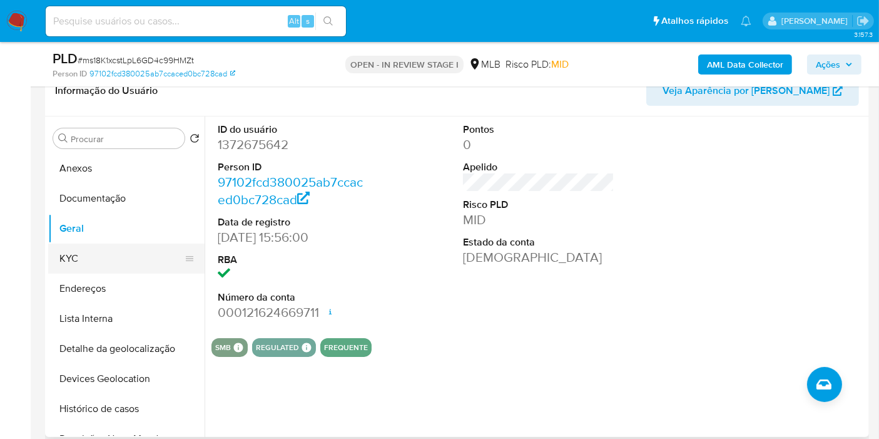
click at [88, 258] on button "KYC" at bounding box center [121, 259] width 146 height 30
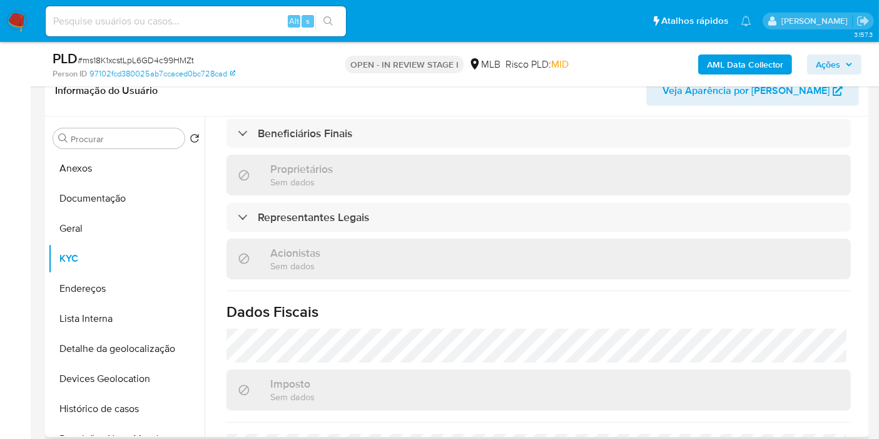
scroll to position [720, 0]
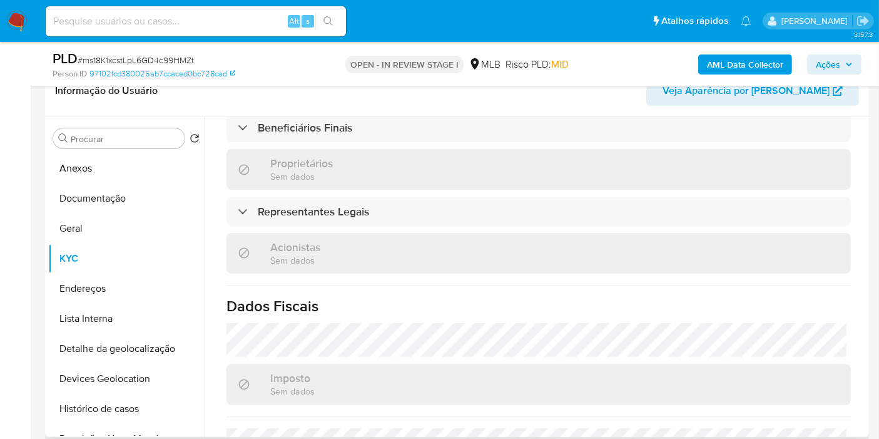
drag, startPoint x: 97, startPoint y: 290, endPoint x: 605, endPoint y: 283, distance: 508.3
click at [98, 290] on button "Endereços" at bounding box center [126, 289] width 156 height 30
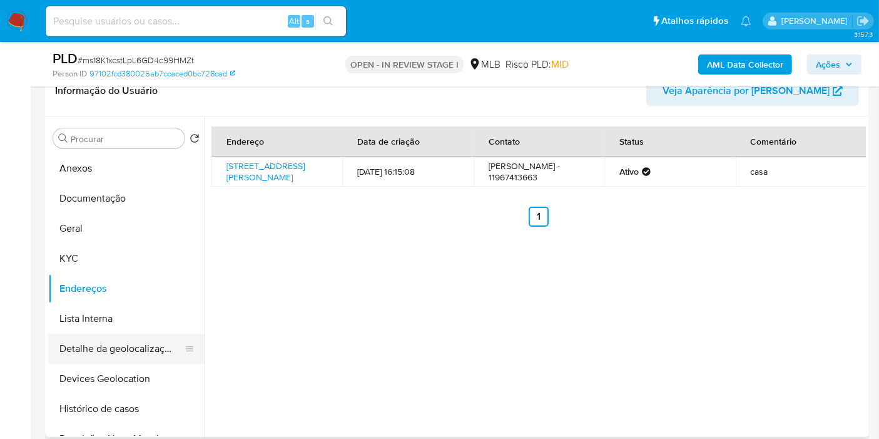
click at [133, 355] on button "Detalhe da geolocalização" at bounding box center [121, 349] width 146 height 30
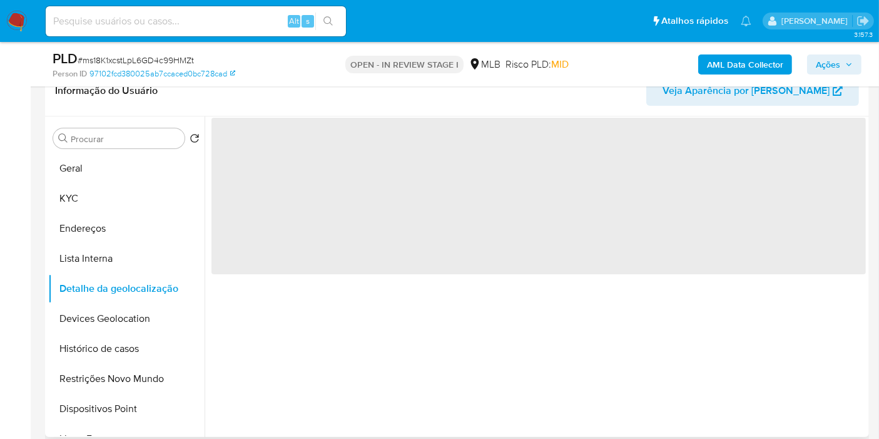
scroll to position [139, 0]
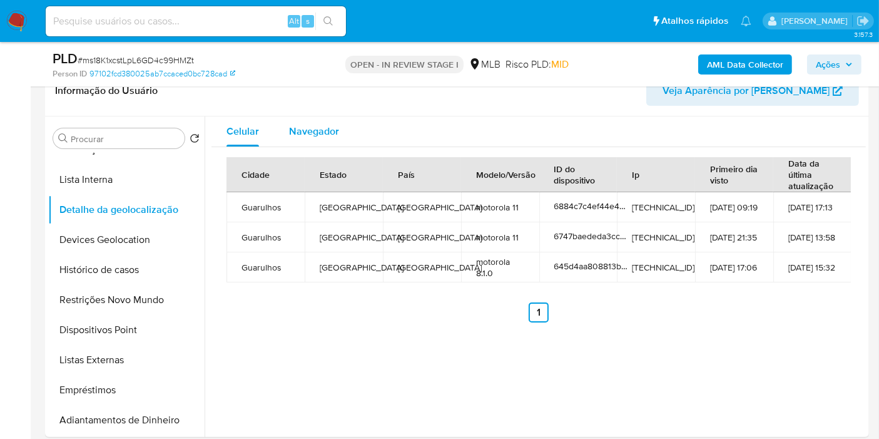
click at [315, 130] on span "Navegador" at bounding box center [314, 131] width 50 height 14
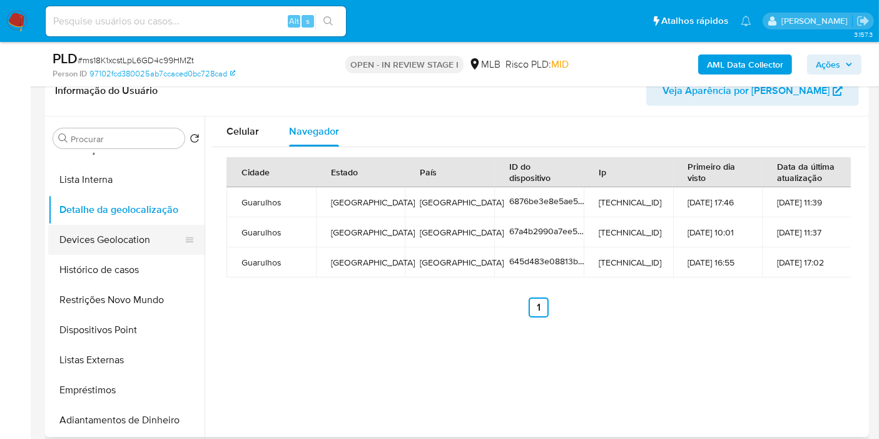
click at [138, 239] on button "Devices Geolocation" at bounding box center [121, 240] width 146 height 30
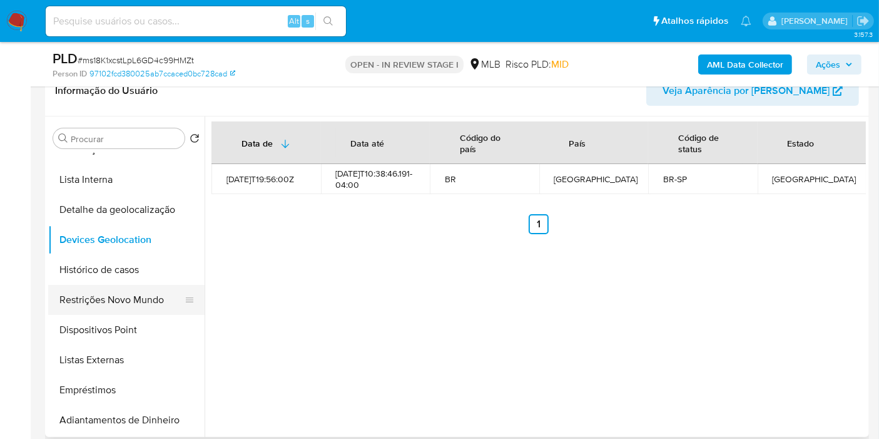
click at [110, 307] on button "Restrições Novo Mundo" at bounding box center [121, 300] width 146 height 30
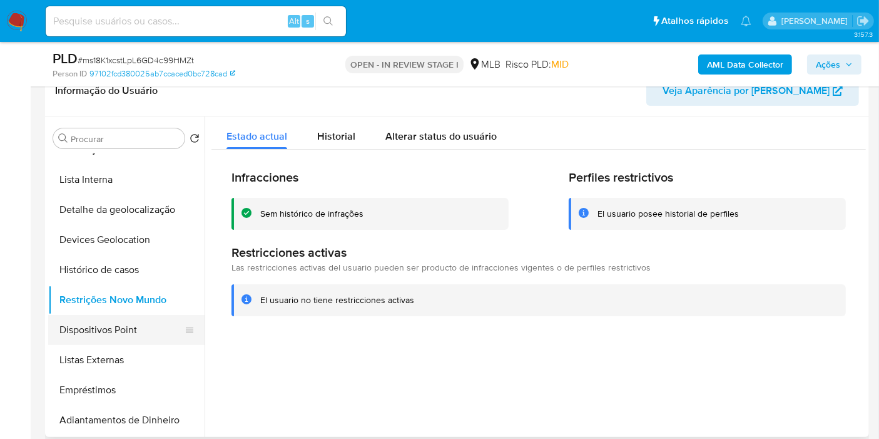
click at [130, 330] on button "Dispositivos Point" at bounding box center [121, 330] width 146 height 30
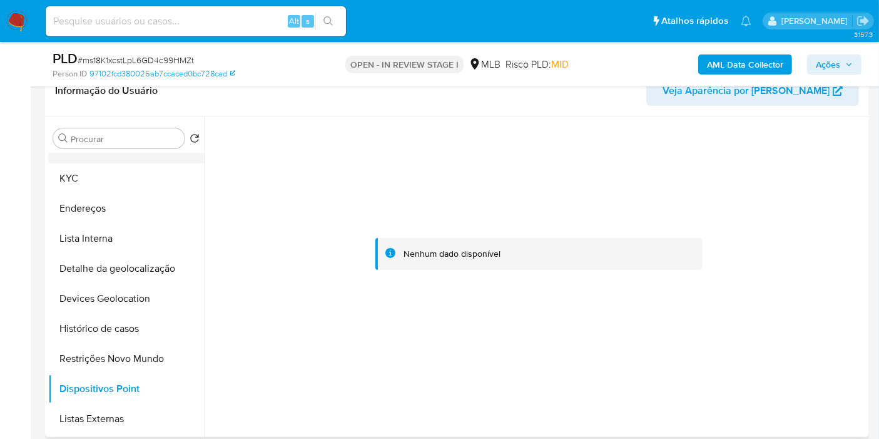
scroll to position [0, 0]
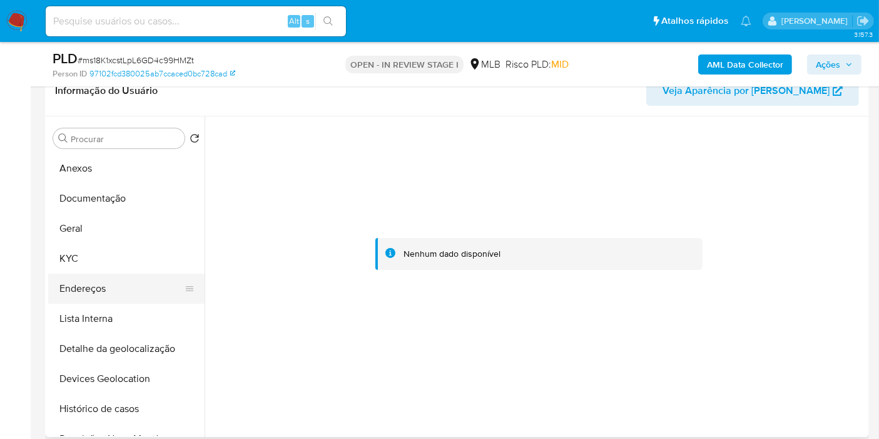
click at [132, 291] on button "Endereços" at bounding box center [121, 289] width 146 height 30
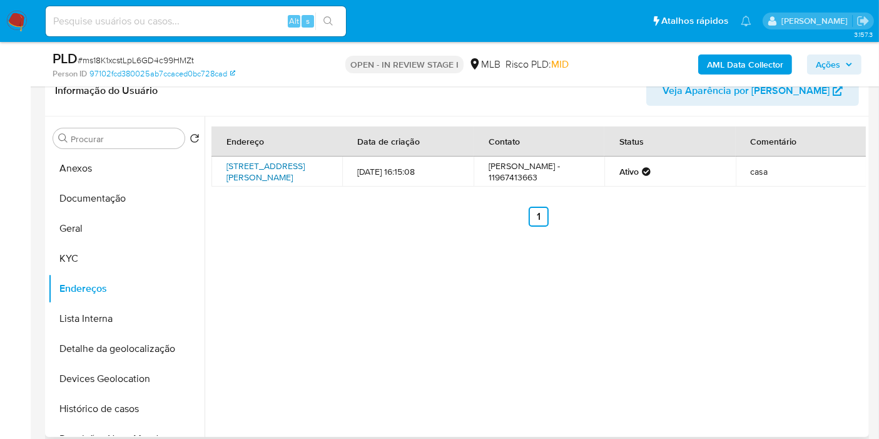
click at [248, 166] on link "Rua Leila Acras 135, Guarulhos, São Paulo, 07121010, Brasil 135" at bounding box center [266, 172] width 78 height 24
click at [118, 265] on button "KYC" at bounding box center [121, 259] width 146 height 30
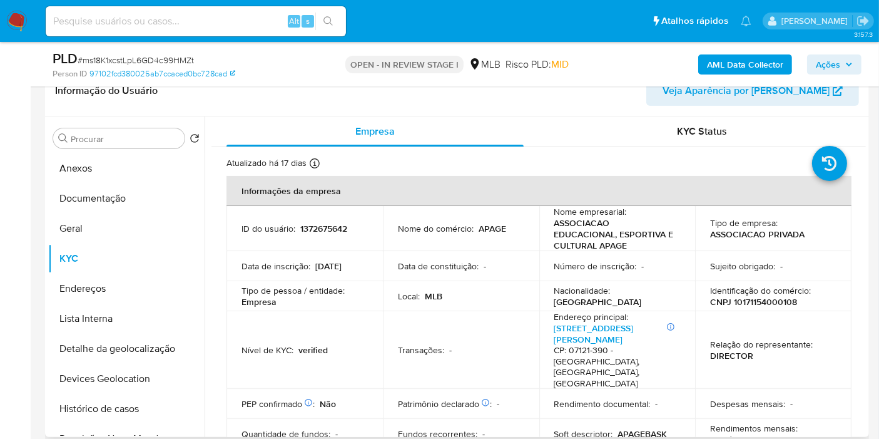
click at [746, 296] on p "CNPJ 10171154000108" at bounding box center [753, 301] width 87 height 11
click at [746, 299] on p "CNPJ 10171154000108" at bounding box center [753, 301] width 87 height 11
copy p "10171154000108"
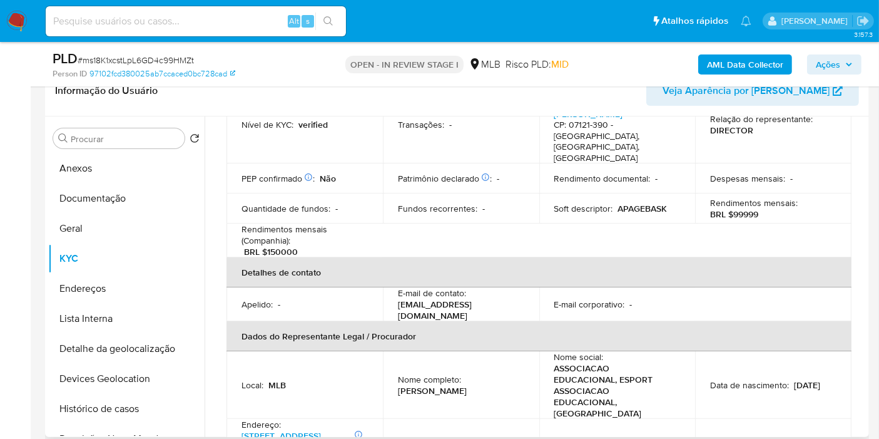
scroll to position [278, 0]
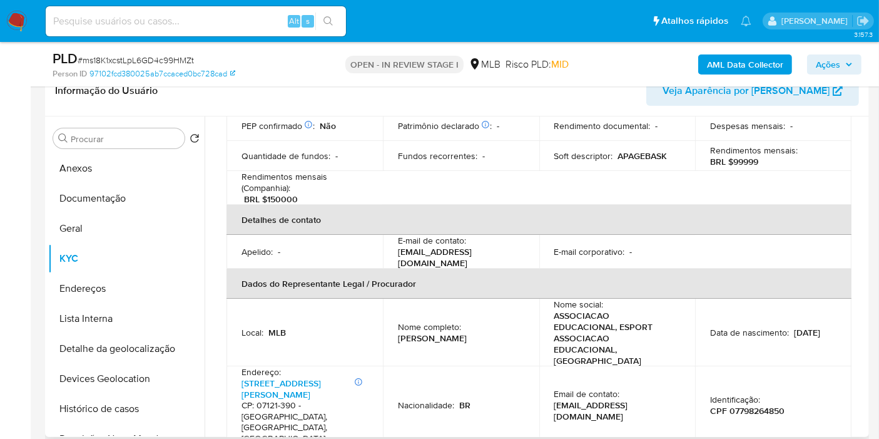
drag, startPoint x: 582, startPoint y: 336, endPoint x: 613, endPoint y: 339, distance: 32.1
click at [582, 399] on p "adm.apagebask@gmail.com" at bounding box center [615, 410] width 121 height 23
click at [769, 405] on p "CPF 07798264850" at bounding box center [747, 410] width 74 height 11
copy p "07798264850"
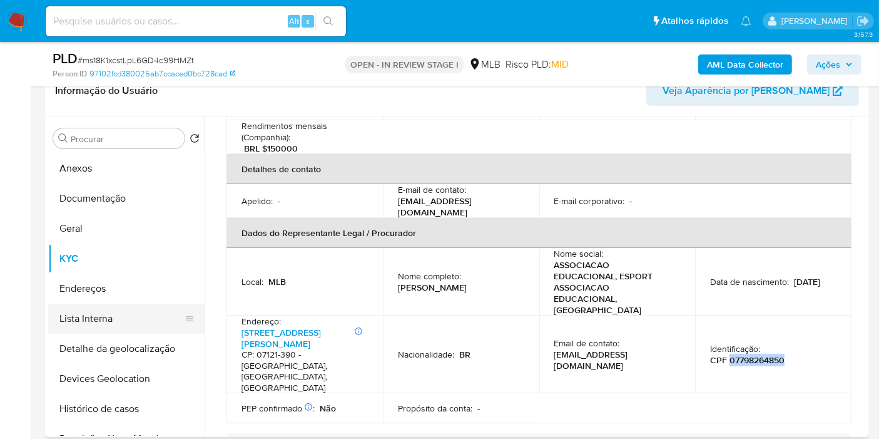
scroll to position [347, 0]
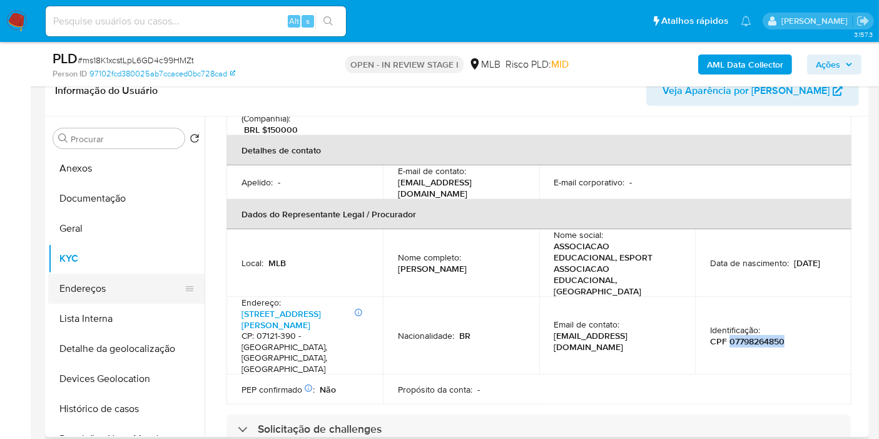
click at [108, 290] on button "Endereços" at bounding box center [121, 289] width 146 height 30
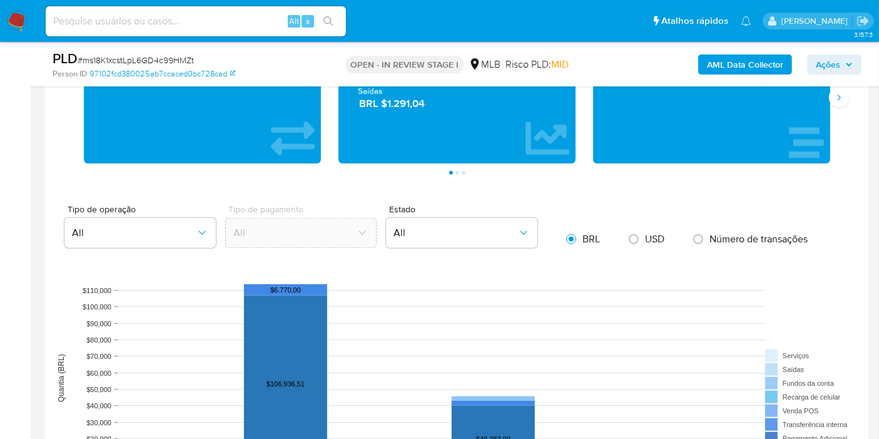
scroll to position [1112, 0]
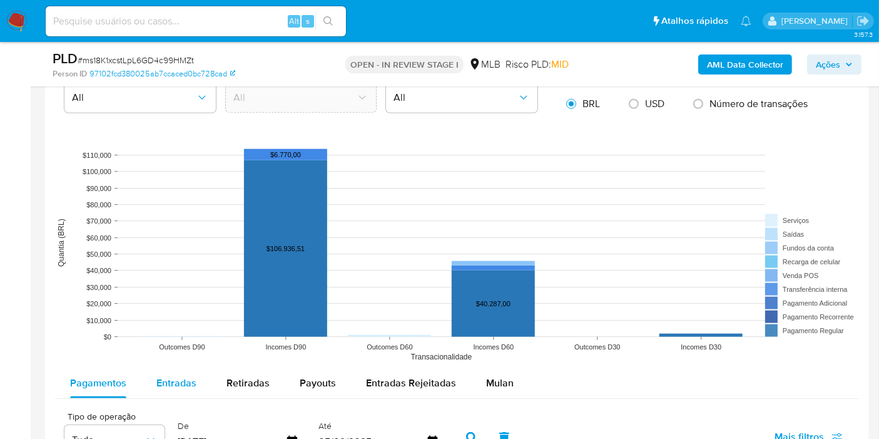
click at [185, 381] on span "Entradas" at bounding box center [176, 383] width 40 height 14
select select "10"
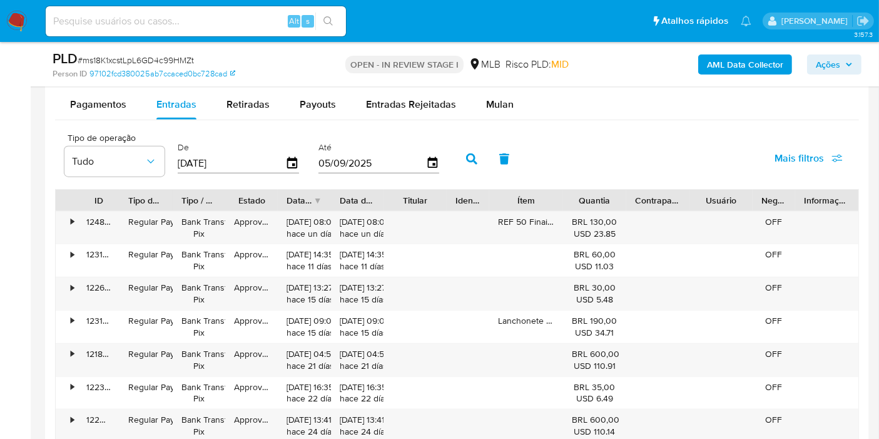
scroll to position [1460, 0]
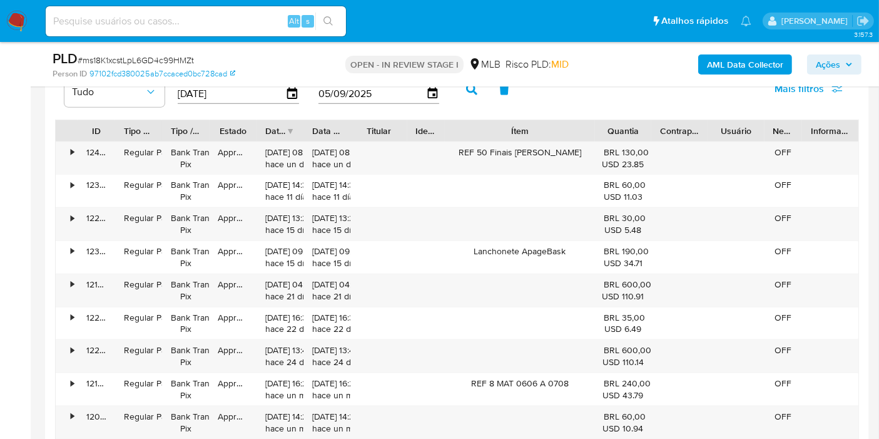
drag, startPoint x: 563, startPoint y: 118, endPoint x: 640, endPoint y: 123, distance: 76.5
click at [640, 123] on div "ID Tipo de operação Tipo / Método Estado Data de criação Data de aprovação Titu…" at bounding box center [457, 130] width 803 height 21
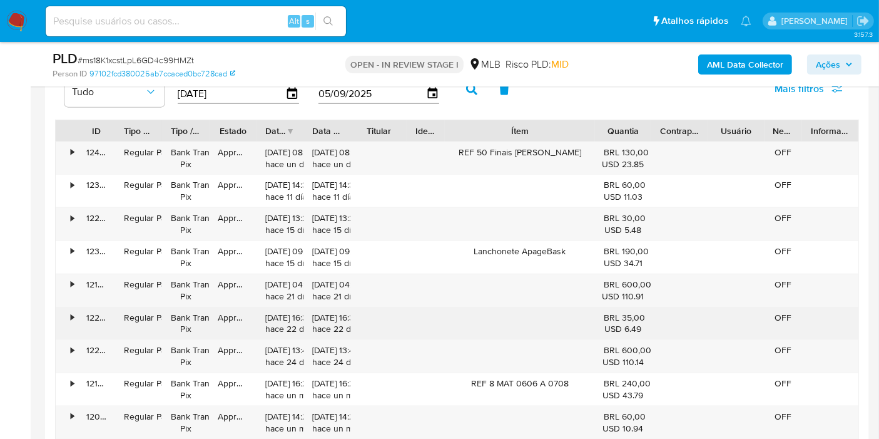
scroll to position [1530, 0]
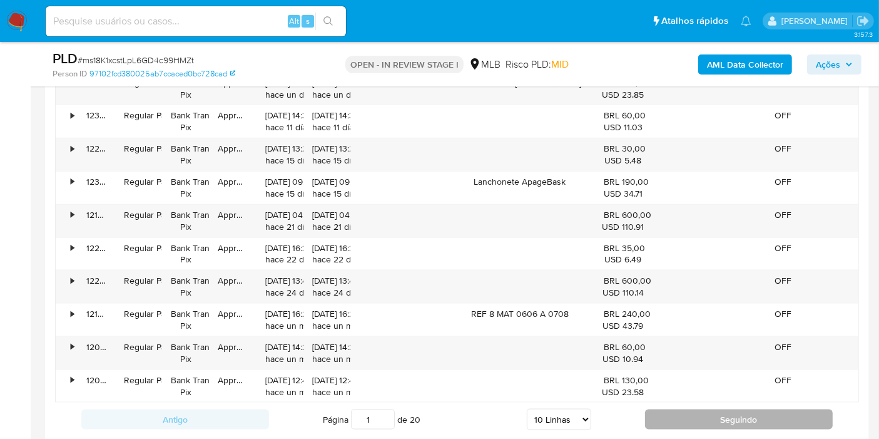
click at [674, 418] on button "Seguindo" at bounding box center [739, 419] width 188 height 20
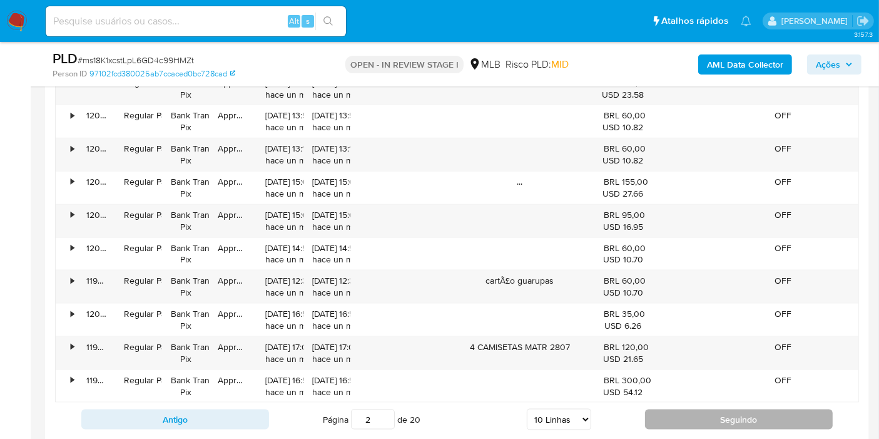
click at [674, 418] on button "Seguindo" at bounding box center [739, 419] width 188 height 20
type input "3"
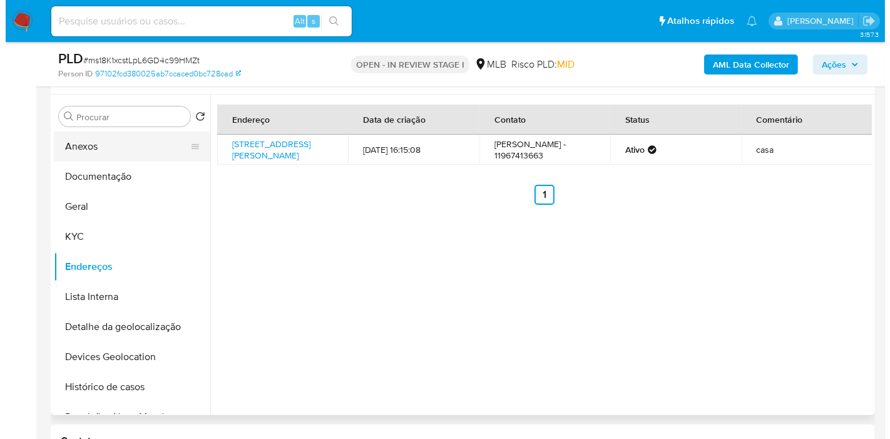
scroll to position [208, 0]
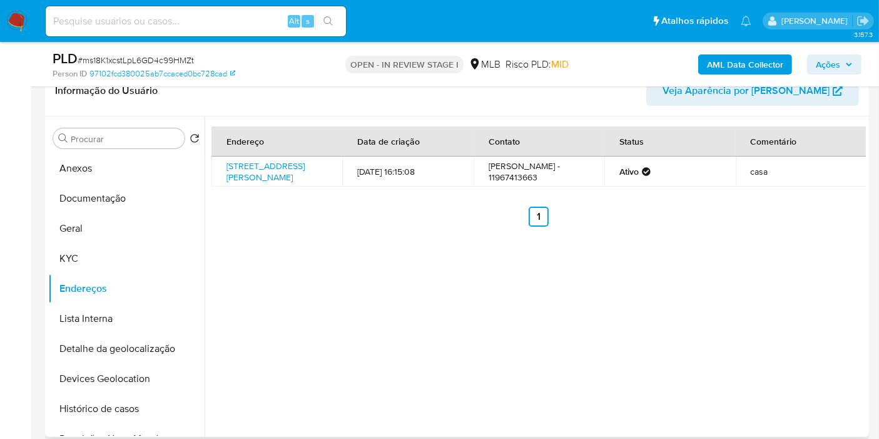
drag, startPoint x: 96, startPoint y: 165, endPoint x: 318, endPoint y: 227, distance: 229.9
click at [96, 165] on button "Anexos" at bounding box center [126, 168] width 156 height 30
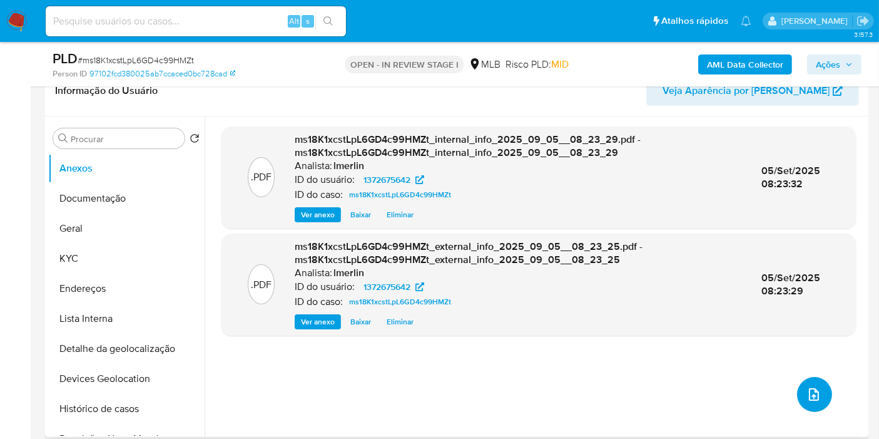
click at [811, 403] on button "upload-file" at bounding box center [814, 394] width 35 height 35
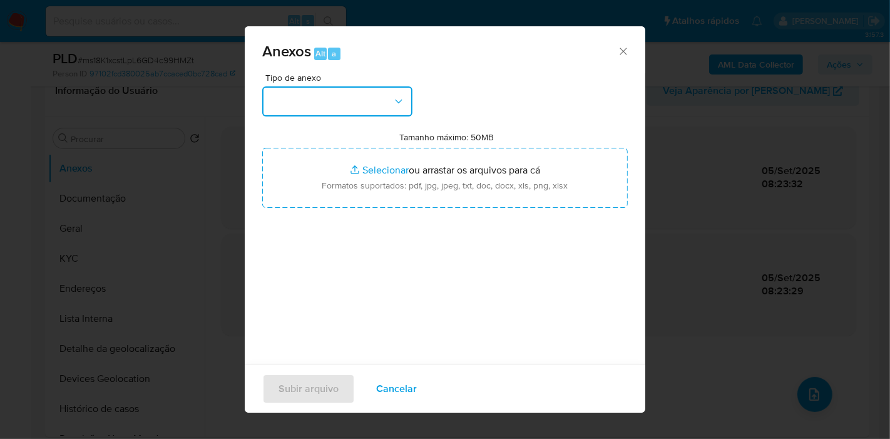
click at [382, 104] on button "button" at bounding box center [337, 101] width 150 height 30
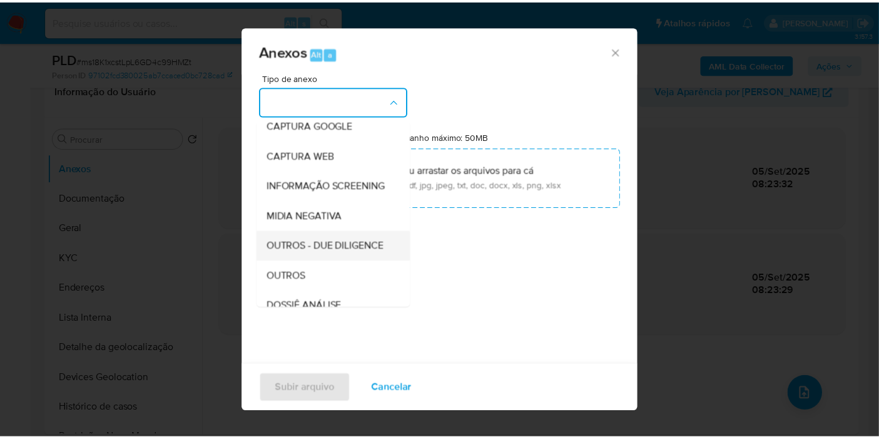
scroll to position [139, 0]
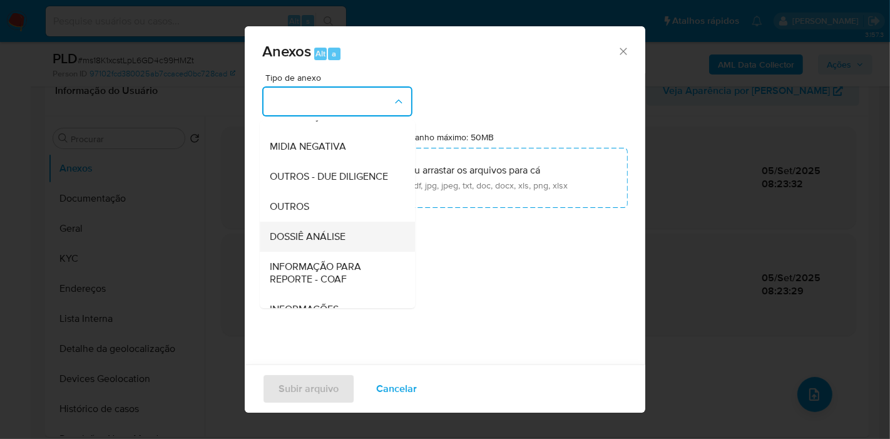
click at [364, 252] on div "DOSSIÊ ANÁLISE" at bounding box center [334, 237] width 128 height 30
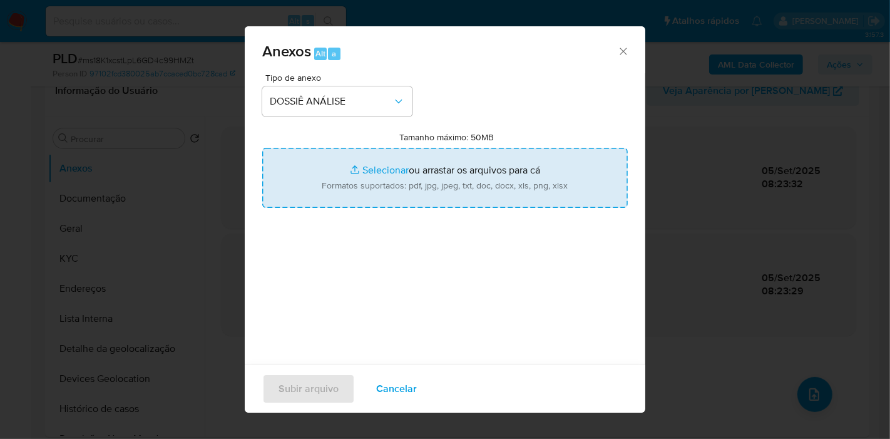
click at [438, 159] on input "Tamanho máximo: 50MB Selecionar arquivos" at bounding box center [445, 178] width 366 height 60
type input "C:\fakepath\CNPJ 10171154000108 - ASSOCIACAO EDUCACIONAL, ESPORTIVA E CULTURAL …"
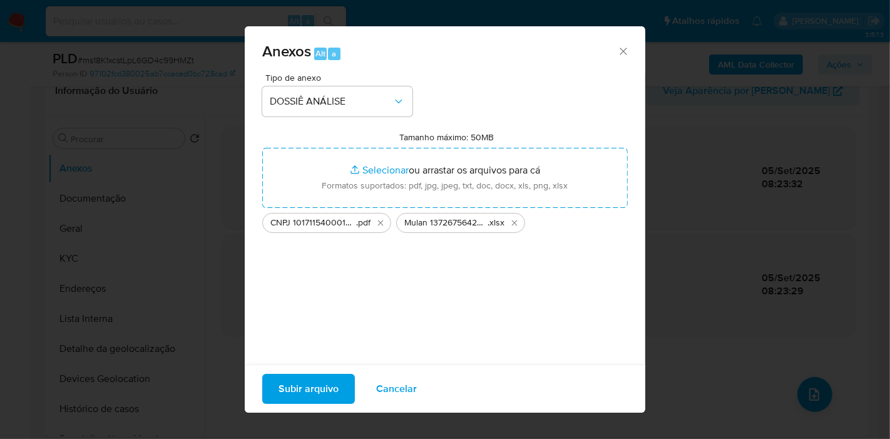
click at [317, 393] on span "Subir arquivo" at bounding box center [309, 389] width 60 height 28
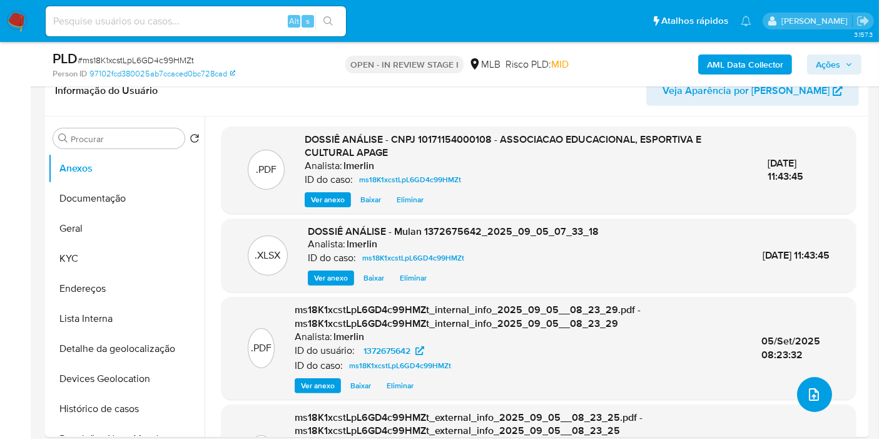
scroll to position [0, 0]
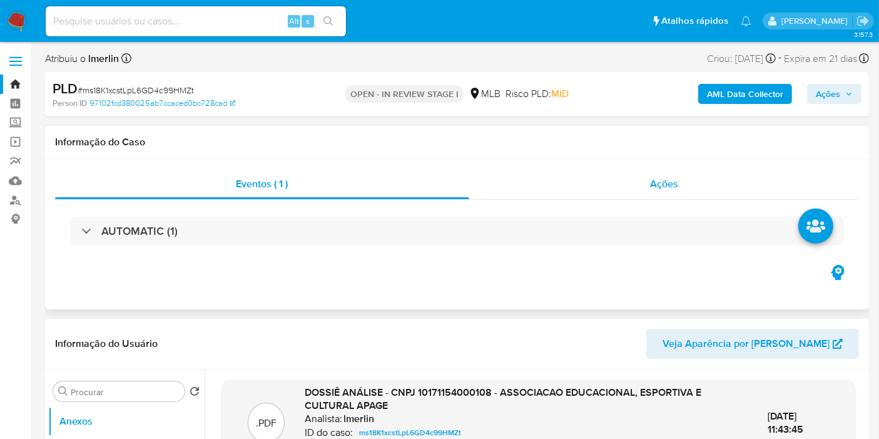
click at [700, 183] on div "Ações" at bounding box center [664, 184] width 391 height 30
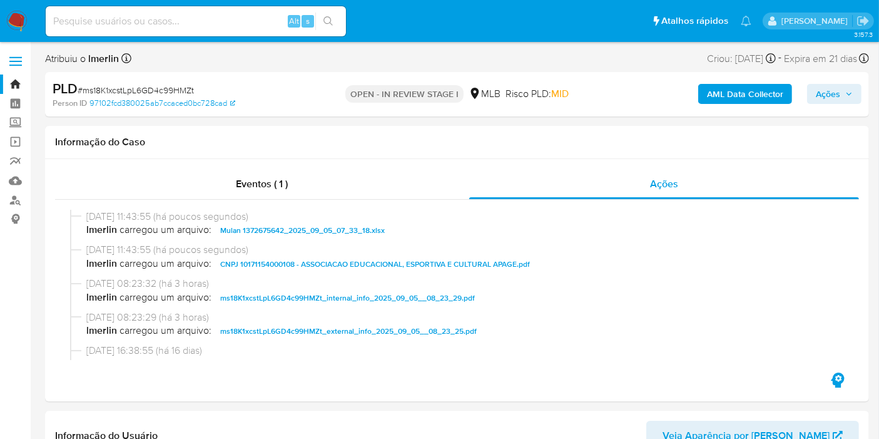
click at [824, 88] on span "Ações" at bounding box center [828, 94] width 24 height 20
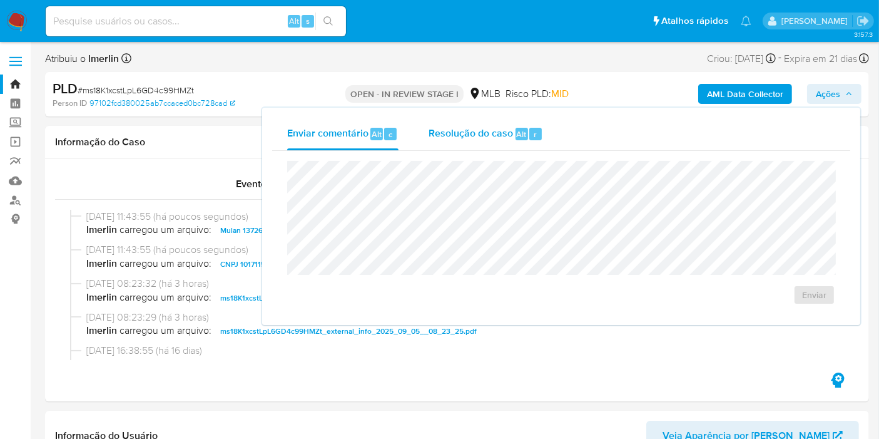
click at [481, 129] on span "Resolução do caso" at bounding box center [471, 133] width 85 height 14
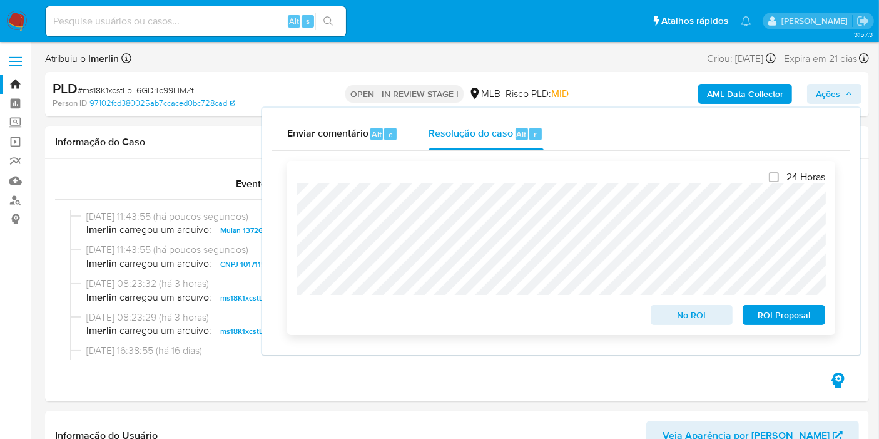
click at [685, 327] on div "24 Horas No ROI ROI Proposal" at bounding box center [561, 248] width 548 height 174
click at [684, 324] on span "No ROI" at bounding box center [692, 315] width 65 height 18
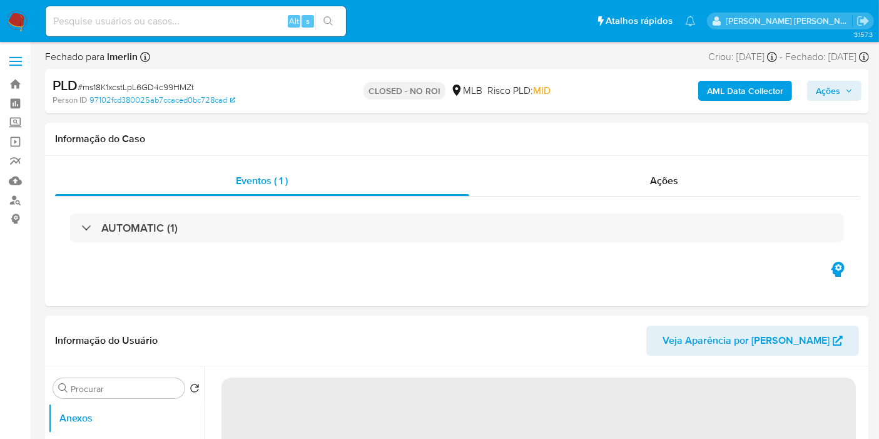
select select "10"
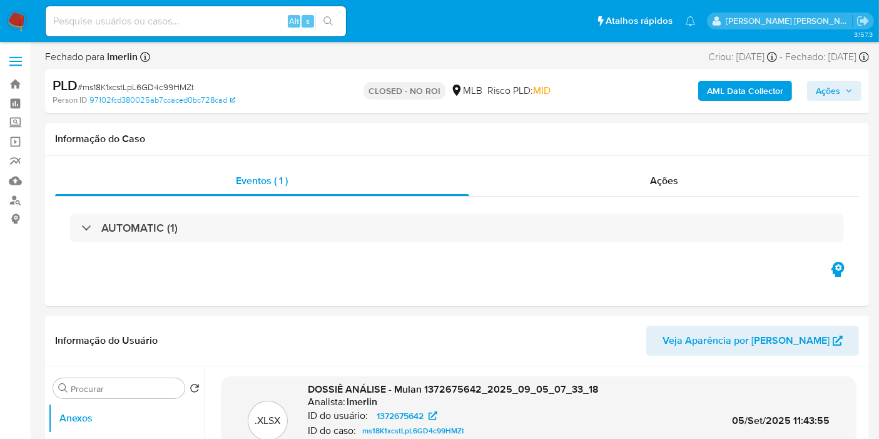
click at [15, 20] on img at bounding box center [16, 21] width 21 height 21
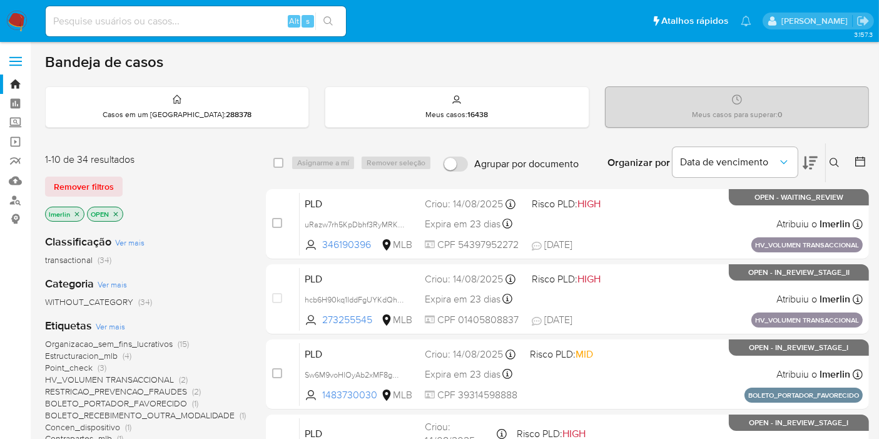
click at [76, 215] on icon "close-filter" at bounding box center [77, 214] width 8 height 8
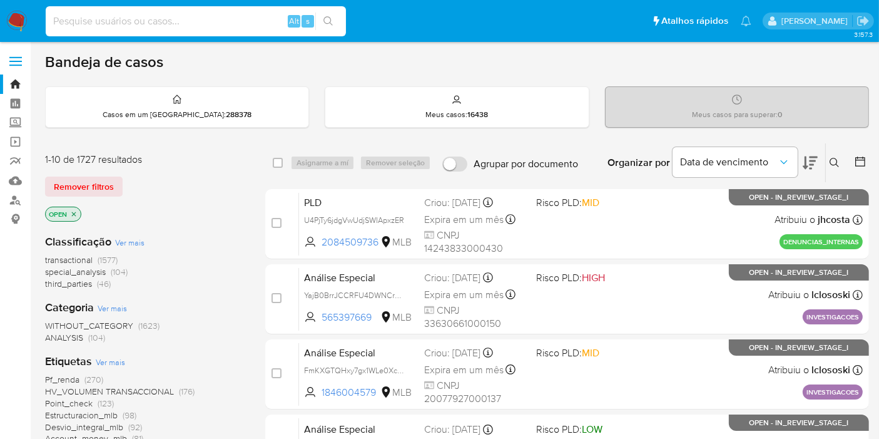
click at [255, 26] on input at bounding box center [196, 21] width 300 height 16
paste input "JmcudPElyfBu1a02U1UYH5Rw"
type input "JmcudPElyfBu1a02U1UYH5Rw"
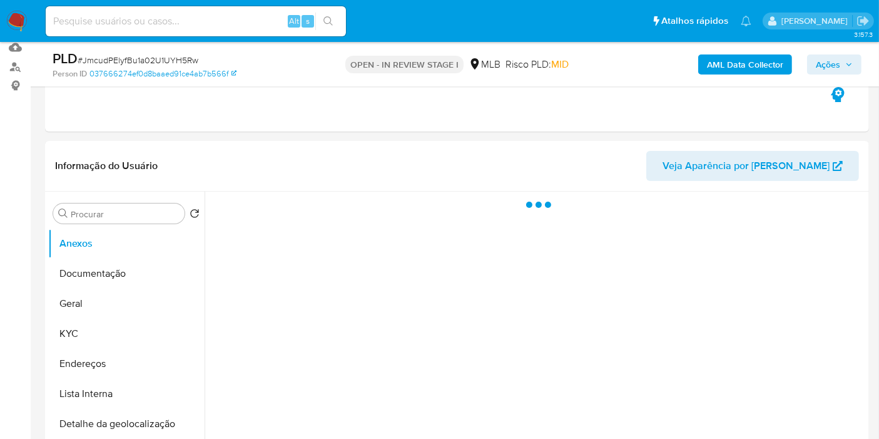
scroll to position [208, 0]
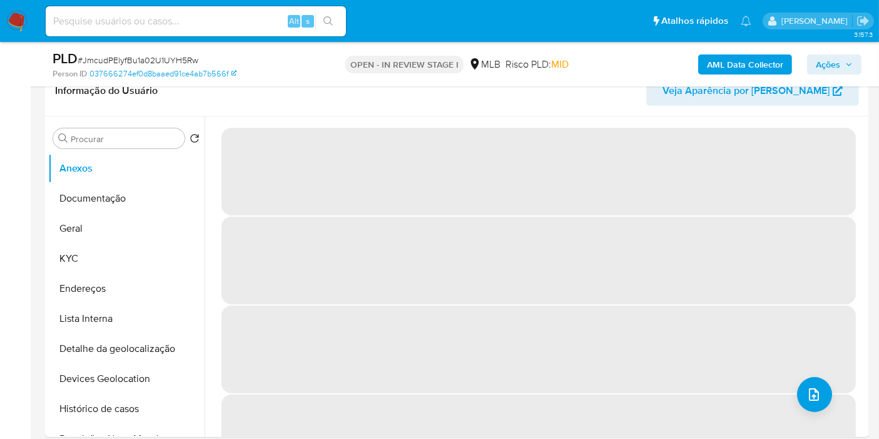
select select "10"
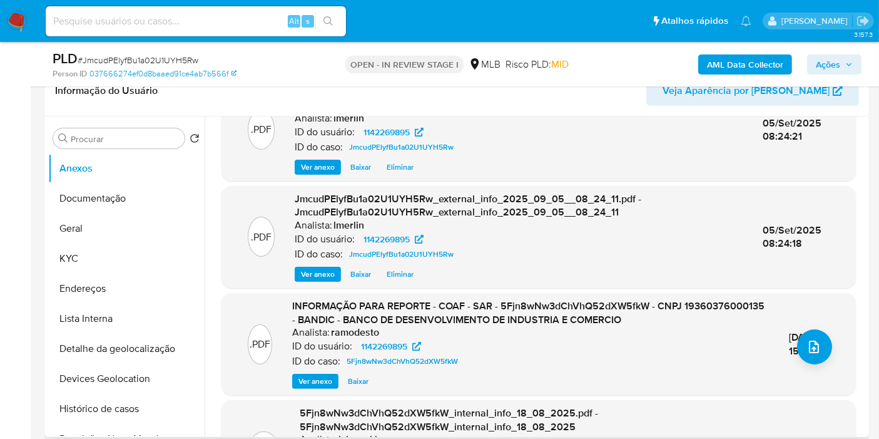
scroll to position [69, 0]
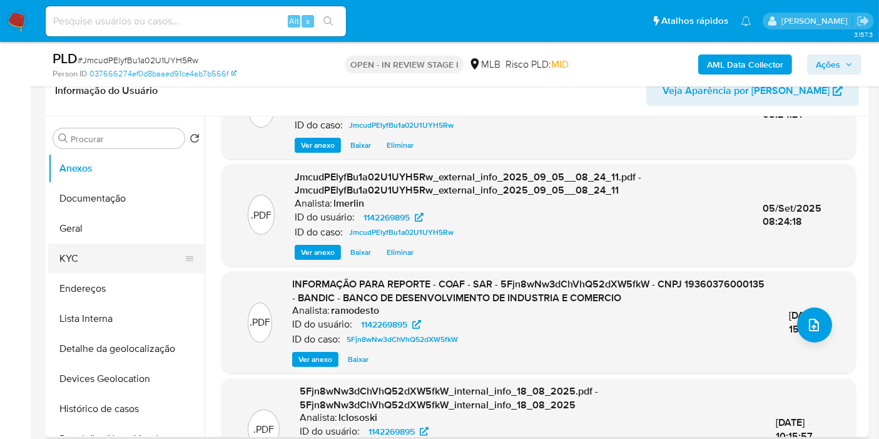
click at [72, 253] on button "KYC" at bounding box center [121, 259] width 146 height 30
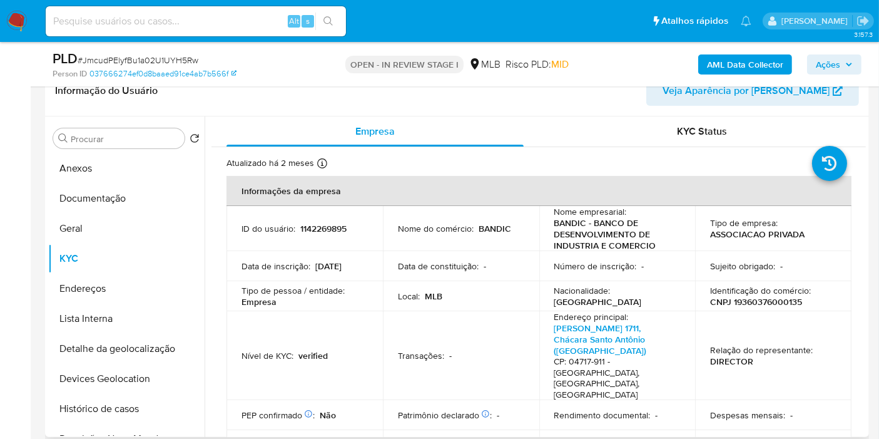
click at [787, 303] on p "CNPJ 19360376000135" at bounding box center [756, 301] width 92 height 11
copy p "19360376000135"
click at [101, 406] on button "Histórico de casos" at bounding box center [121, 409] width 146 height 30
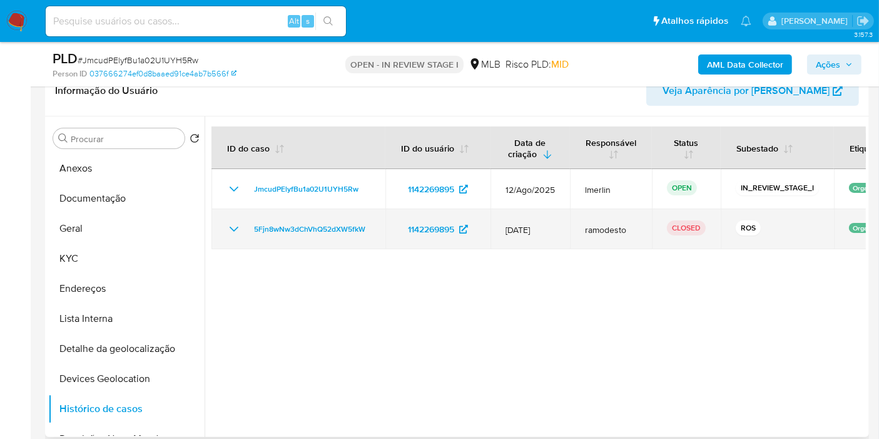
click at [240, 228] on icon "Mostrar/Ocultar" at bounding box center [234, 229] width 15 height 15
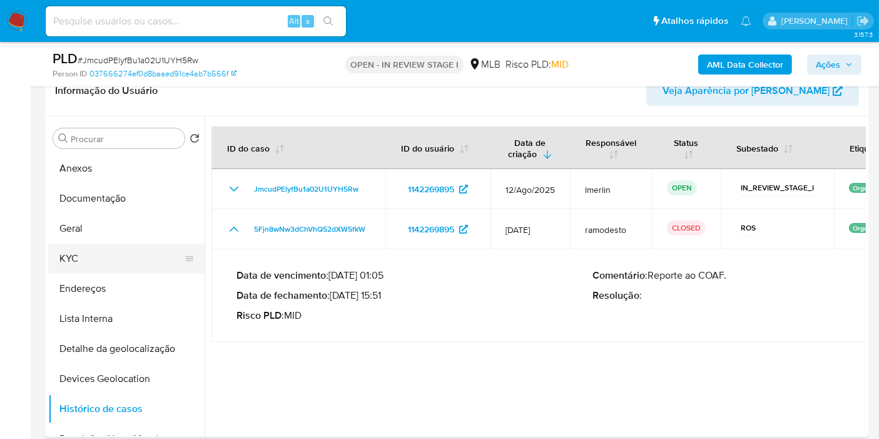
click at [153, 259] on button "KYC" at bounding box center [121, 259] width 146 height 30
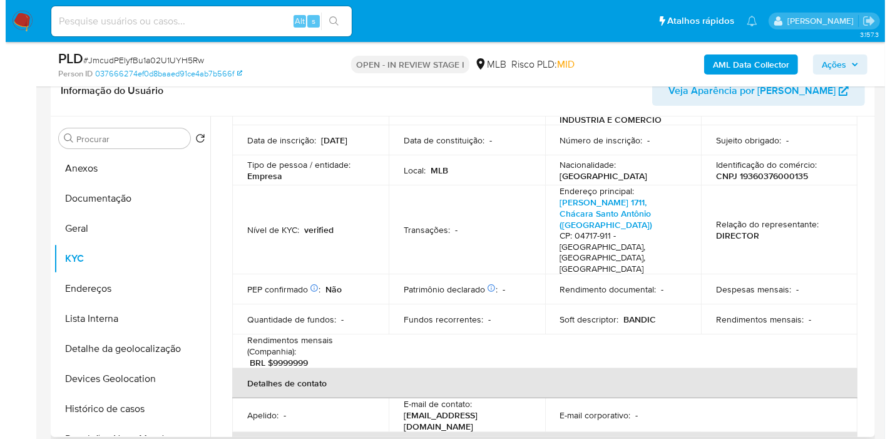
scroll to position [139, 0]
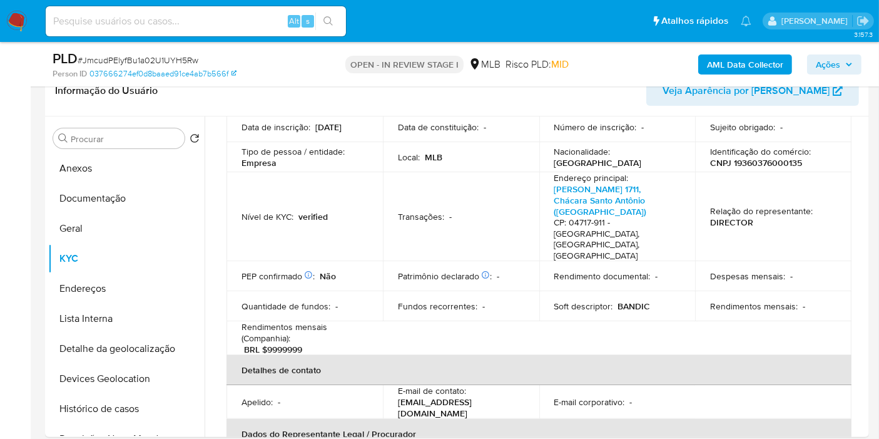
click at [729, 64] on b "AML Data Collector" at bounding box center [745, 64] width 76 height 20
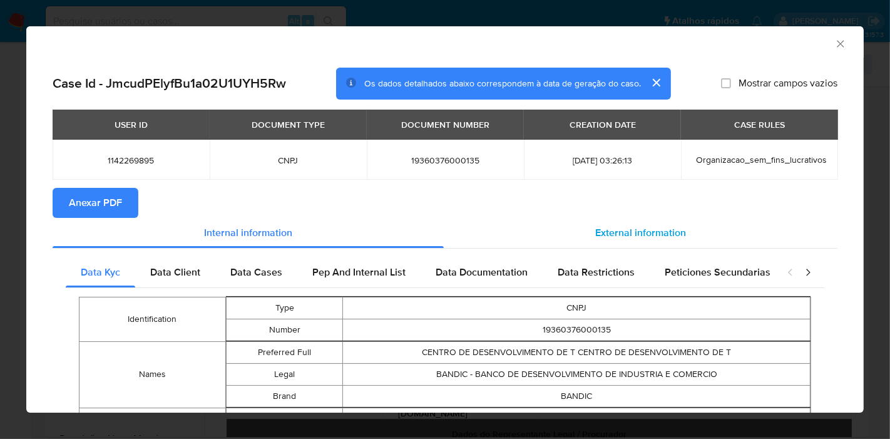
click at [610, 226] on span "External information" at bounding box center [640, 232] width 91 height 14
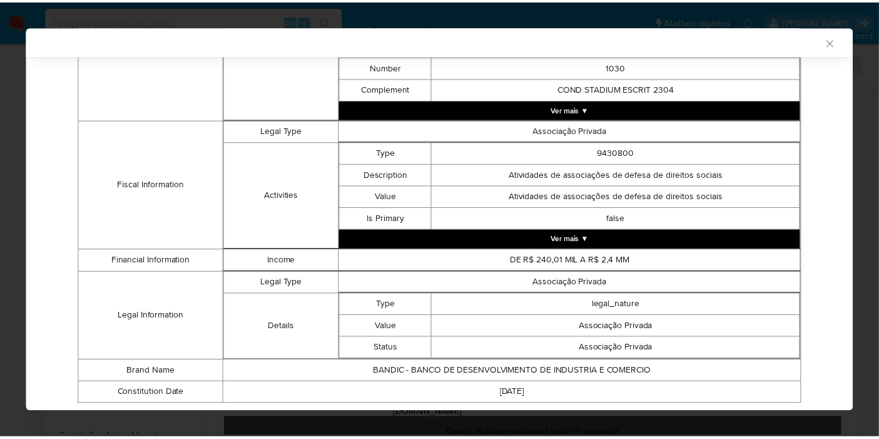
scroll to position [452, 0]
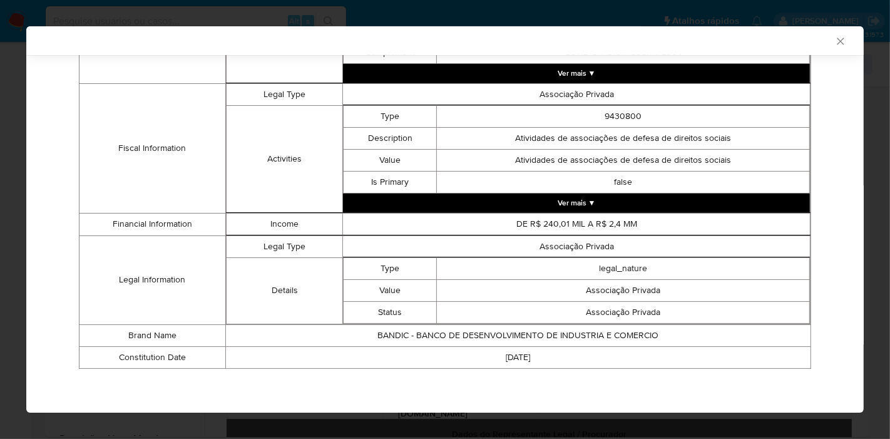
click at [834, 39] on icon "Fechar a janela" at bounding box center [840, 41] width 13 height 13
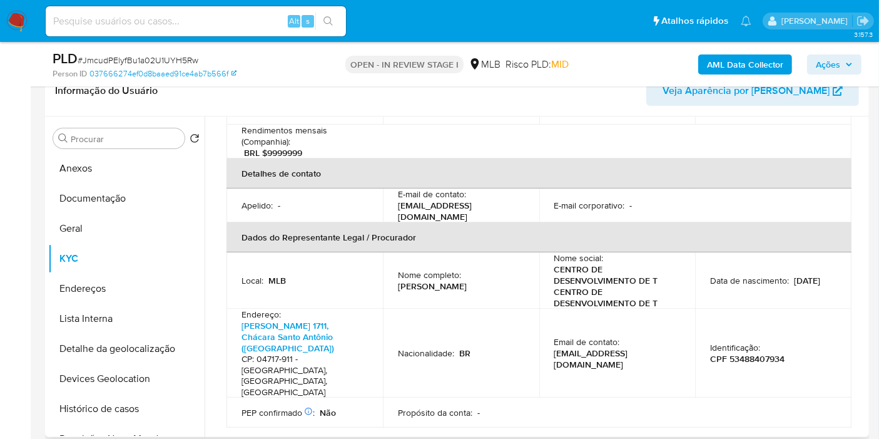
scroll to position [347, 0]
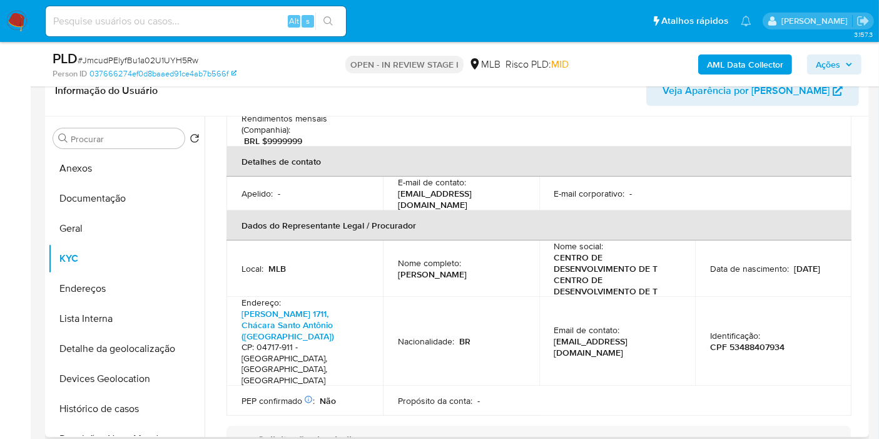
drag, startPoint x: 499, startPoint y: 249, endPoint x: 398, endPoint y: 249, distance: 100.8
click at [398, 257] on div "Nome completo : [PERSON_NAME]" at bounding box center [461, 268] width 126 height 23
copy p "[PERSON_NAME]"
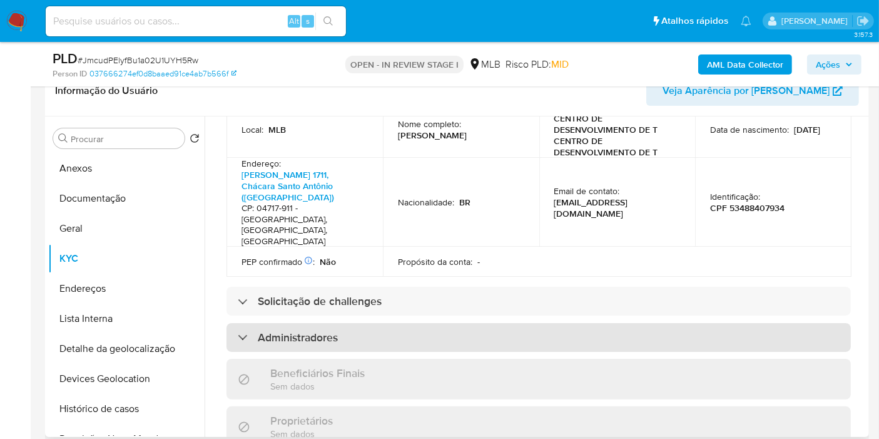
click at [407, 323] on div "Administradores" at bounding box center [539, 337] width 625 height 29
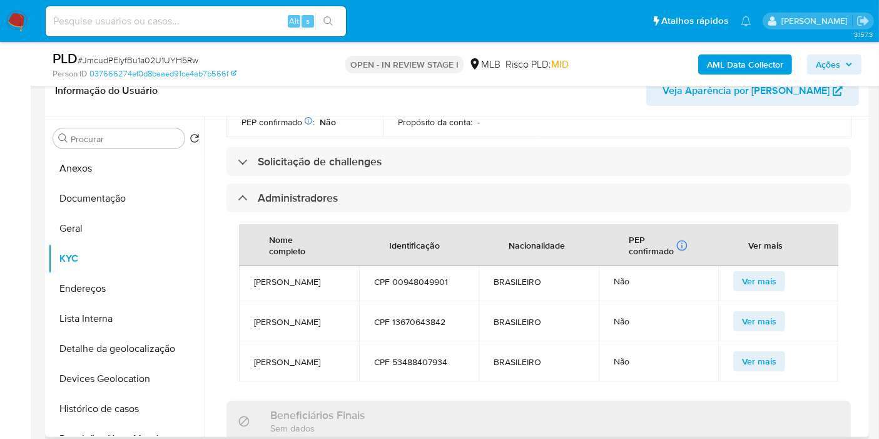
scroll to position [39, 0]
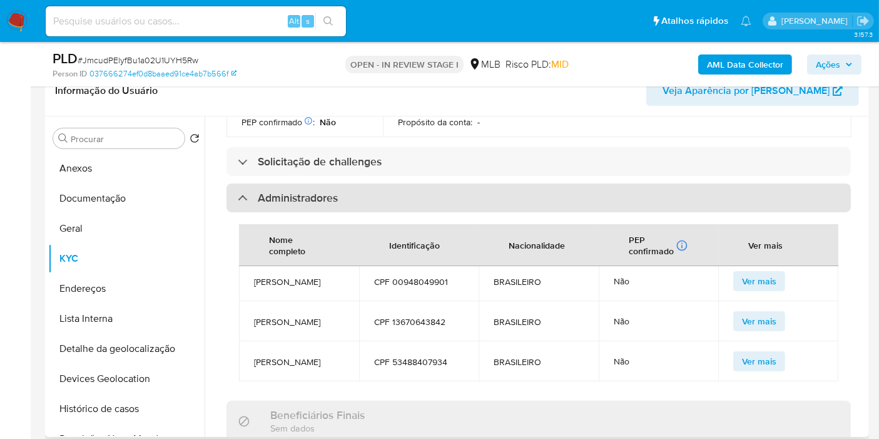
click at [413, 183] on div "Administradores" at bounding box center [539, 197] width 625 height 29
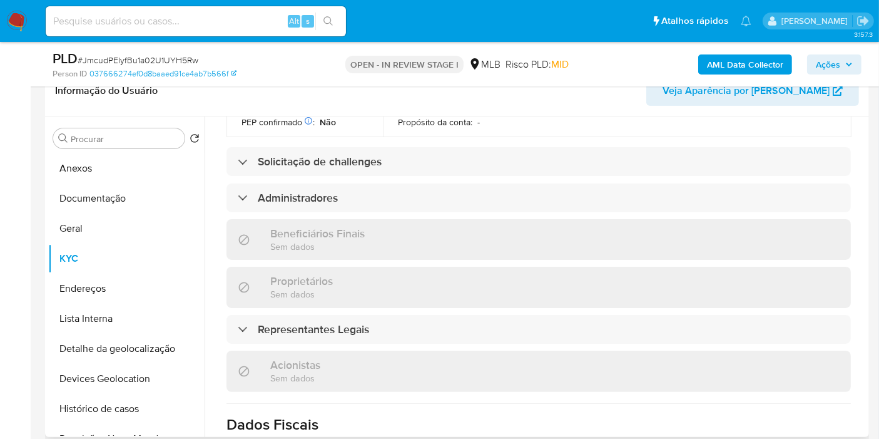
click at [374, 297] on div "Informações da empresa ID do usuário : 1142269895 Nome do comércio : BANDIC Nom…" at bounding box center [539, 124] width 625 height 1149
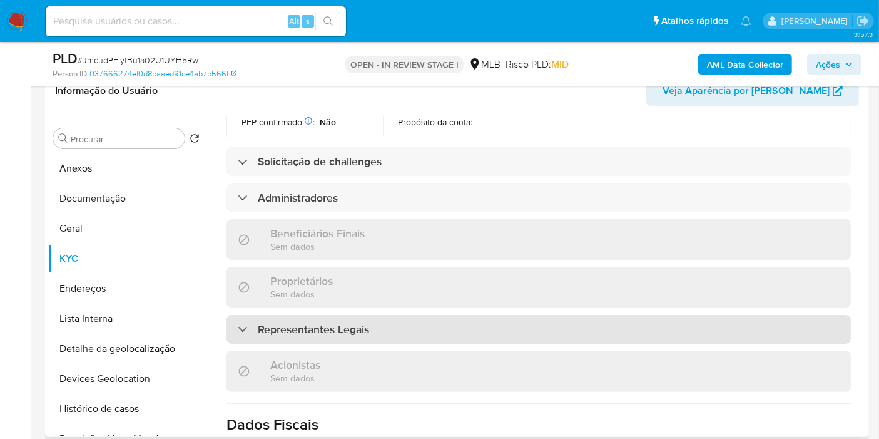
click at [376, 315] on div "Representantes Legais" at bounding box center [539, 329] width 625 height 29
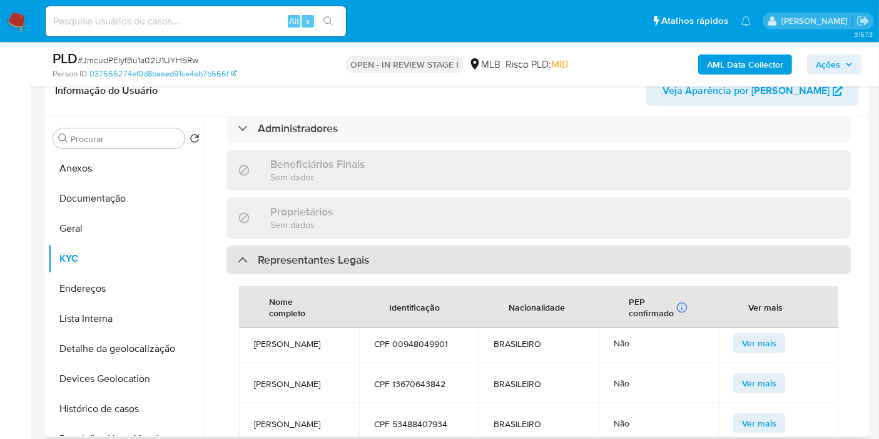
click at [381, 245] on div "Representantes Legais" at bounding box center [539, 259] width 625 height 29
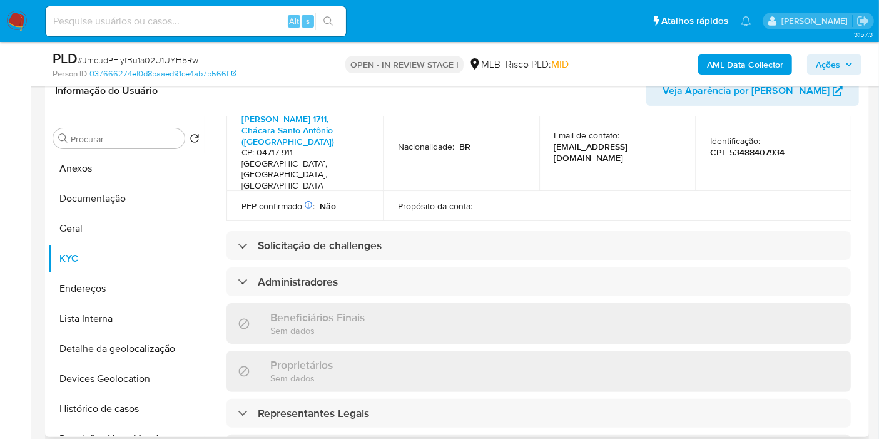
scroll to position [417, 0]
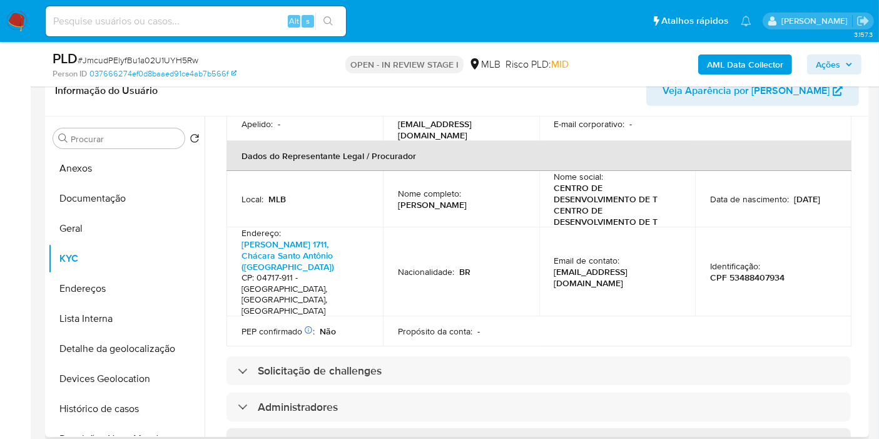
drag, startPoint x: 495, startPoint y: 178, endPoint x: 392, endPoint y: 178, distance: 102.7
click at [392, 178] on td "Nome completo : Sergio Henrique Tanaka" at bounding box center [461, 199] width 156 height 56
copy p "Sergio Henrique Tanaka"
click at [733, 272] on p "CPF 53488407934" at bounding box center [747, 277] width 74 height 11
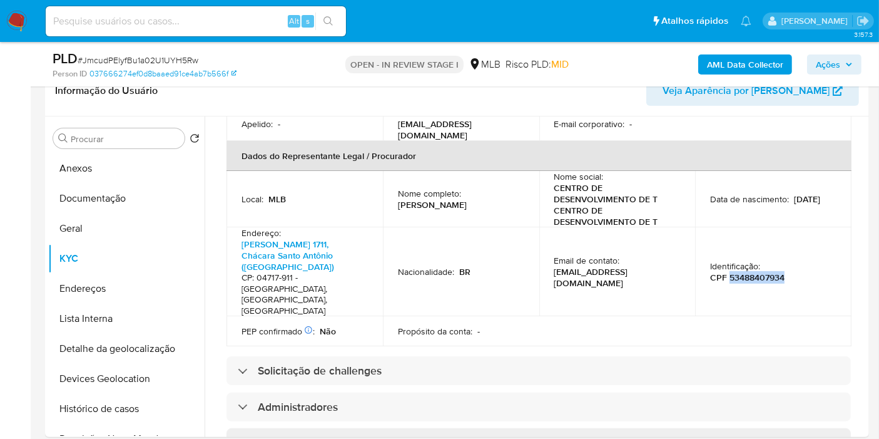
copy p "53488407934"
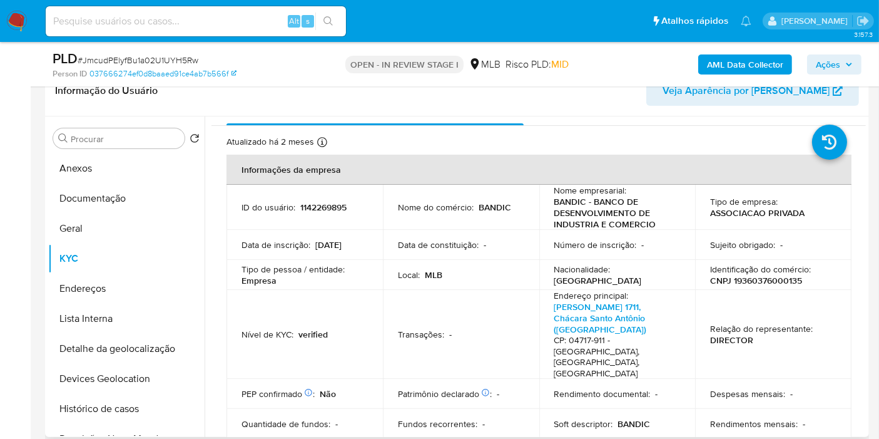
scroll to position [0, 0]
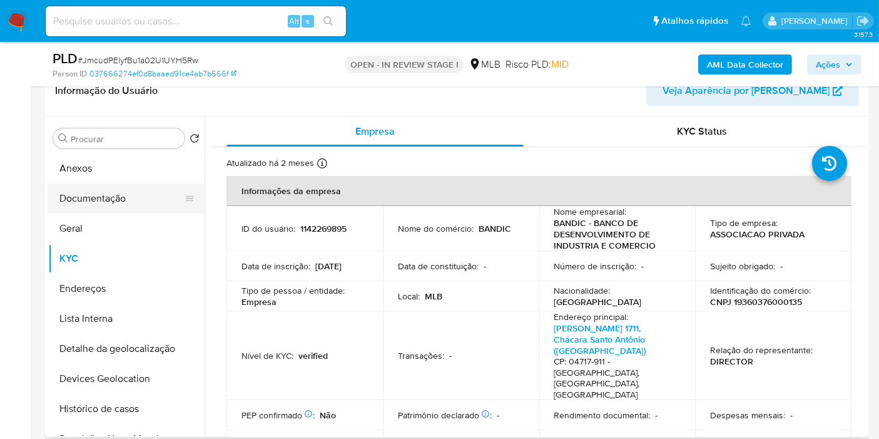
click at [78, 186] on button "Documentação" at bounding box center [121, 198] width 146 height 30
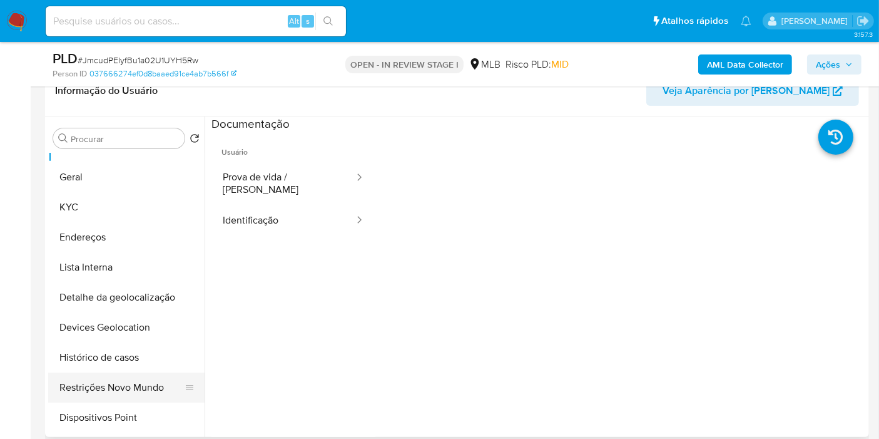
scroll to position [69, 0]
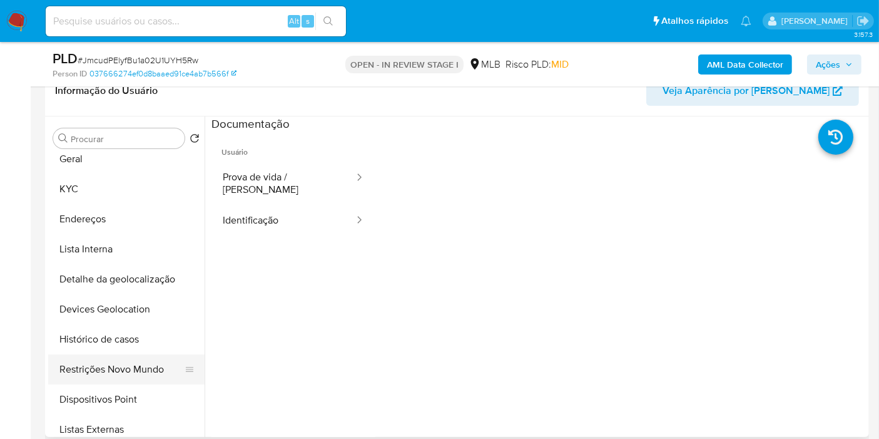
click at [101, 368] on button "Restrições Novo Mundo" at bounding box center [121, 369] width 146 height 30
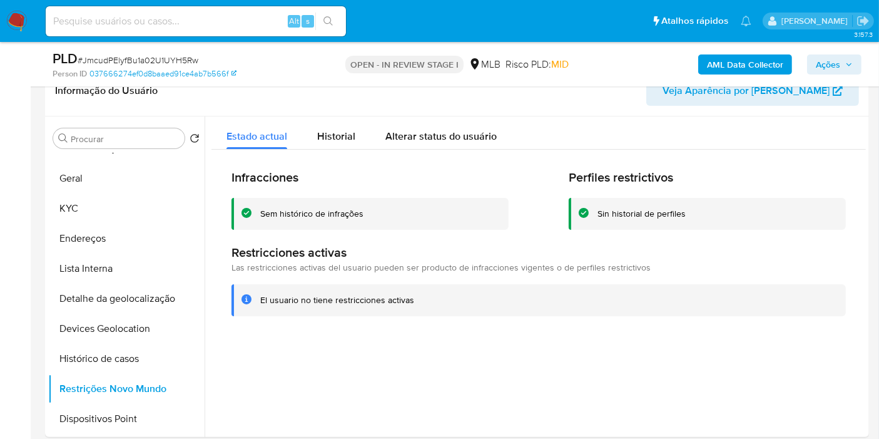
scroll to position [0, 0]
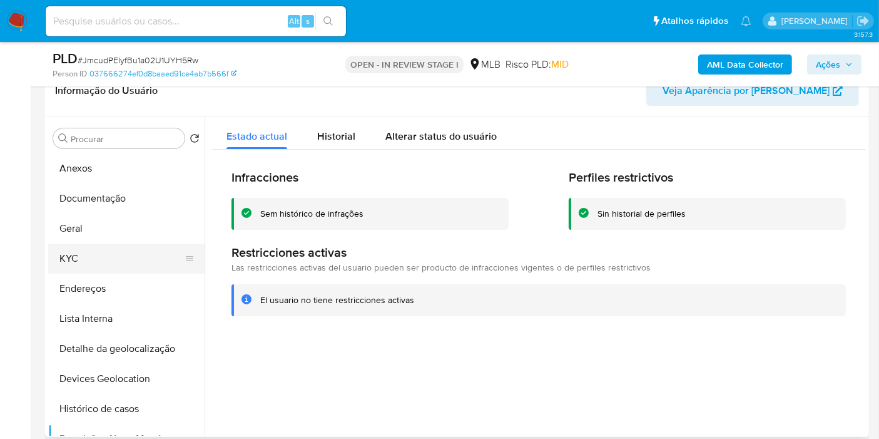
click at [119, 262] on button "KYC" at bounding box center [121, 259] width 146 height 30
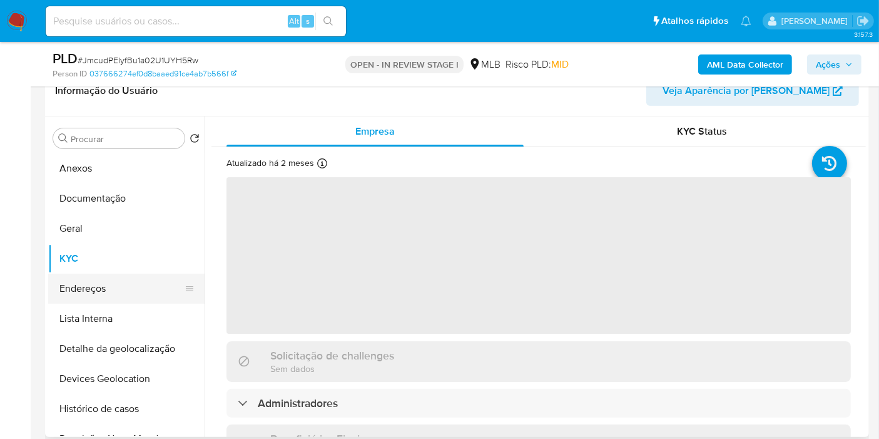
click at [118, 294] on button "Endereços" at bounding box center [121, 289] width 146 height 30
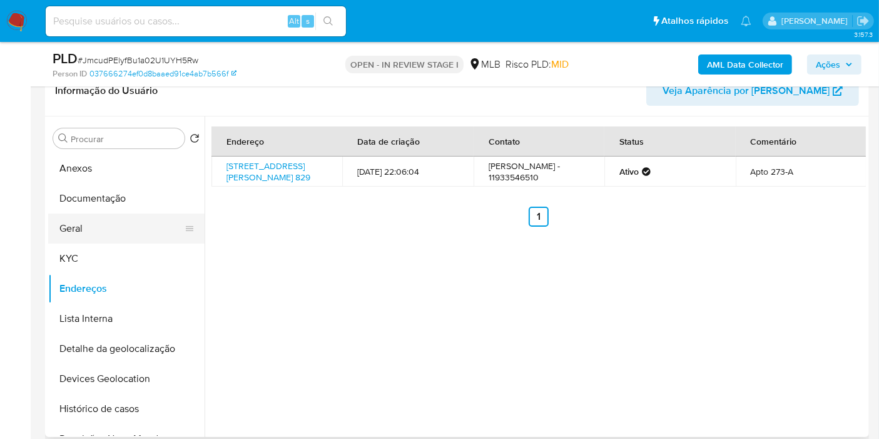
click at [96, 223] on button "Geral" at bounding box center [121, 228] width 146 height 30
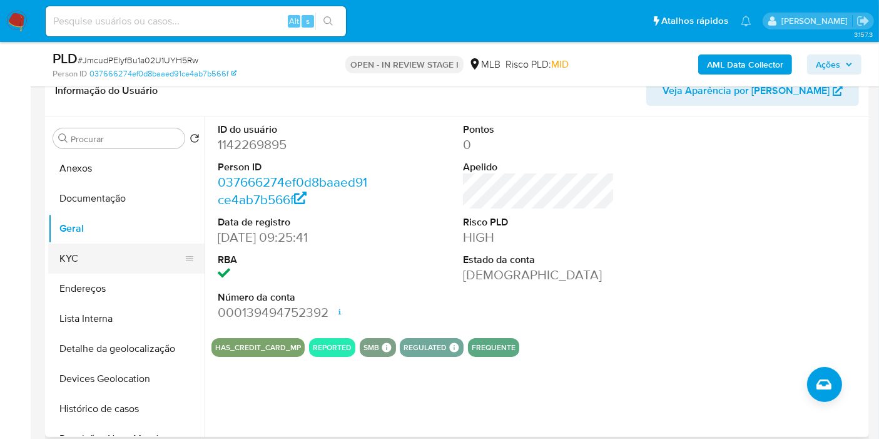
click at [109, 265] on button "KYC" at bounding box center [121, 259] width 146 height 30
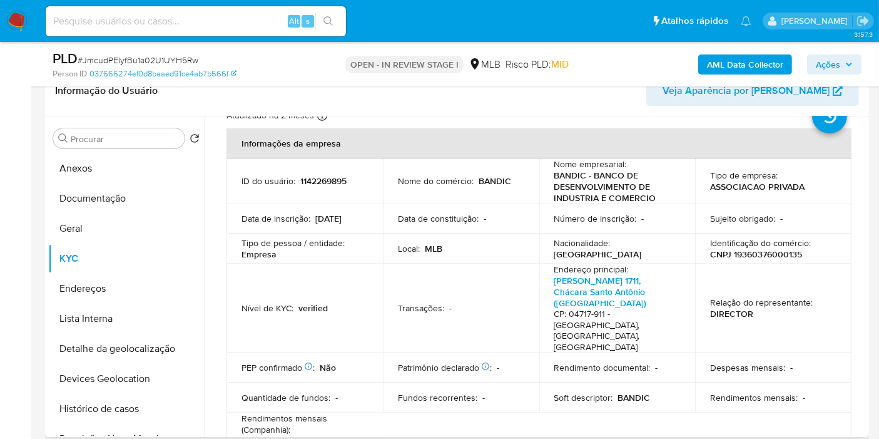
scroll to position [44, 0]
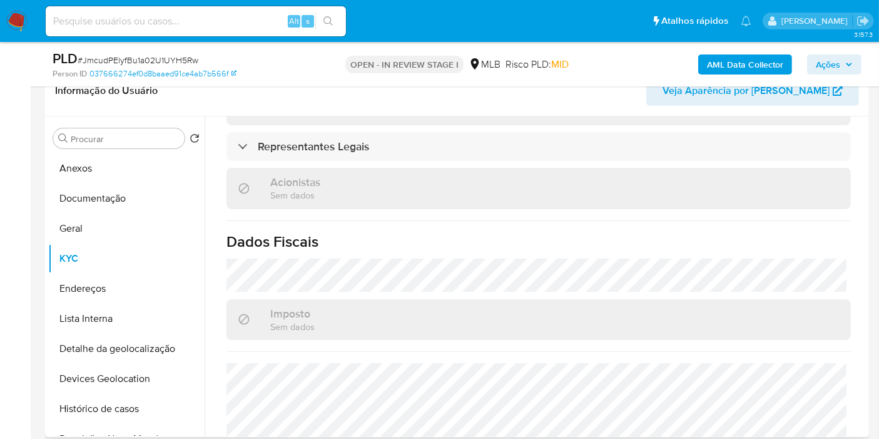
scroll to position [851, 0]
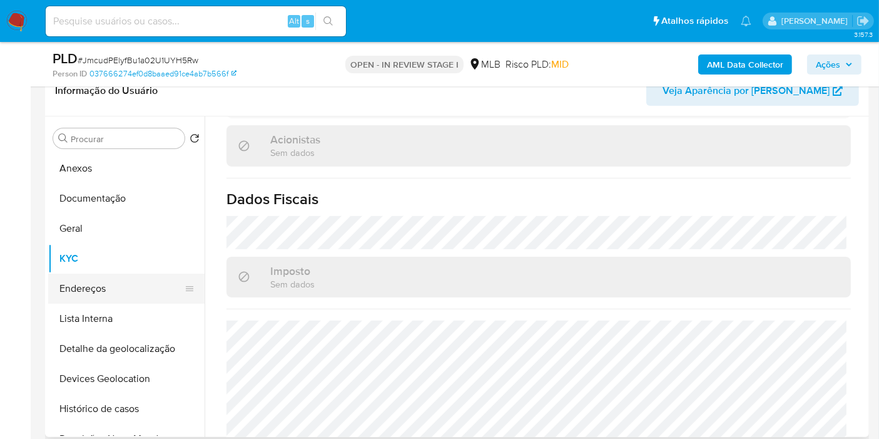
click at [115, 283] on button "Endereços" at bounding box center [121, 289] width 146 height 30
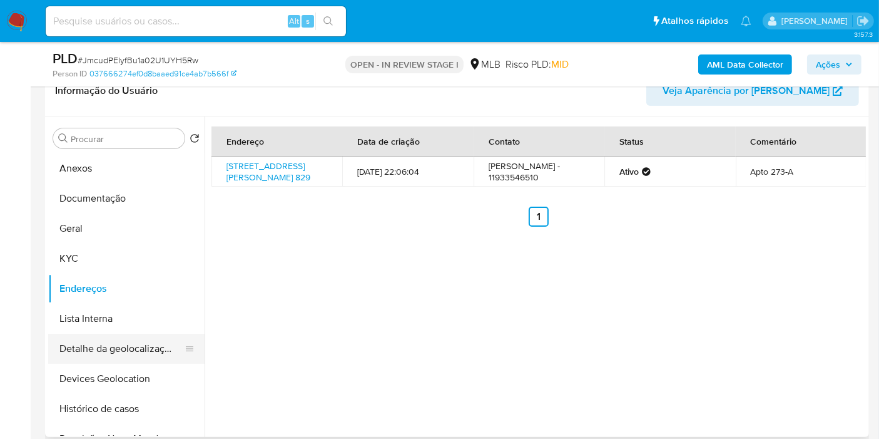
click at [110, 339] on button "Detalhe da geolocalização" at bounding box center [121, 349] width 146 height 30
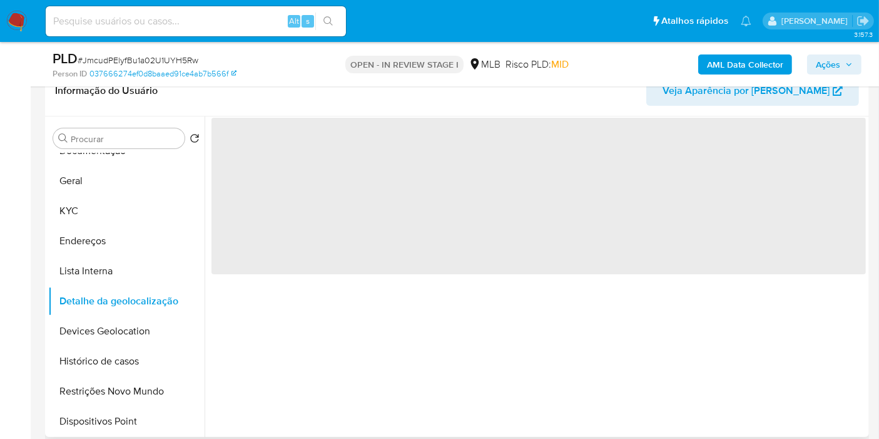
scroll to position [69, 0]
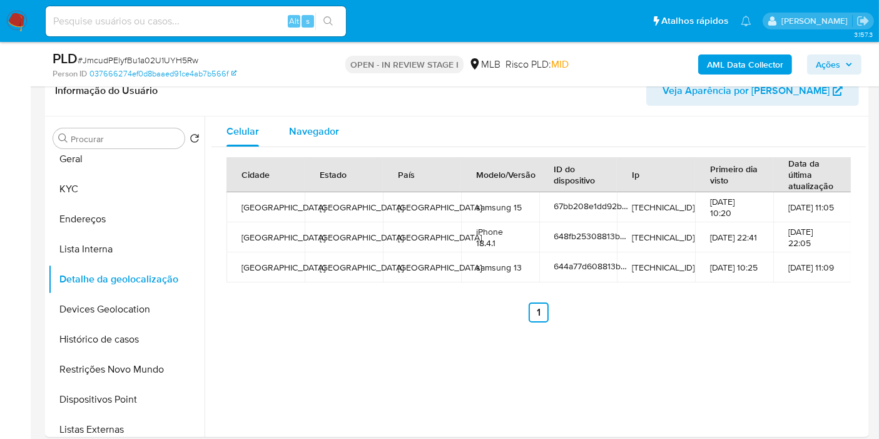
click at [335, 126] on span "Navegador" at bounding box center [314, 131] width 50 height 14
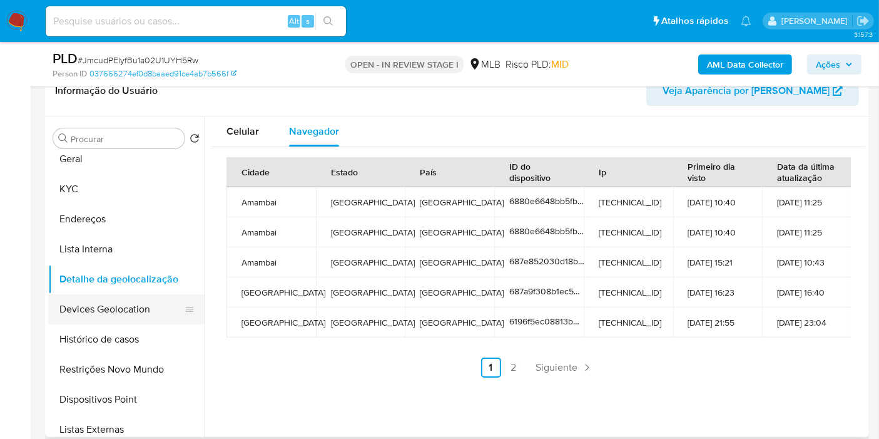
click at [107, 315] on button "Devices Geolocation" at bounding box center [121, 309] width 146 height 30
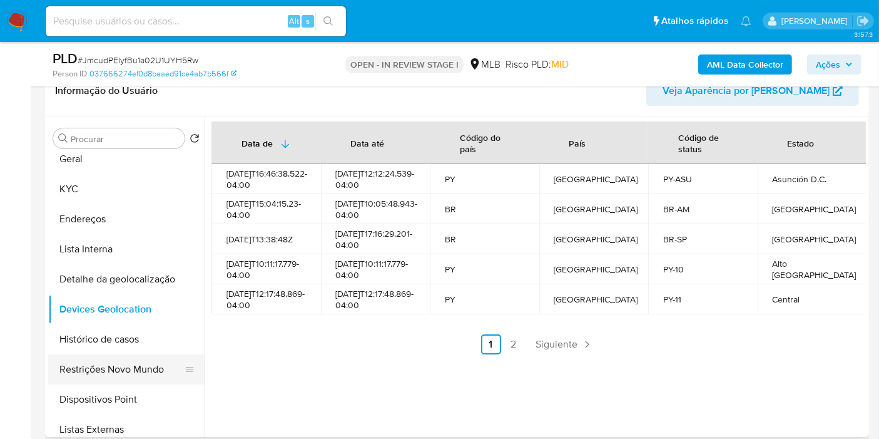
click at [139, 372] on button "Restrições Novo Mundo" at bounding box center [121, 369] width 146 height 30
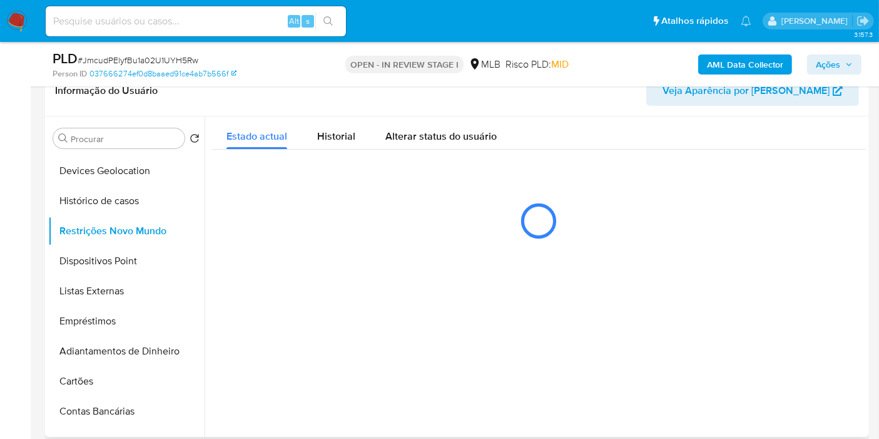
scroll to position [208, 0]
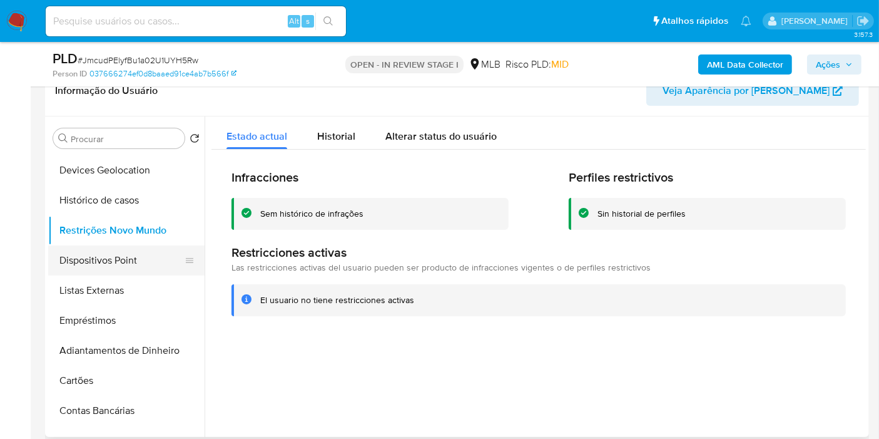
click at [123, 267] on button "Dispositivos Point" at bounding box center [121, 260] width 146 height 30
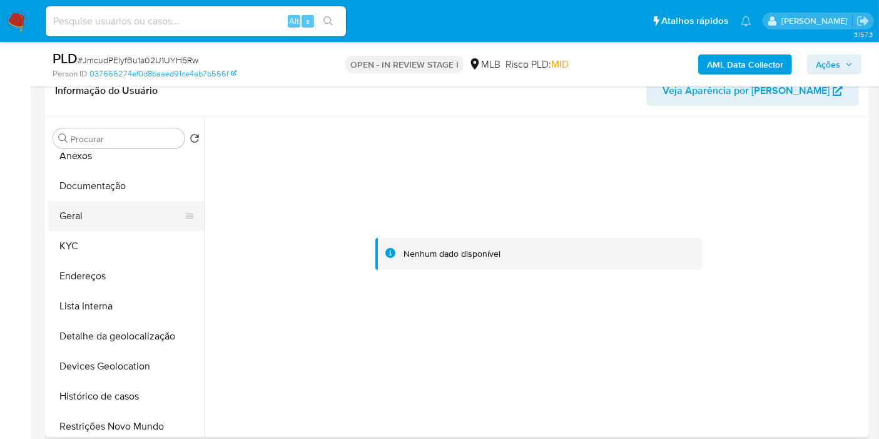
scroll to position [0, 0]
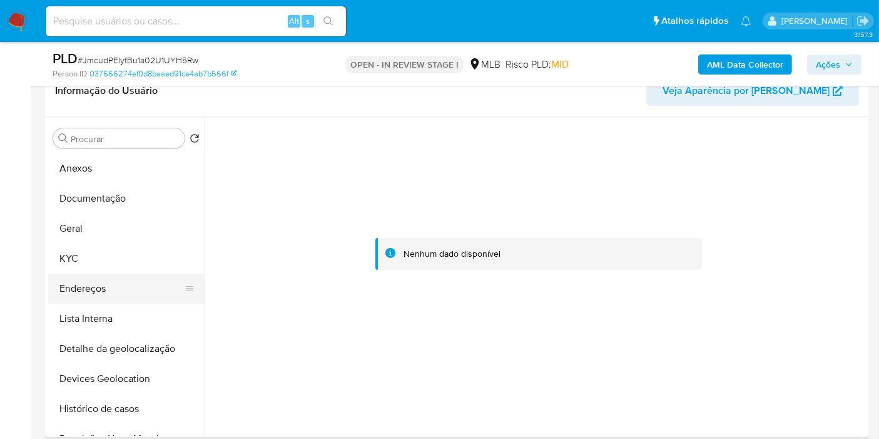
click at [123, 287] on button "Endereços" at bounding box center [121, 289] width 146 height 30
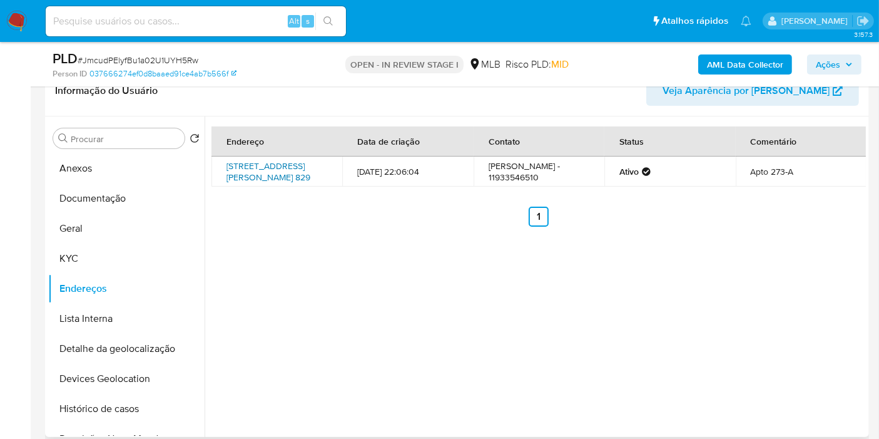
click at [260, 168] on link "Rua Doutor Djalma Pinheiro Franco 829, São Paulo, São Paulo, 04368003, Brasil 8…" at bounding box center [269, 172] width 84 height 24
click at [110, 260] on button "KYC" at bounding box center [121, 259] width 146 height 30
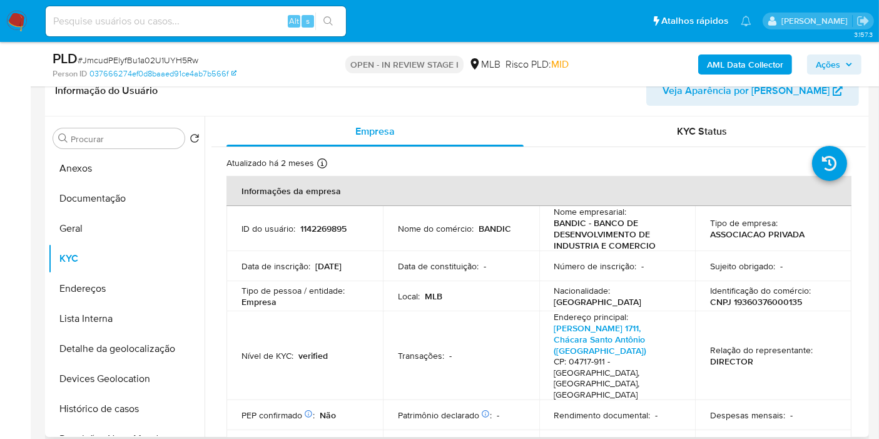
click at [759, 301] on p "CNPJ 19360376000135" at bounding box center [756, 301] width 92 height 11
copy p "19360376000135"
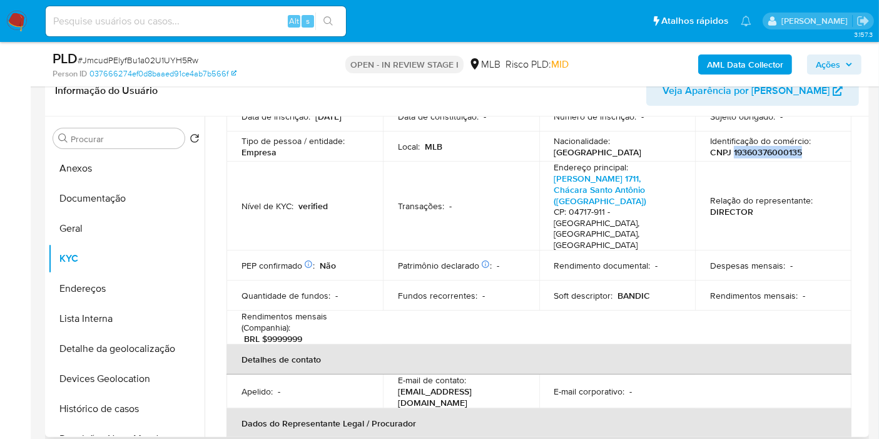
scroll to position [278, 0]
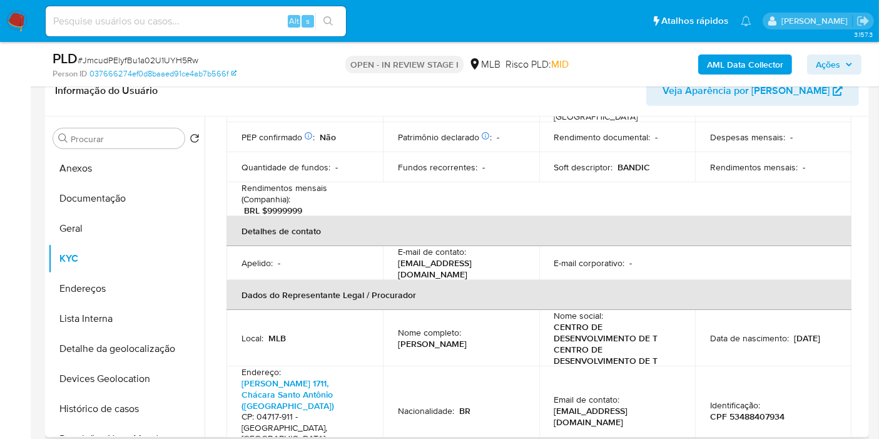
click at [762, 411] on p "CPF 53488407934" at bounding box center [747, 416] width 74 height 11
copy p "53488407934"
click at [142, 158] on button "Anexos" at bounding box center [121, 168] width 146 height 30
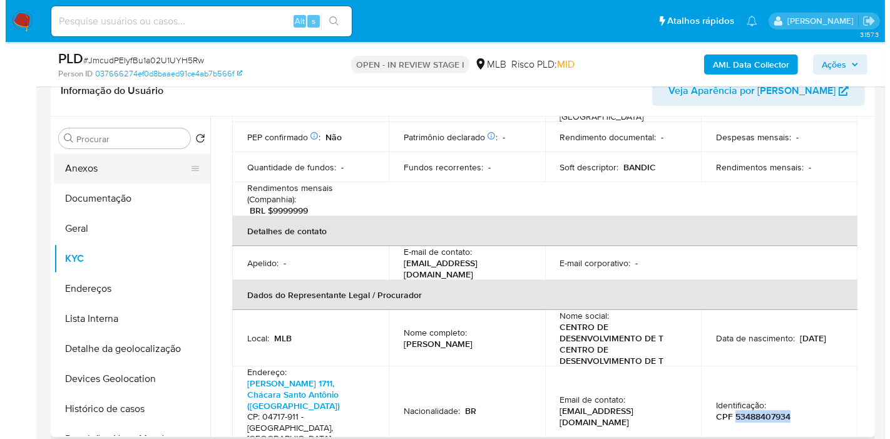
scroll to position [0, 0]
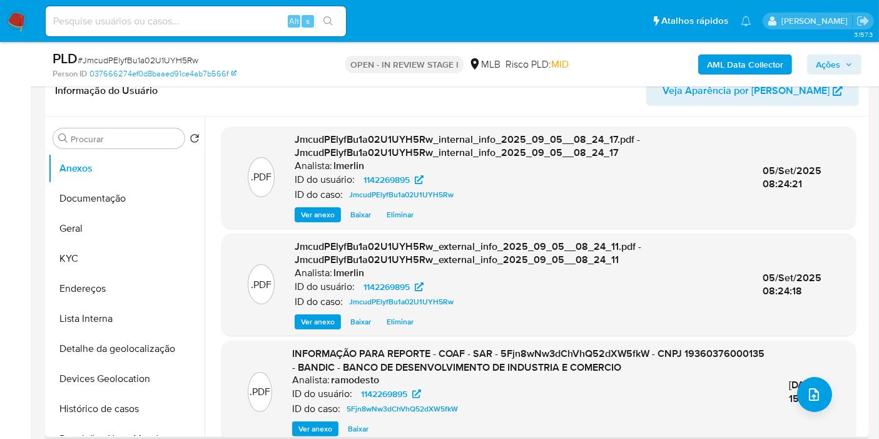
click at [309, 426] on span "Ver anexo" at bounding box center [316, 429] width 34 height 13
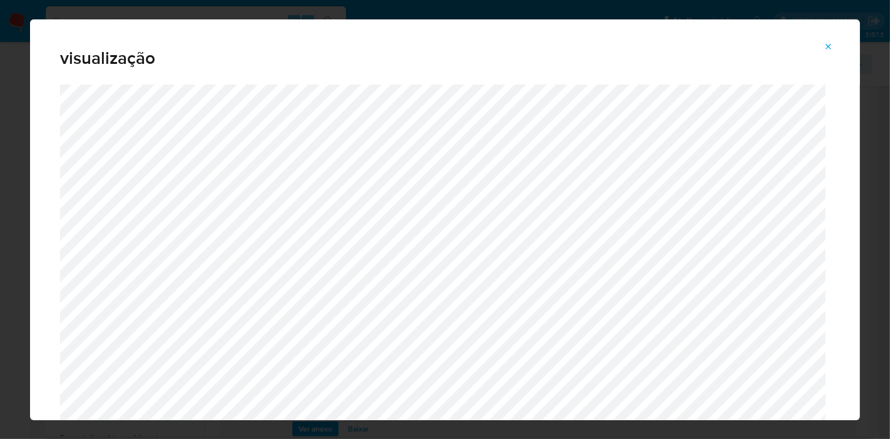
click at [824, 44] on icon "Attachment preview" at bounding box center [829, 47] width 10 height 10
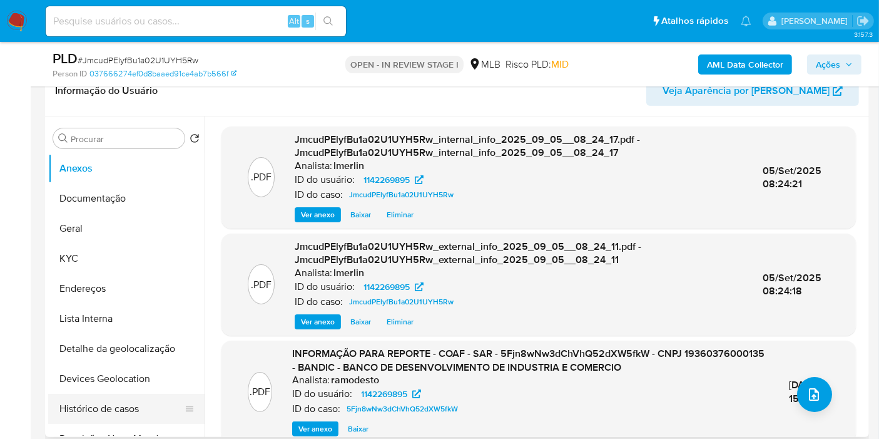
click at [122, 409] on button "Histórico de casos" at bounding box center [121, 409] width 146 height 30
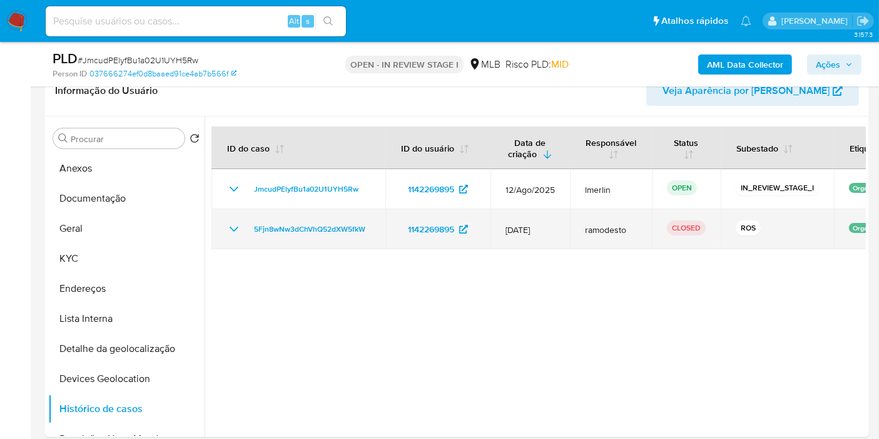
click at [238, 228] on icon "Mostrar/Ocultar" at bounding box center [234, 229] width 15 height 15
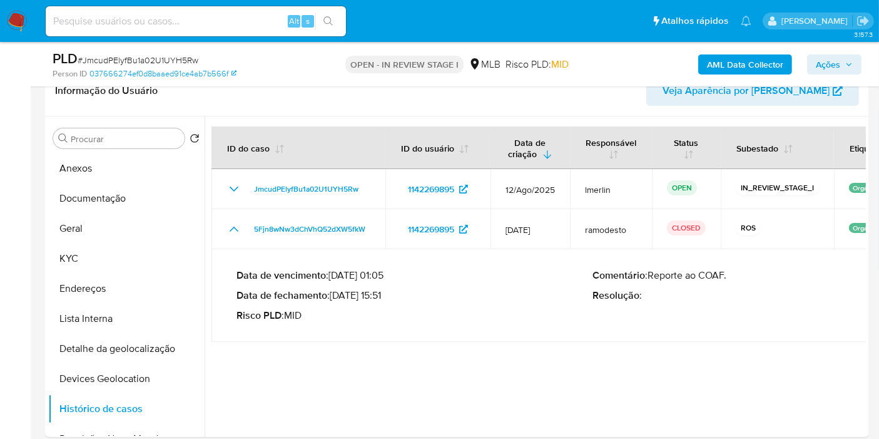
drag, startPoint x: 383, startPoint y: 294, endPoint x: 336, endPoint y: 294, distance: 47.0
click at [336, 294] on p "Data de fechamento : 21/08/2025 15:51" at bounding box center [415, 295] width 357 height 13
click at [151, 157] on button "Anexos" at bounding box center [121, 168] width 146 height 30
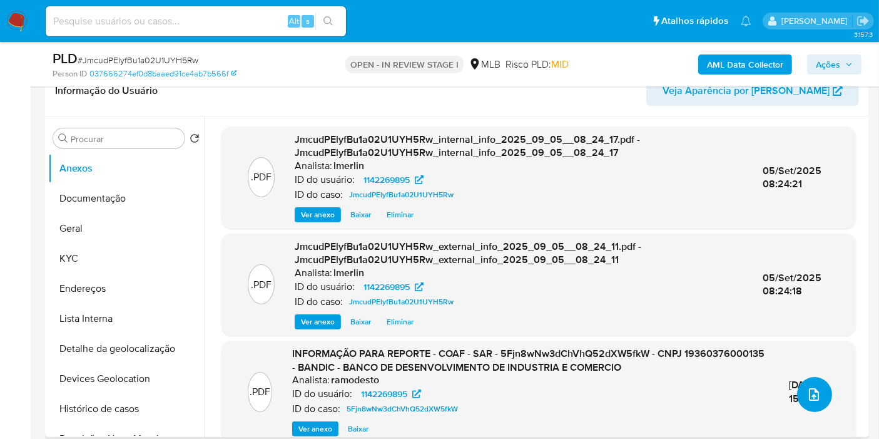
click at [802, 403] on button "upload-file" at bounding box center [814, 394] width 35 height 35
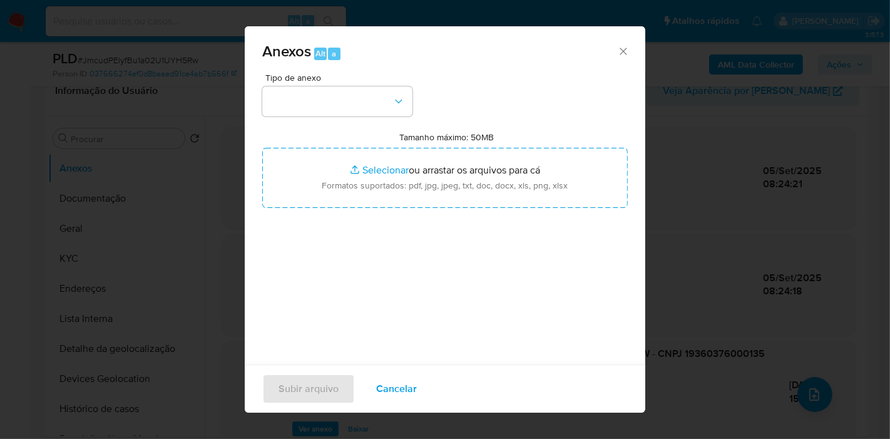
click at [371, 118] on div "Tipo de anexo Tamanho máximo: 50MB Selecionar arquivos Selecionar ou arrastar o…" at bounding box center [445, 220] width 366 height 295
click at [356, 97] on button "button" at bounding box center [337, 101] width 150 height 30
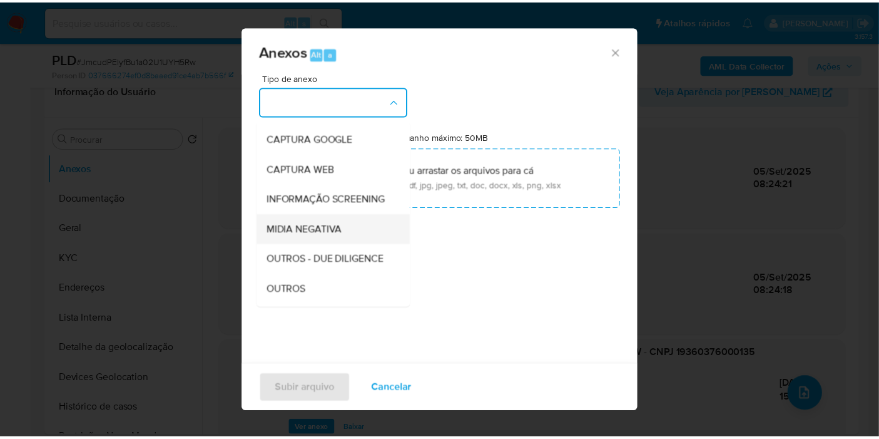
scroll to position [139, 0]
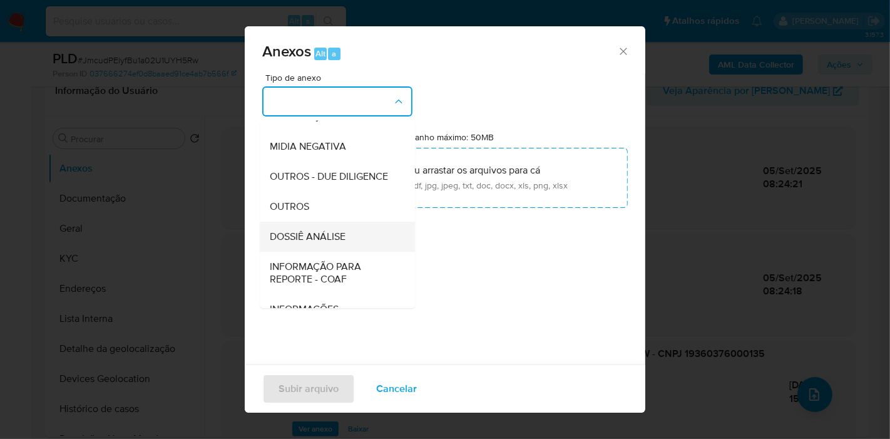
click at [339, 243] on span "DOSSIÊ ANÁLISE" at bounding box center [308, 236] width 76 height 13
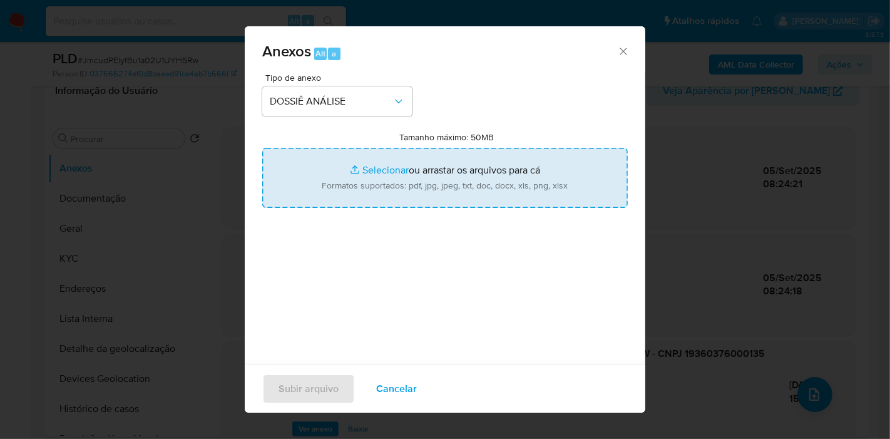
click at [405, 167] on input "Tamanho máximo: 50MB Selecionar arquivos" at bounding box center [445, 178] width 366 height 60
type input "C:\fakepath\CNPJ 19360376000135 - BANDIC - BANCO DE DESENVOLVIMENTO DE INDUSTRI…"
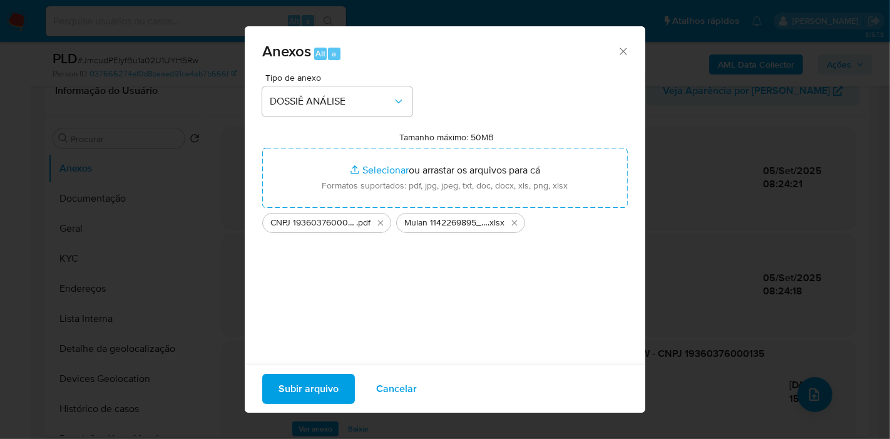
click at [317, 383] on span "Subir arquivo" at bounding box center [309, 389] width 60 height 28
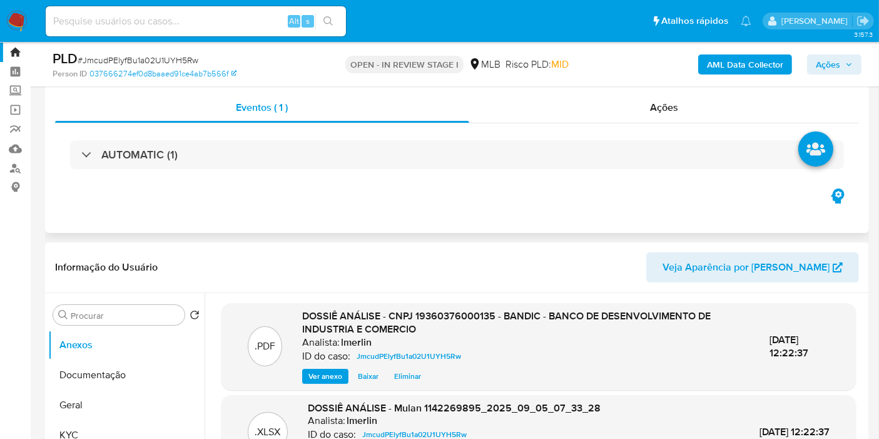
scroll to position [0, 0]
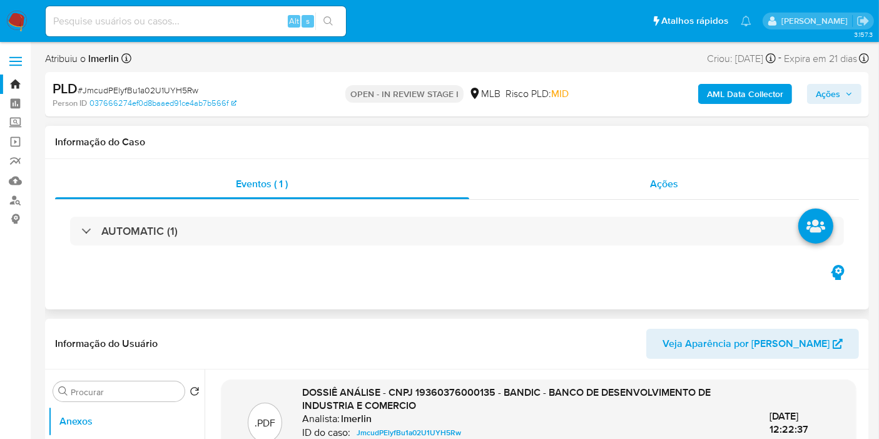
click at [709, 183] on div "Ações" at bounding box center [664, 184] width 391 height 30
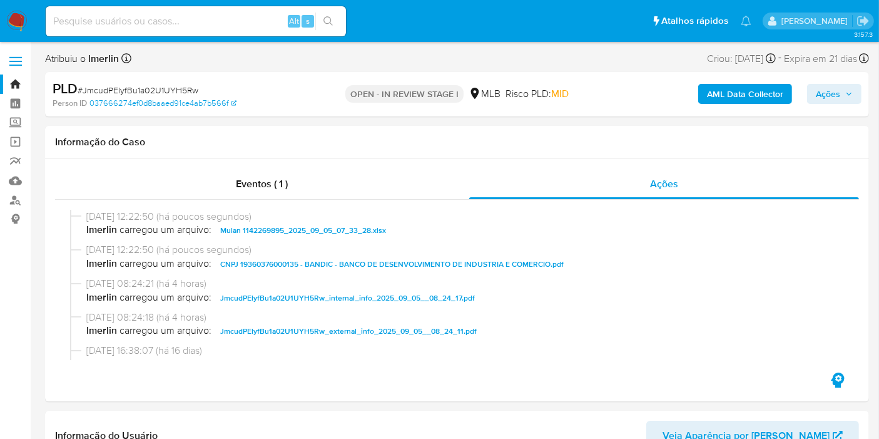
click at [839, 86] on span "Ações" at bounding box center [828, 94] width 24 height 20
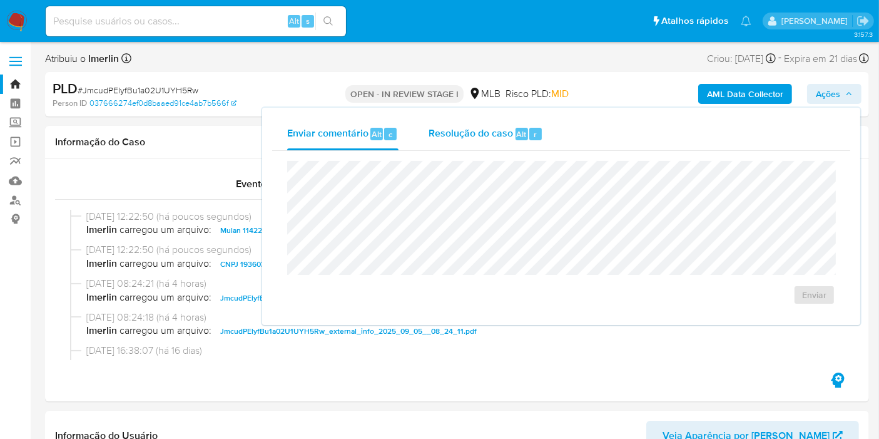
click at [479, 137] on span "Resolução do caso" at bounding box center [471, 133] width 85 height 14
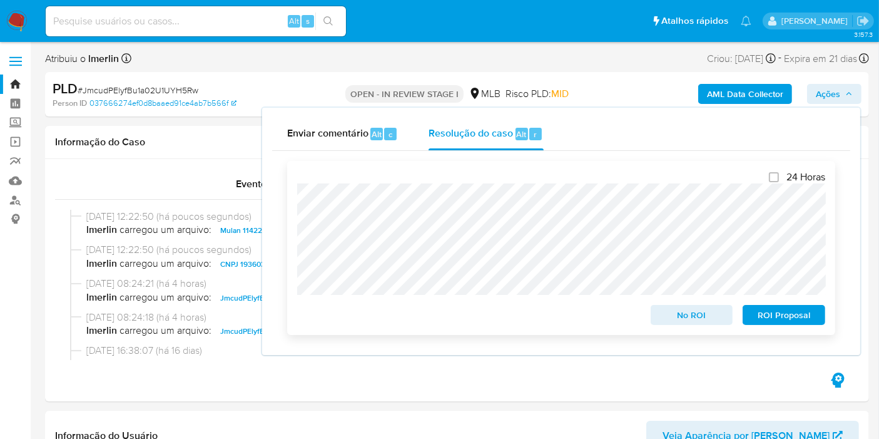
click at [681, 319] on span "No ROI" at bounding box center [692, 315] width 65 height 18
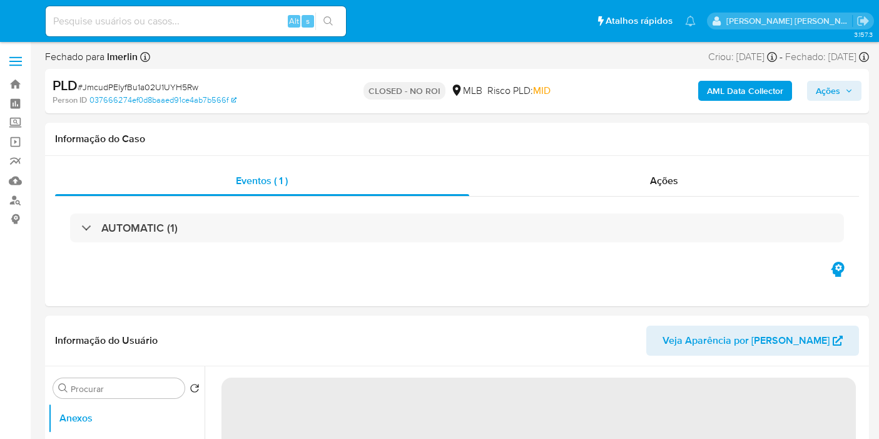
select select "10"
